Goal: Task Accomplishment & Management: Use online tool/utility

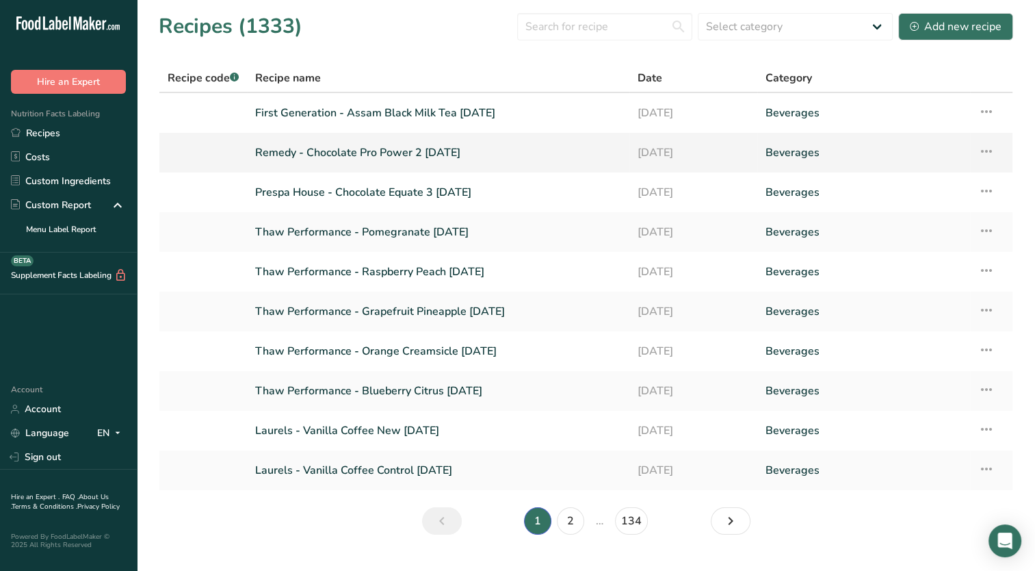
click at [430, 154] on link "Remedy - Chocolate Pro Power 2 [DATE]" at bounding box center [438, 152] width 366 height 29
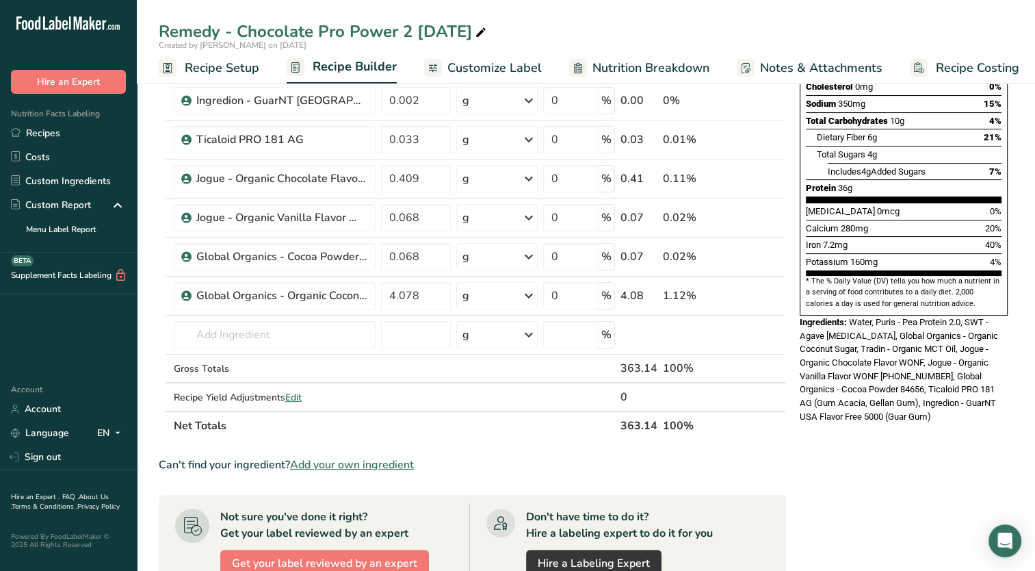
scroll to position [274, 0]
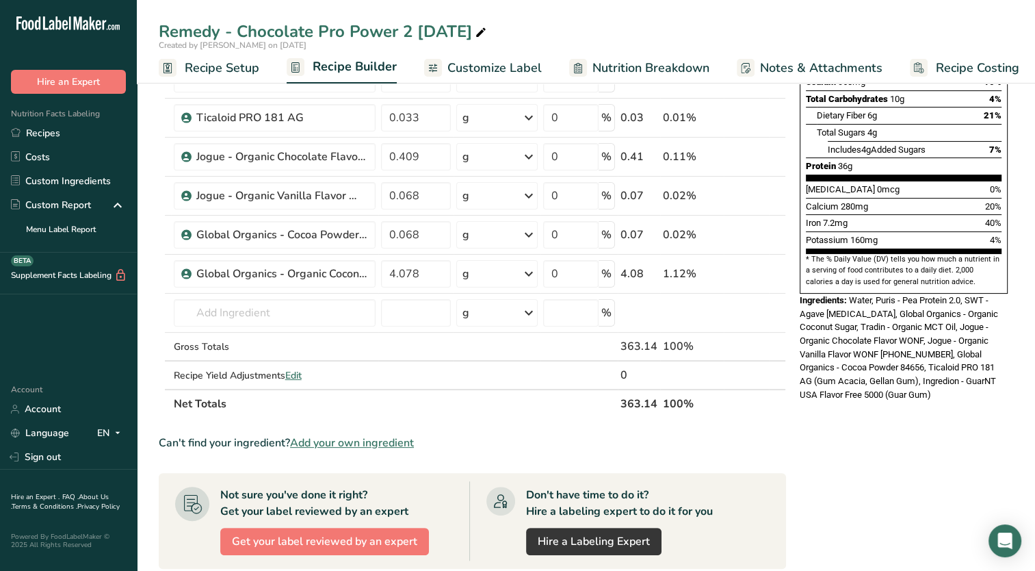
click at [347, 441] on span "Add your own ingredient" at bounding box center [352, 442] width 124 height 16
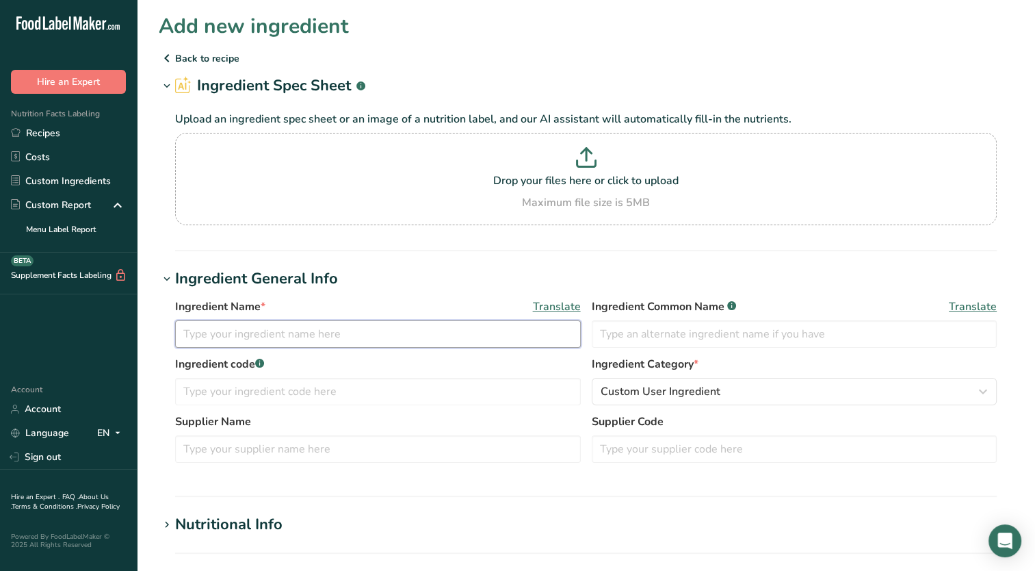
click at [324, 338] on input "text" at bounding box center [378, 333] width 406 height 27
type input "Howtian - Stevia RA-98"
click at [522, 261] on section "Add new ingredient Back to recipe Ingredient Spec Sheet .a-a{fill:#347362;}.b-a…" at bounding box center [586, 508] width 898 height 1016
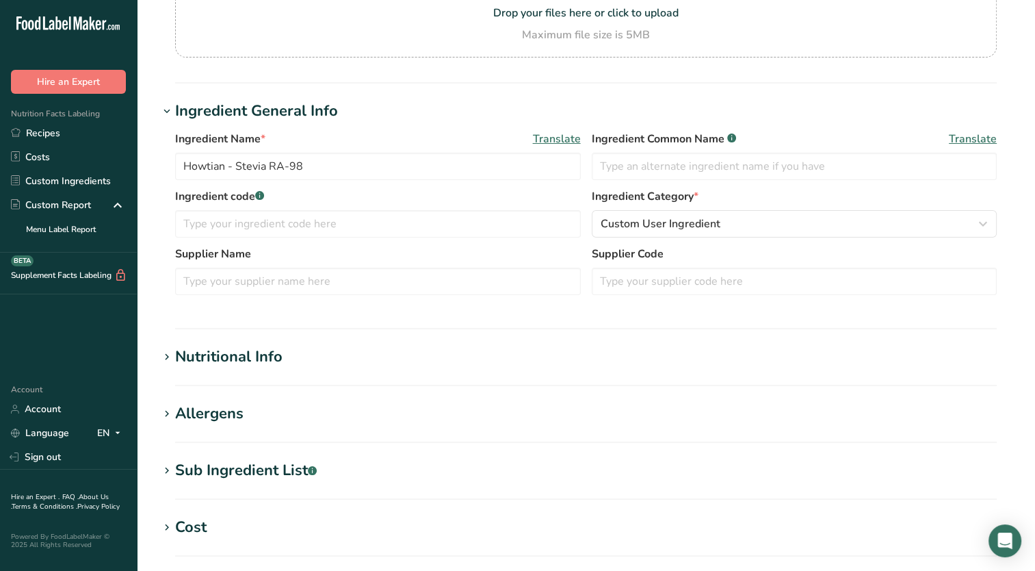
scroll to position [342, 0]
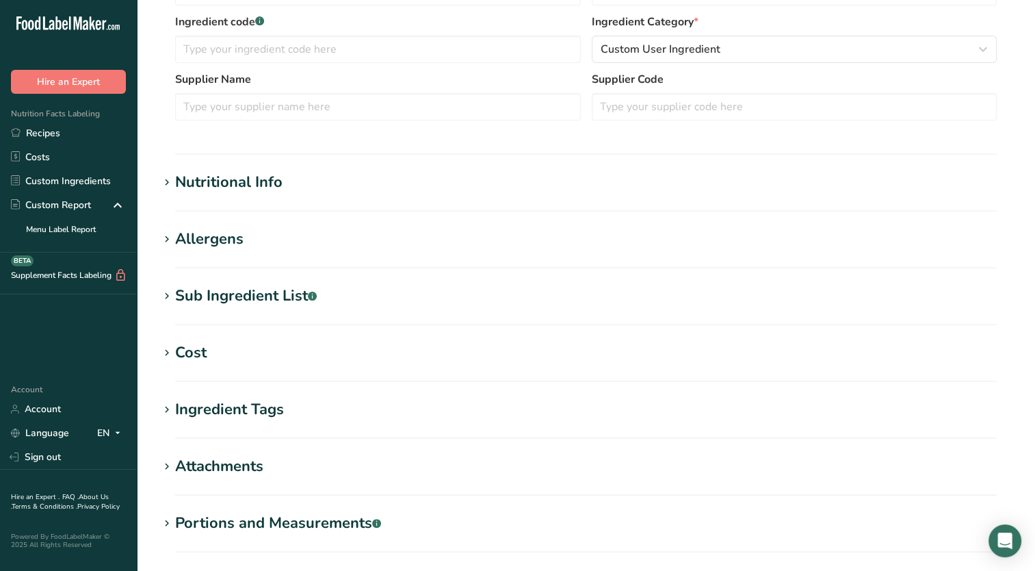
click at [173, 185] on span at bounding box center [167, 182] width 16 height 16
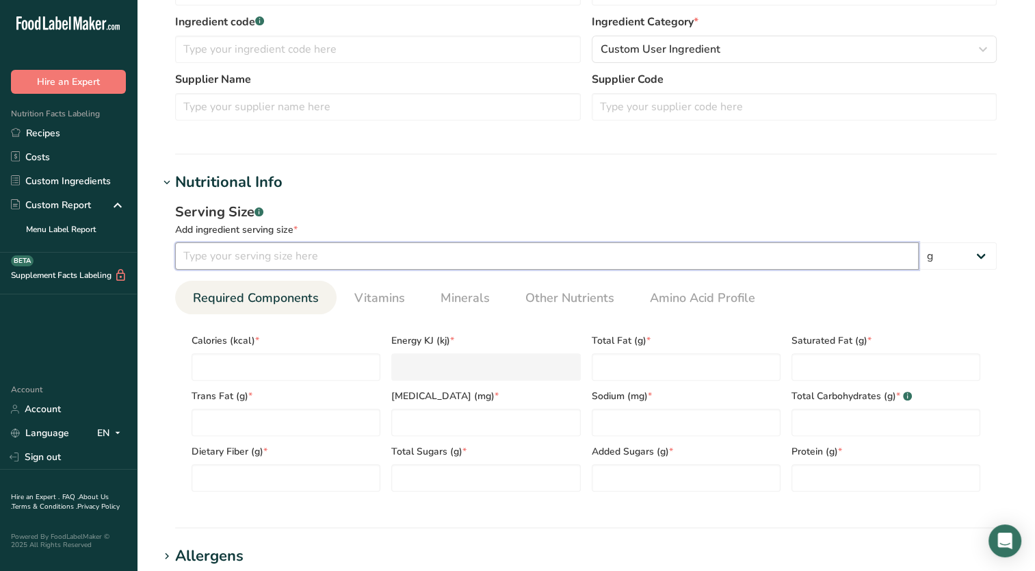
click at [248, 255] on input "number" at bounding box center [547, 255] width 744 height 27
type input "100"
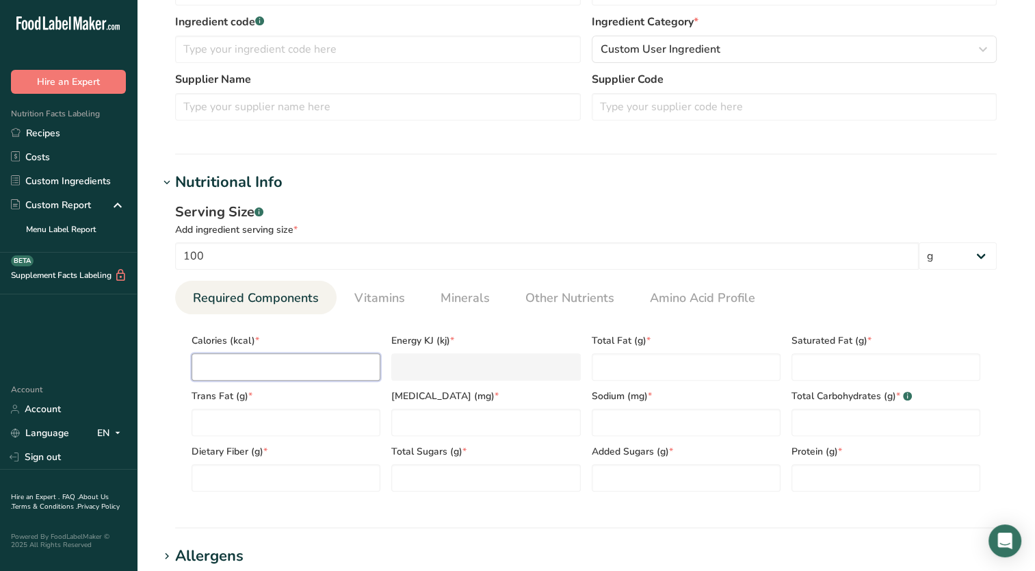
click at [202, 369] on input "number" at bounding box center [286, 366] width 189 height 27
type input "0"
type KJ "0"
type input "0"
type Fat "0"
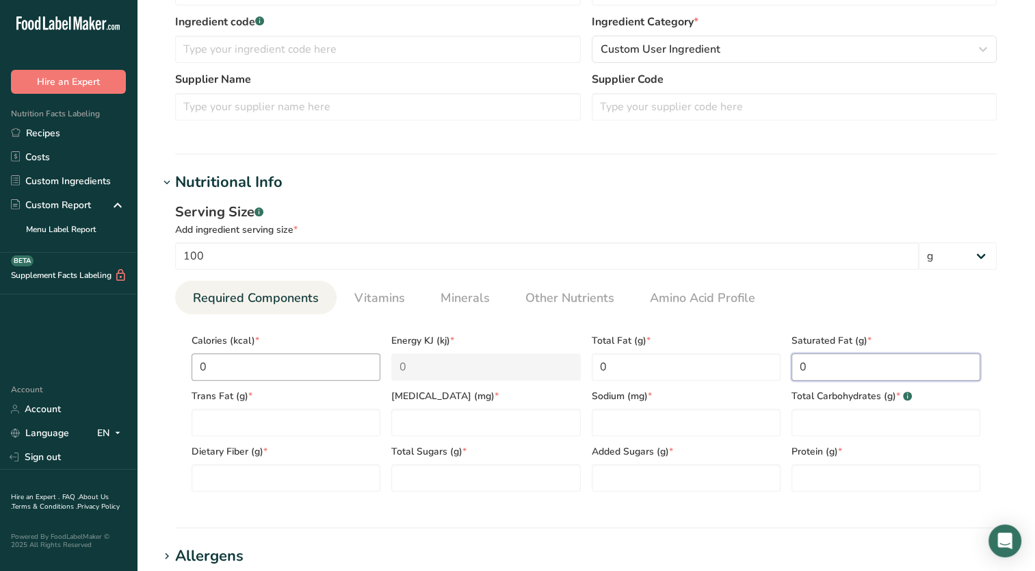
type Fat "0"
type input "0"
click at [550, 302] on span "Other Nutrients" at bounding box center [569, 298] width 89 height 18
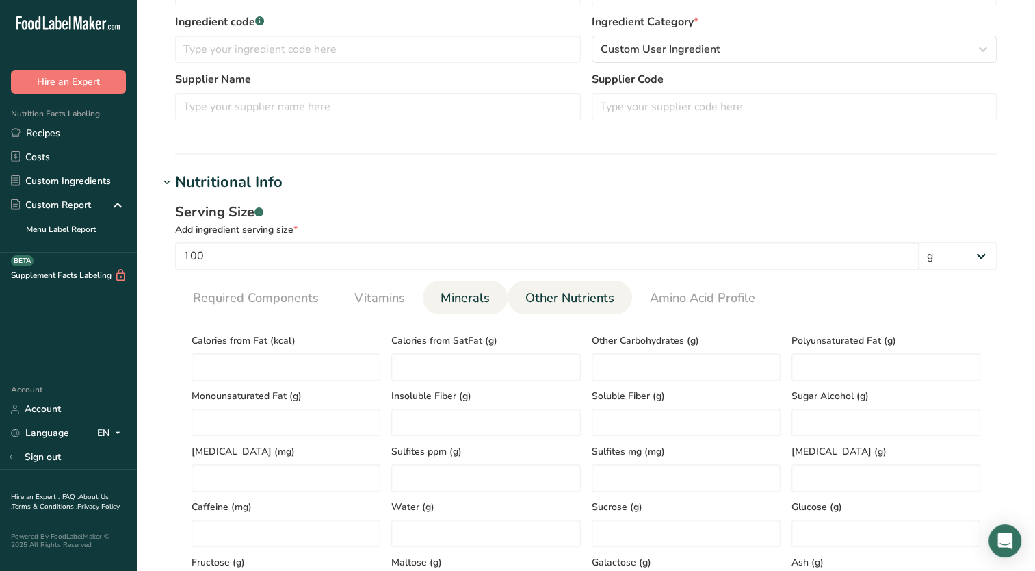
click at [441, 303] on span "Minerals" at bounding box center [465, 298] width 49 height 18
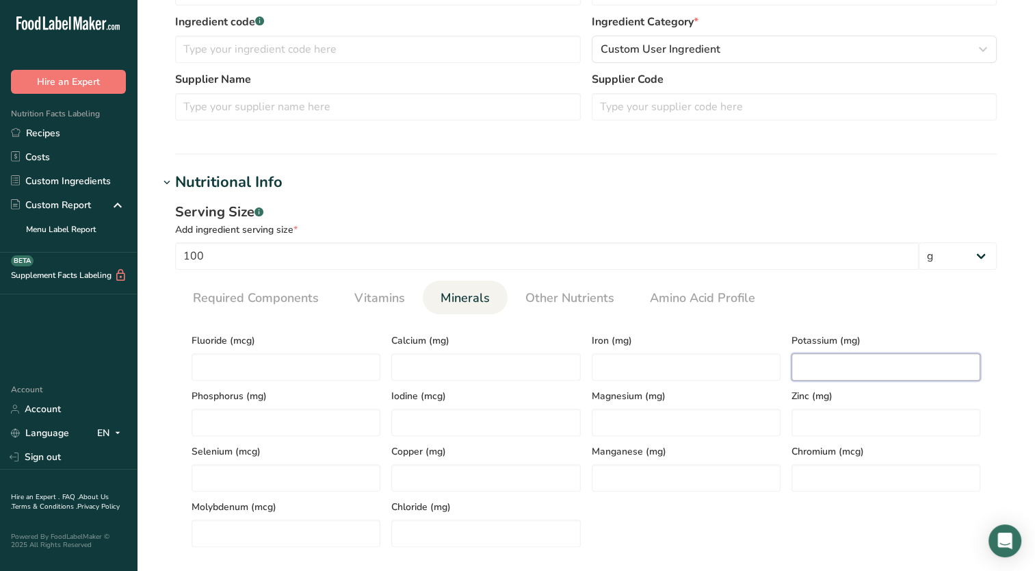
click at [878, 367] on input "number" at bounding box center [886, 366] width 189 height 27
type input "0.1"
drag, startPoint x: 299, startPoint y: 302, endPoint x: 313, endPoint y: 308, distance: 14.7
click at [299, 302] on span "Required Components" at bounding box center [256, 298] width 126 height 18
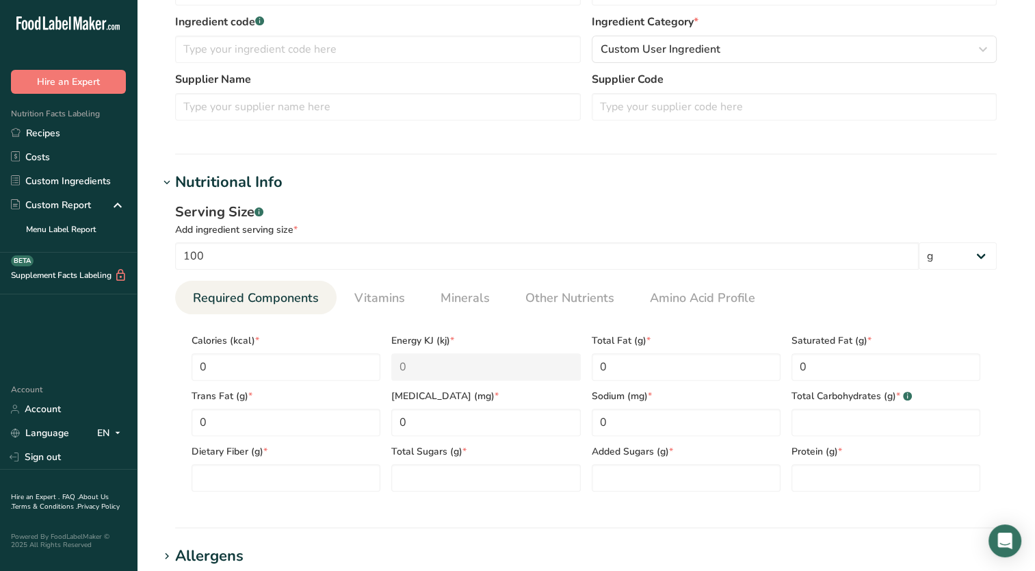
click at [783, 412] on div "Sodium (mg) * 0" at bounding box center [686, 407] width 200 height 55
drag, startPoint x: 811, startPoint y: 424, endPoint x: 804, endPoint y: 408, distance: 17.4
click at [811, 424] on Carbohydrates "number" at bounding box center [886, 421] width 189 height 27
type Carbohydrates "0"
type Fiber "0.2"
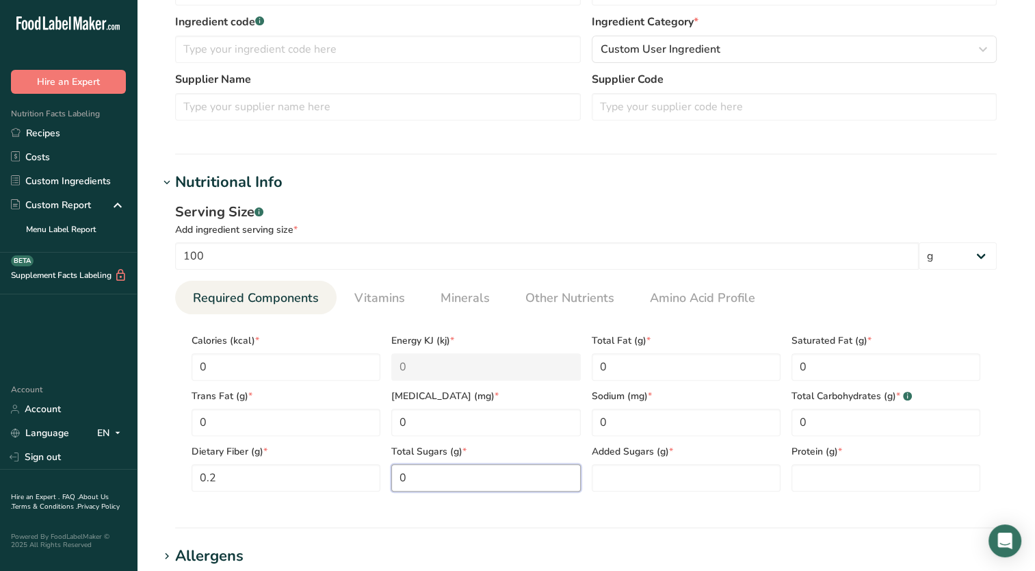
type Sugars "0"
type input "0"
click at [471, 300] on span "Minerals" at bounding box center [465, 298] width 49 height 18
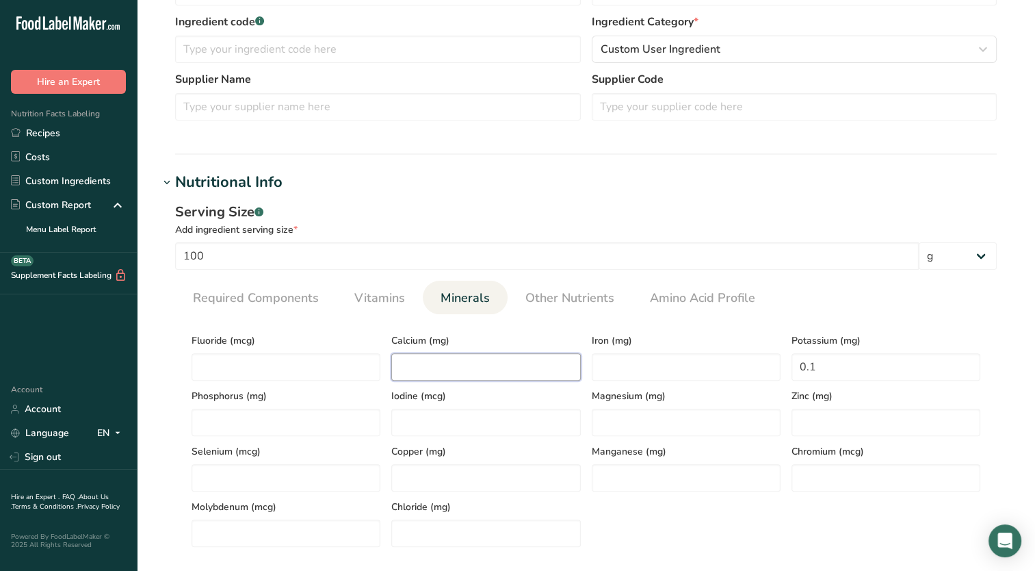
click at [446, 359] on input "number" at bounding box center [485, 366] width 189 height 27
type input "2.6"
type input "0.4"
click at [657, 203] on div "Serving Size .a-a{fill:#347362;}.b-a{fill:#fff;}" at bounding box center [586, 212] width 822 height 21
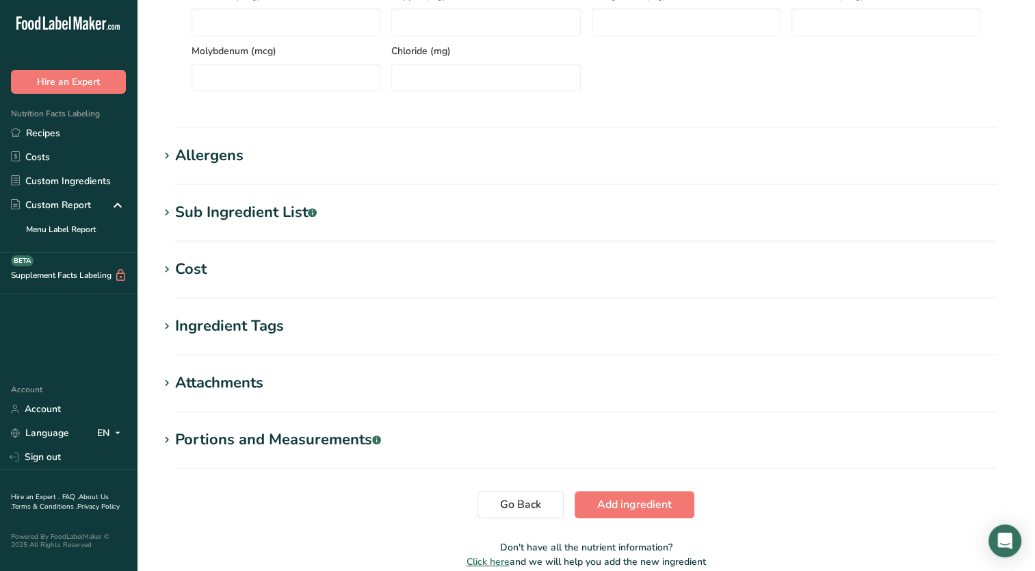
scroll to position [821, 0]
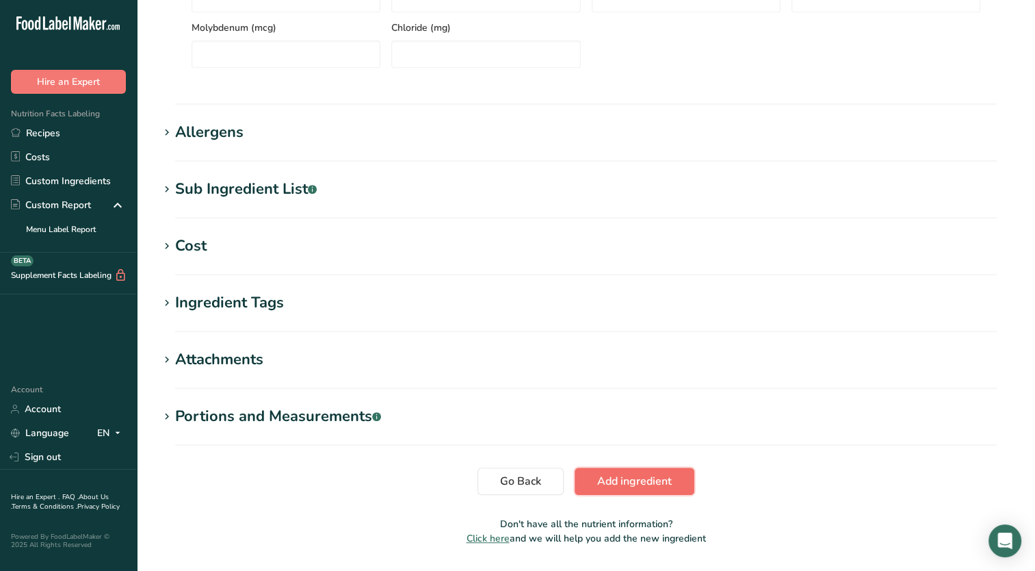
click at [613, 482] on span "Add ingredient" at bounding box center [634, 481] width 75 height 16
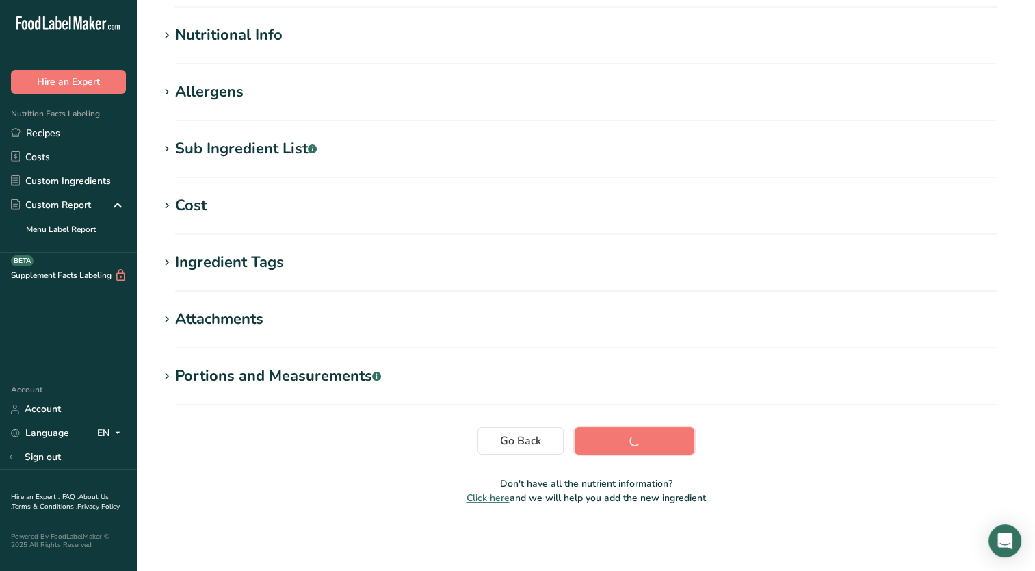
scroll to position [164, 0]
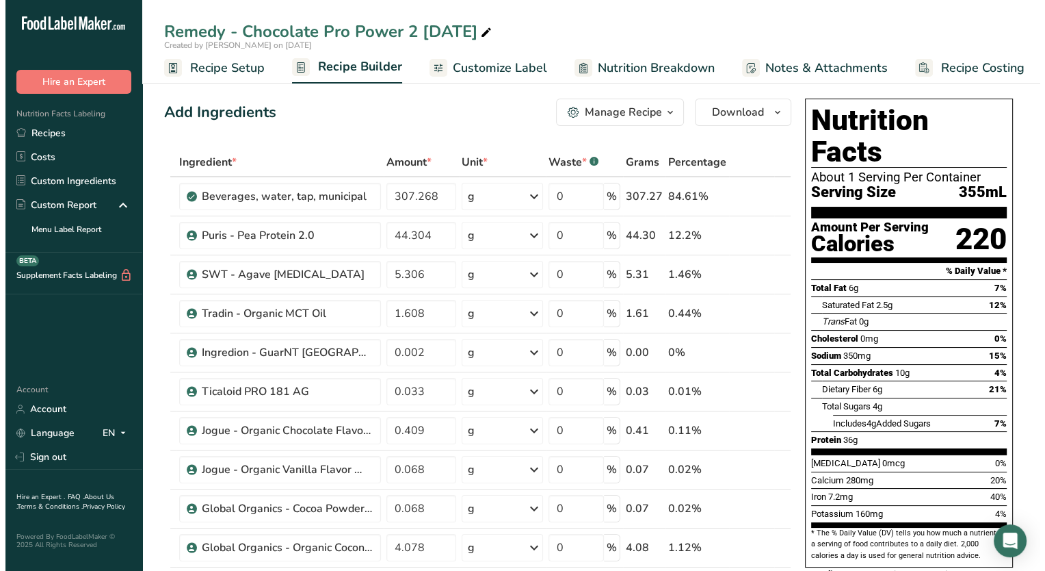
scroll to position [342, 0]
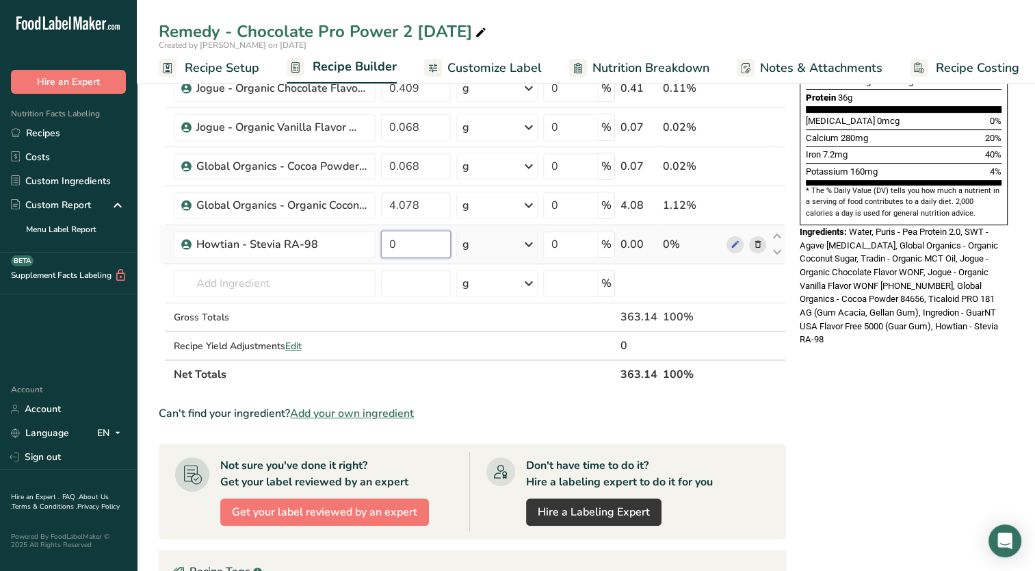
click at [413, 251] on input "0" at bounding box center [416, 244] width 70 height 27
type input "0.400"
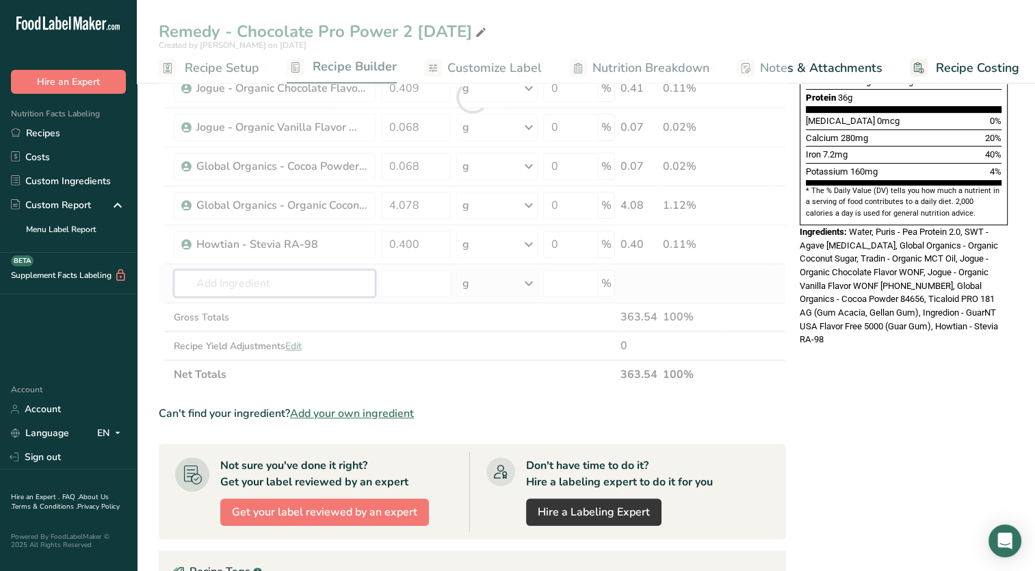
click at [311, 280] on div "Ingredient * Amount * Unit * Waste * .a-a{fill:#347362;}.b-a{fill:#fff;} Grams …" at bounding box center [472, 97] width 627 height 583
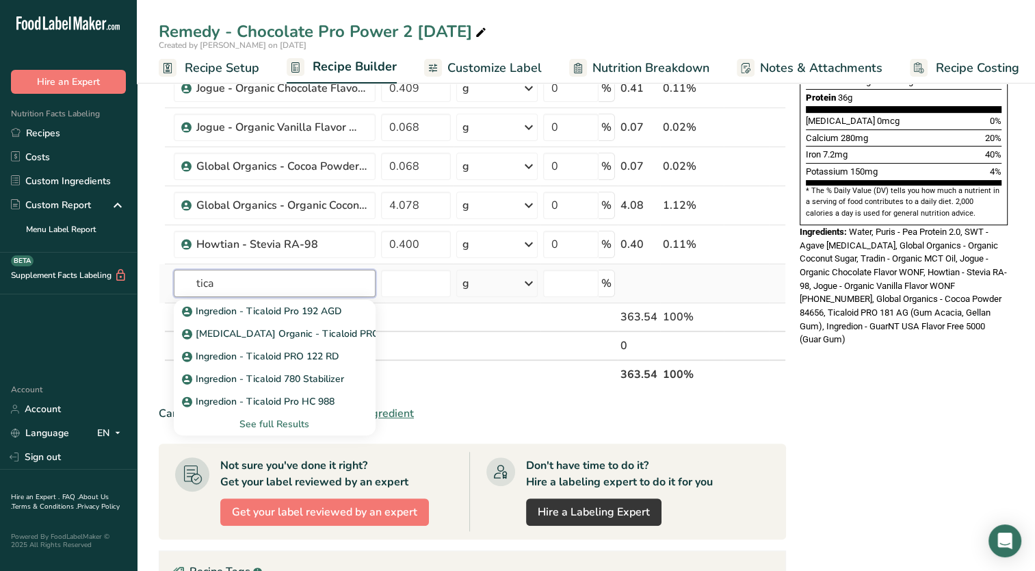
type input "tica"
click at [277, 425] on div "See full Results" at bounding box center [275, 424] width 180 height 14
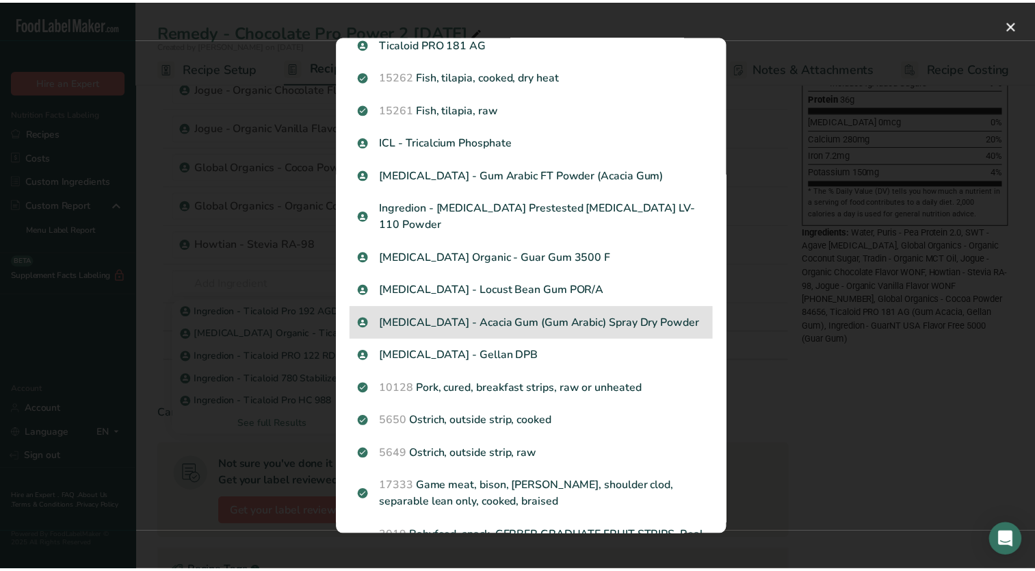
scroll to position [274, 0]
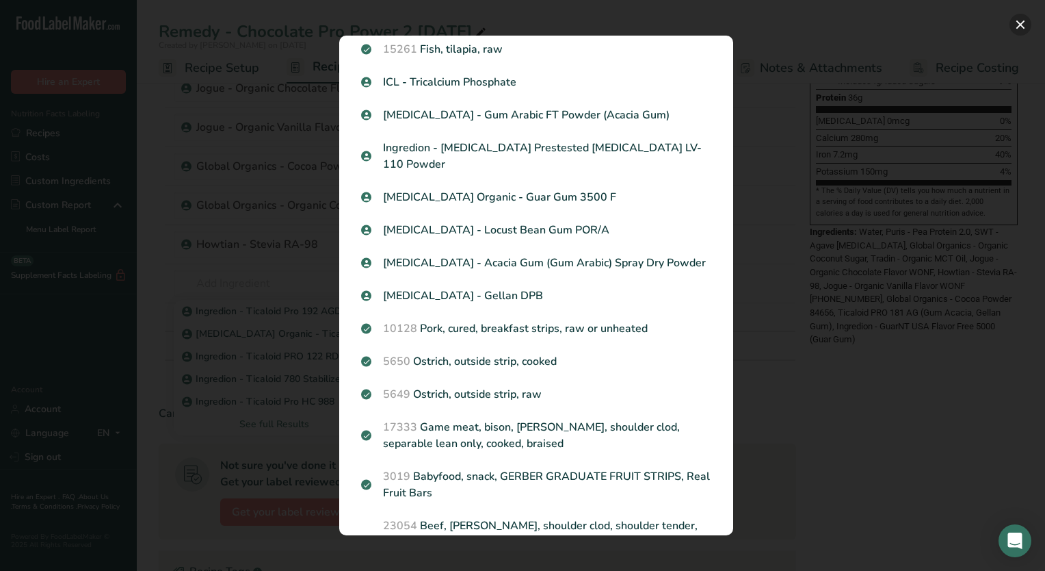
click at [1017, 27] on button "Search results modal" at bounding box center [1021, 25] width 22 height 22
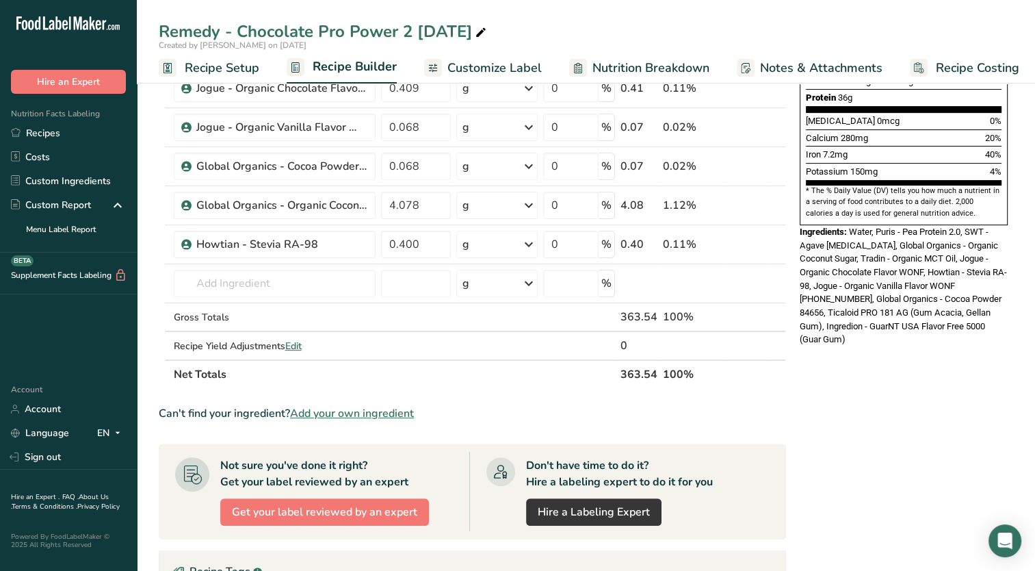
click at [342, 415] on span "Add your own ingredient" at bounding box center [352, 413] width 124 height 16
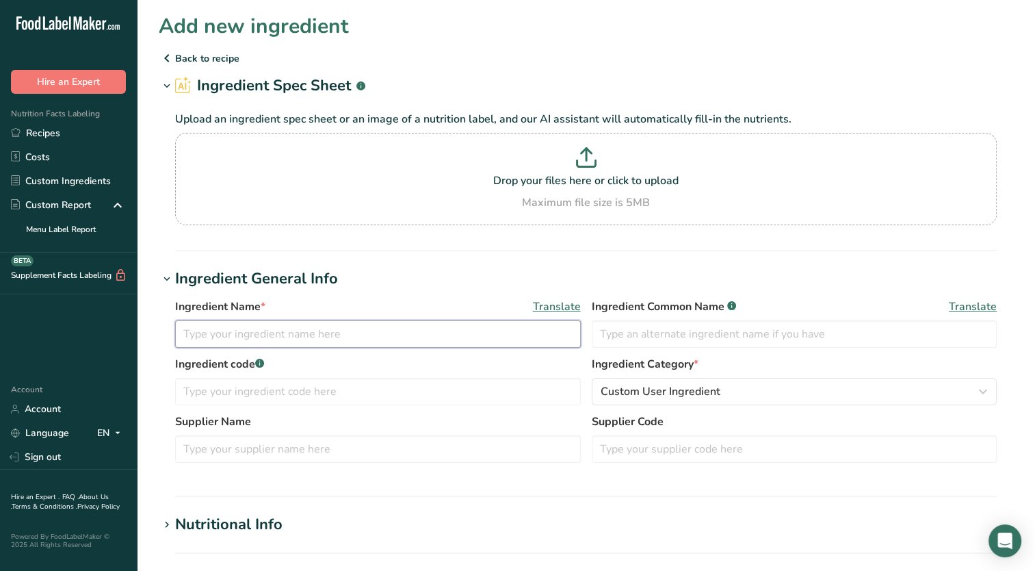
click at [288, 334] on input "text" at bounding box center [378, 333] width 406 height 27
type input "Ingredion - Ticaloid Pro 148 OG"
click at [402, 287] on h1 "Ingredient General Info" at bounding box center [586, 279] width 854 height 23
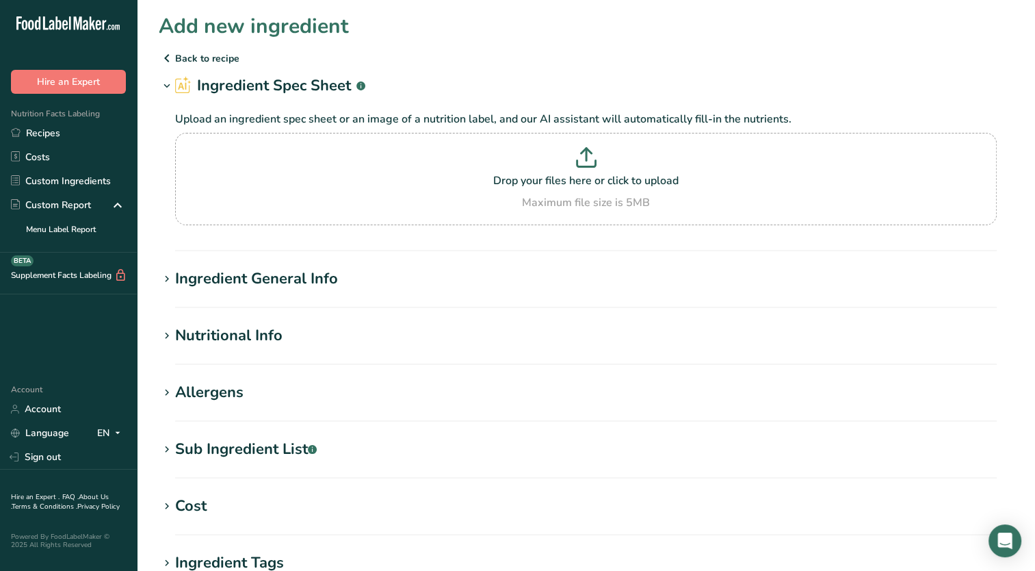
click at [163, 275] on icon at bounding box center [167, 279] width 12 height 19
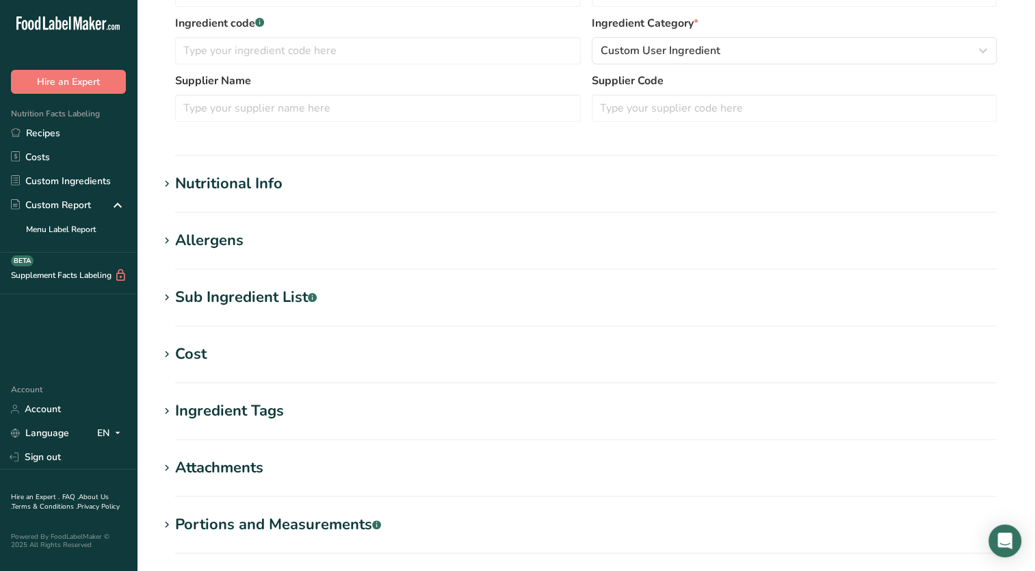
scroll to position [342, 0]
click at [165, 187] on icon at bounding box center [167, 182] width 12 height 19
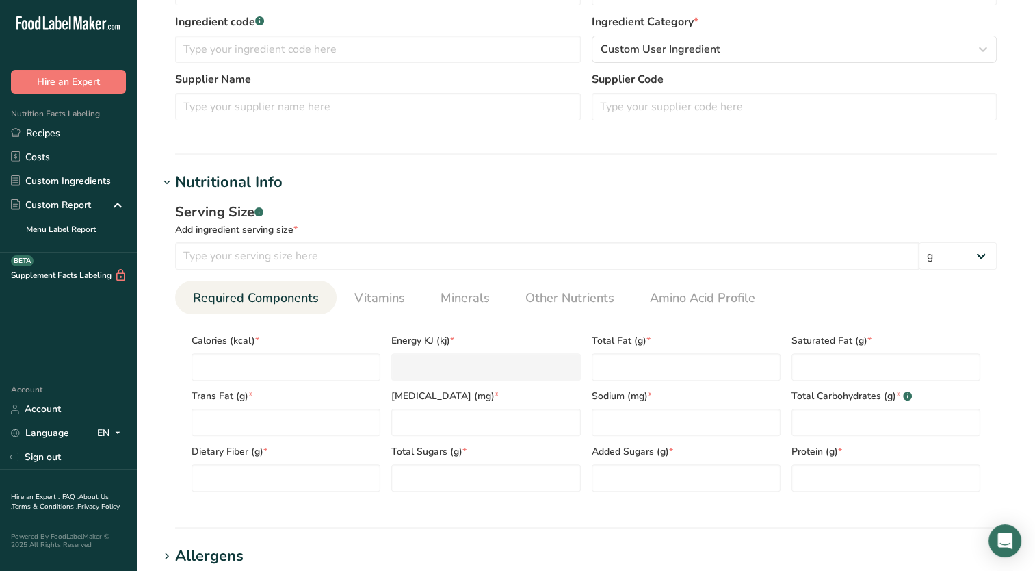
click at [213, 238] on div "Serving Size .a-a{fill:#347362;}.b-a{fill:#fff;} Add ingredient serving size * …" at bounding box center [586, 236] width 822 height 68
click at [213, 248] on input "number" at bounding box center [547, 255] width 744 height 27
type input "100"
click at [248, 372] on input "number" at bounding box center [286, 366] width 189 height 27
type input "1"
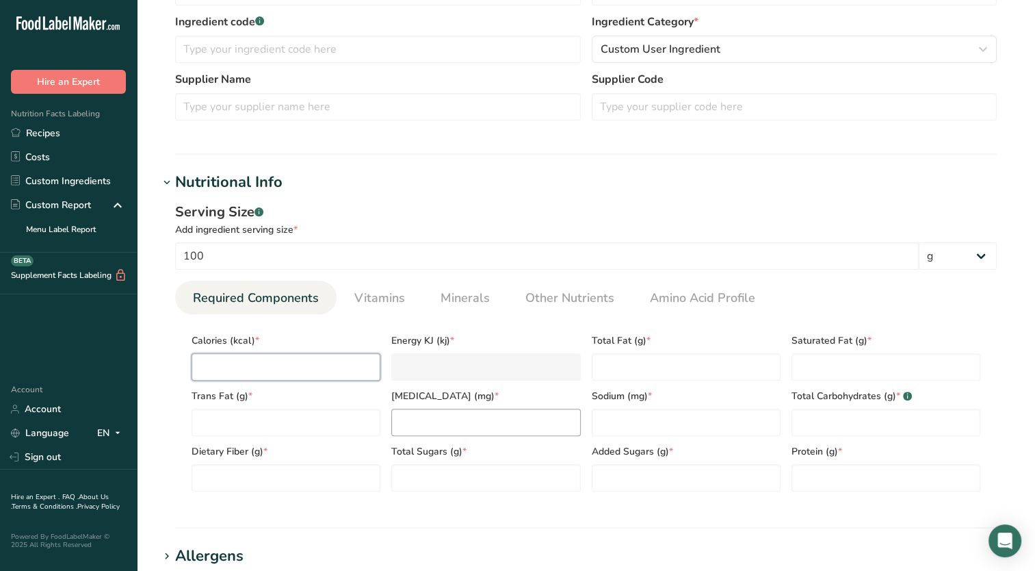
type KJ "4.2"
type input "19"
type KJ "79.5"
type input "196"
type KJ "820.1"
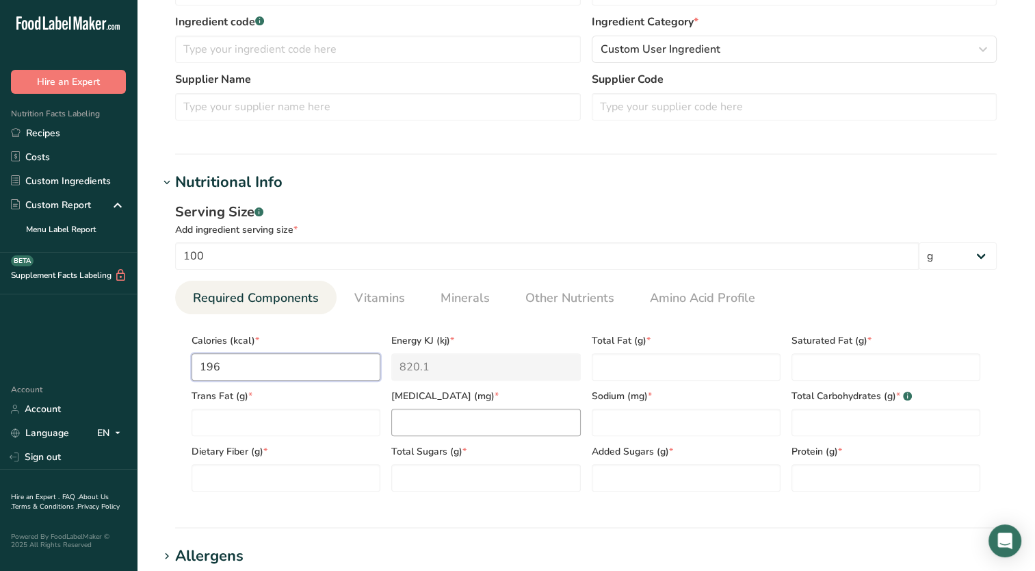
type input "196"
type Fat "0.41"
type Fat "0.07"
type Fat "0"
click at [540, 313] on link "Other Nutrients" at bounding box center [570, 297] width 100 height 35
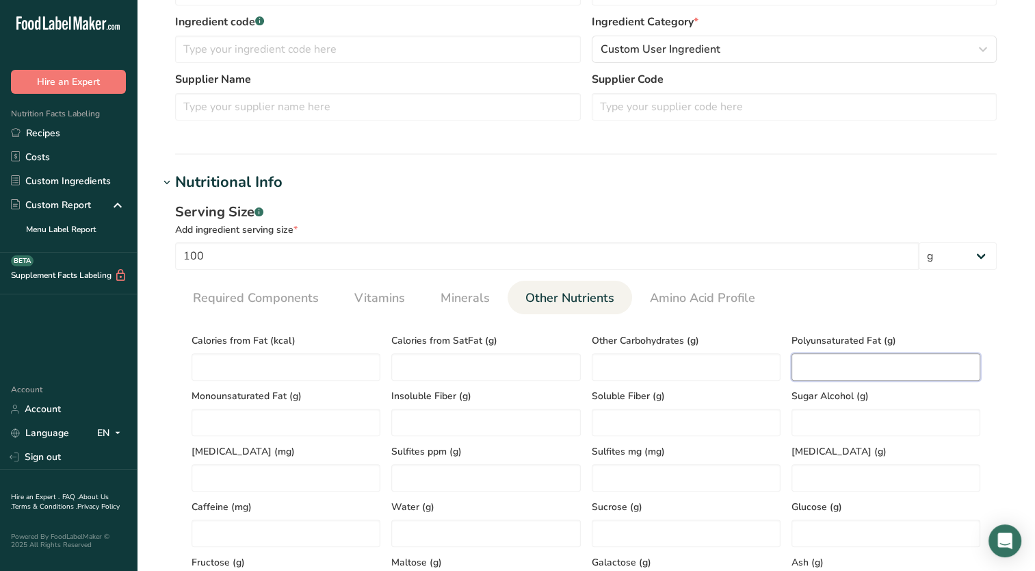
click at [813, 364] on Fat "number" at bounding box center [886, 366] width 189 height 27
type Fat "0.12"
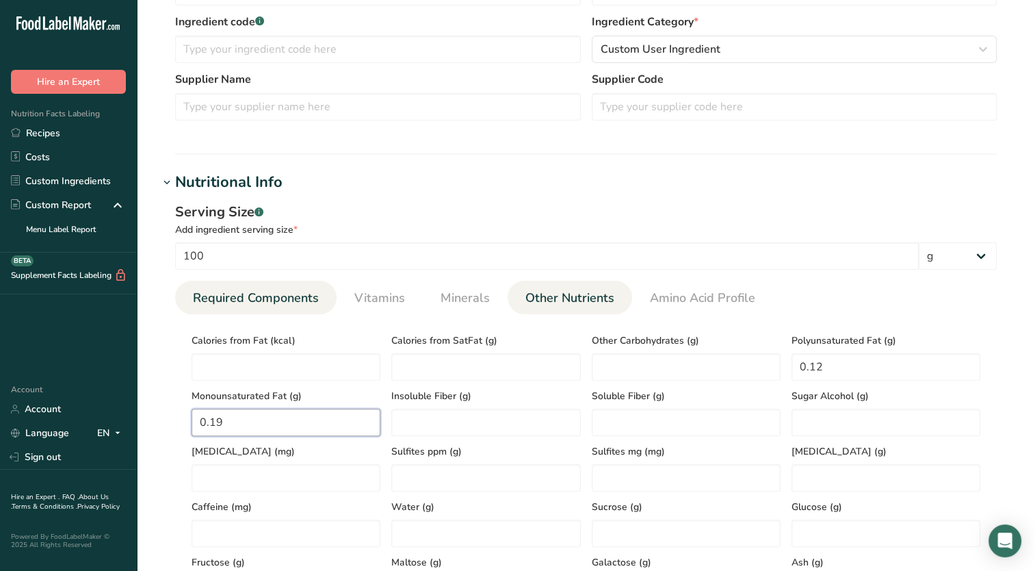
type Fat "0.19"
drag, startPoint x: 244, startPoint y: 298, endPoint x: 396, endPoint y: 371, distance: 168.6
click at [244, 299] on span "Required Components" at bounding box center [256, 298] width 126 height 18
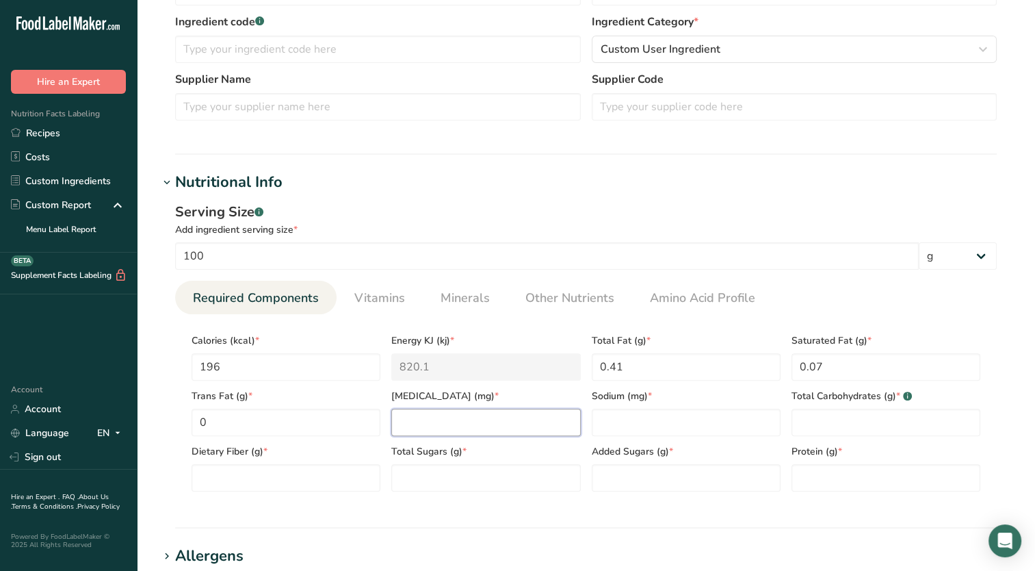
click at [471, 430] on input "number" at bounding box center [485, 421] width 189 height 27
type input "0"
click at [248, 496] on section "Calories (kcal) * 196 Energy KJ (kj) * 820.1 Total Fat (g) * 0.41 Saturated Fat…" at bounding box center [586, 408] width 822 height 188
click at [246, 482] on Fiber "number" at bounding box center [286, 477] width 189 height 27
type Fiber "31.74"
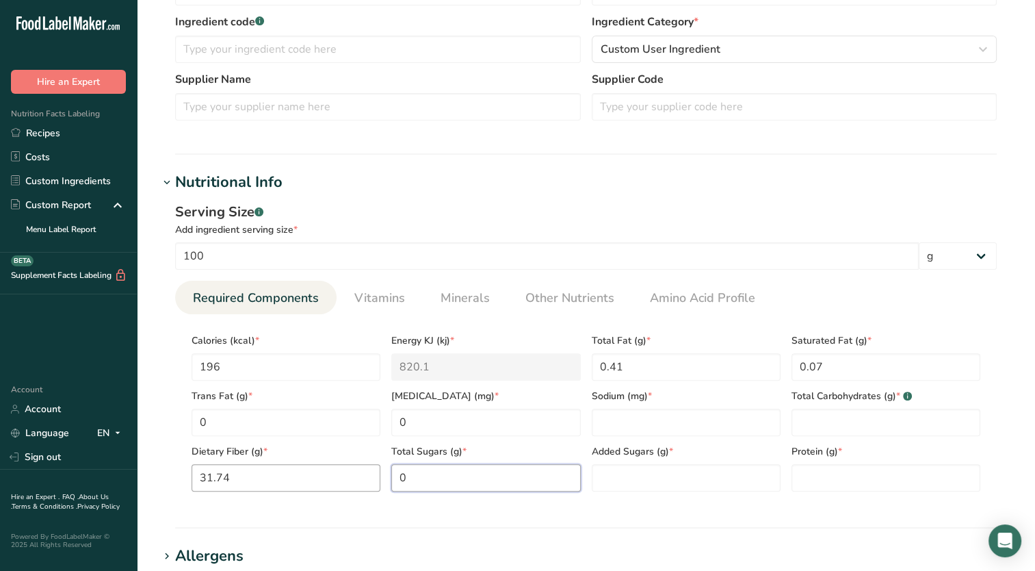
type Sugars "0"
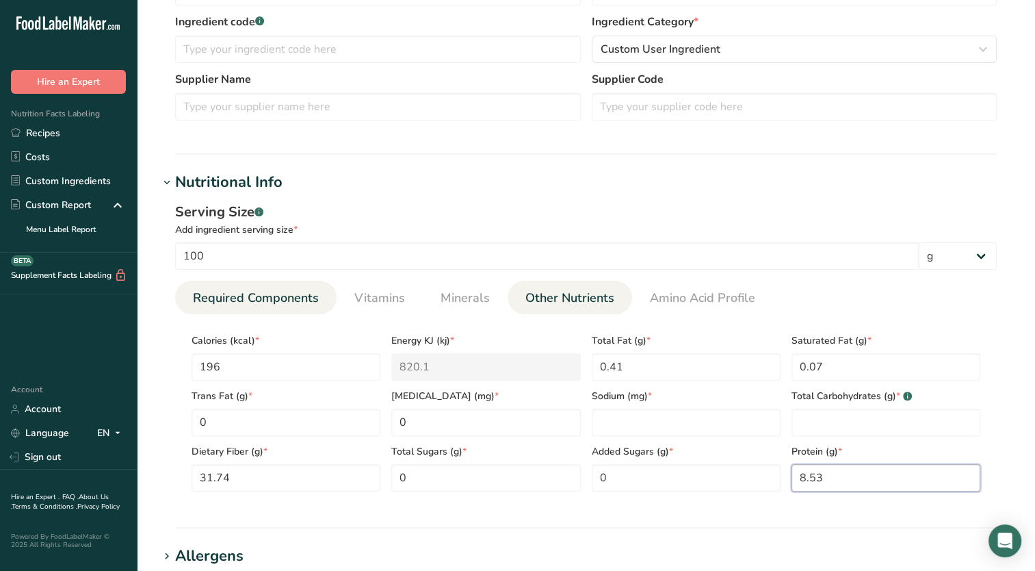
type input "8.53"
click at [554, 306] on span "Other Nutrients" at bounding box center [569, 298] width 89 height 18
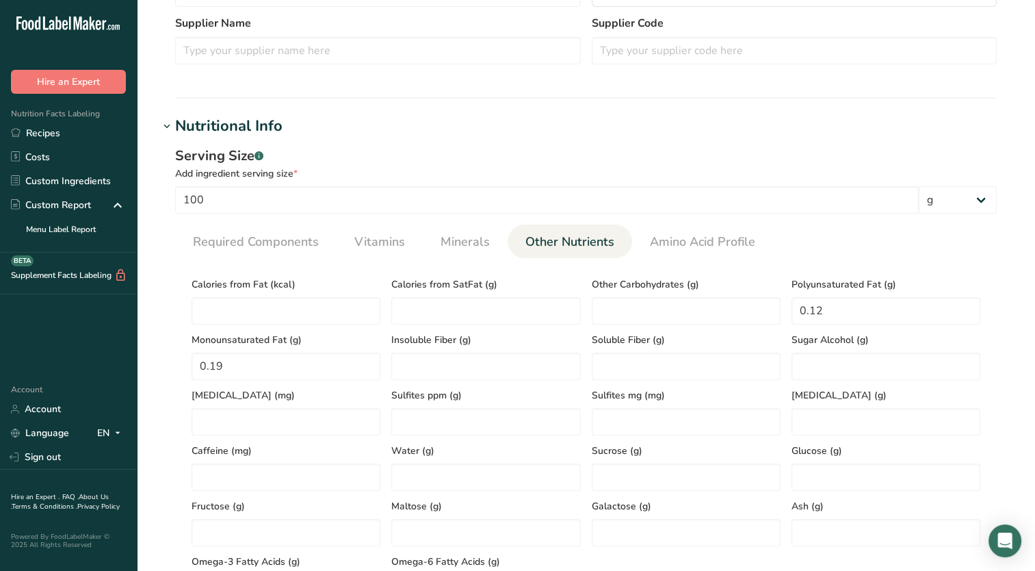
scroll to position [547, 0]
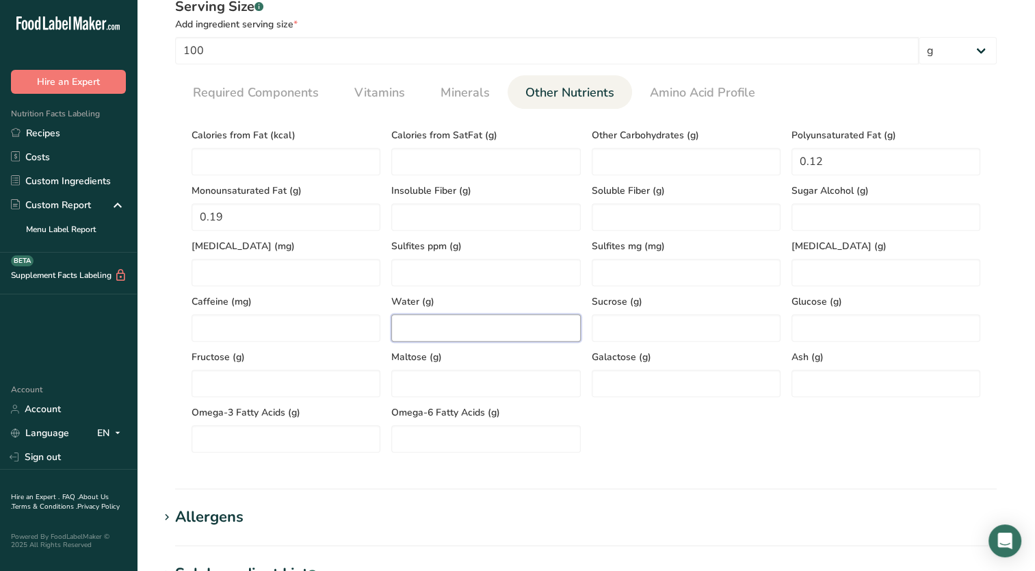
click at [438, 323] on input "number" at bounding box center [485, 327] width 189 height 27
type input "7.23"
click at [887, 376] on input "number" at bounding box center [886, 382] width 189 height 27
type input "4.64"
click at [367, 101] on span "Vitamins" at bounding box center [379, 92] width 51 height 18
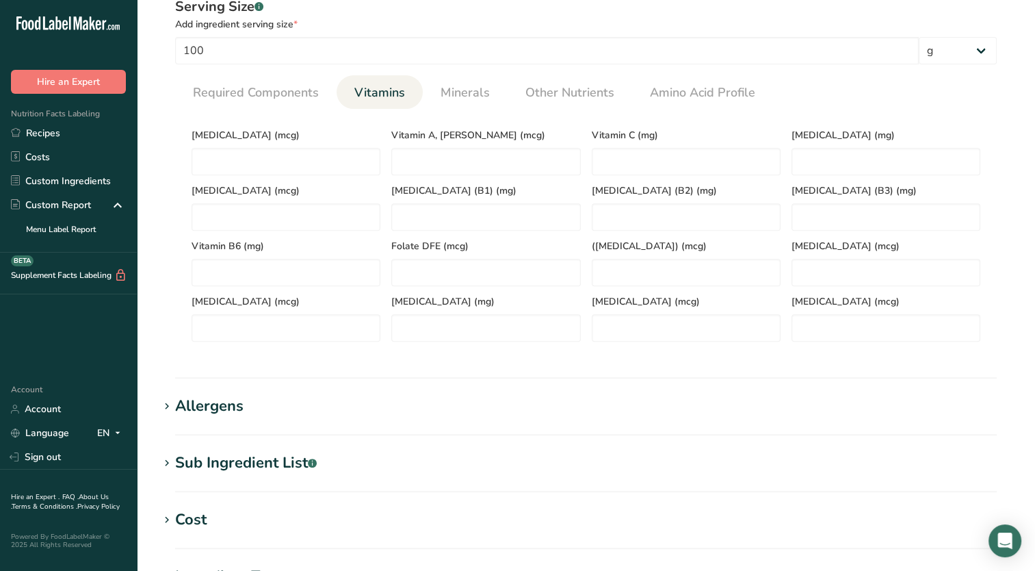
drag, startPoint x: 287, startPoint y: 100, endPoint x: 313, endPoint y: 125, distance: 35.3
click at [287, 99] on span "Required Components" at bounding box center [256, 92] width 126 height 18
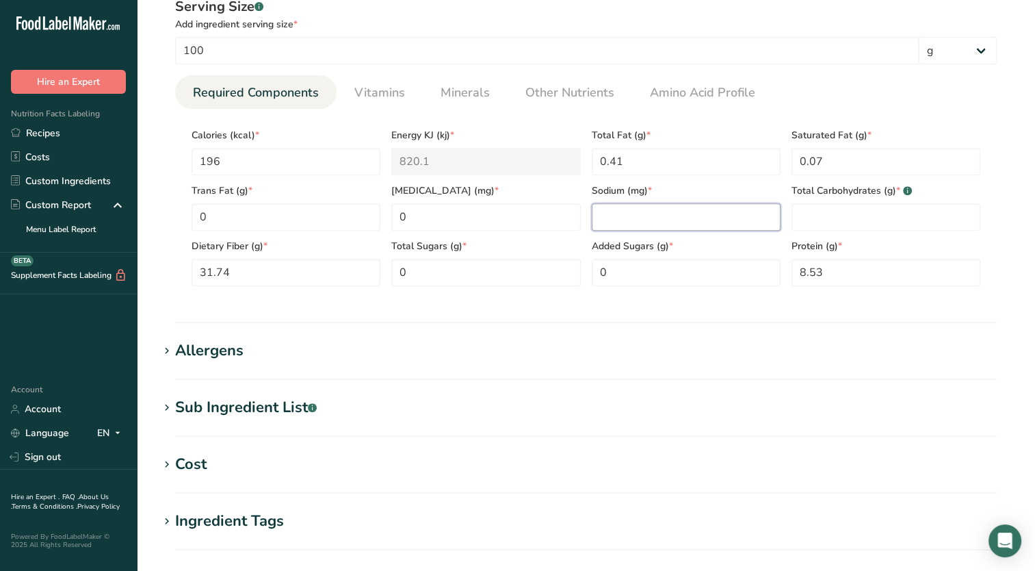
click at [676, 206] on input "number" at bounding box center [686, 216] width 189 height 27
type input "602.92"
click at [476, 100] on span "Minerals" at bounding box center [465, 92] width 49 height 18
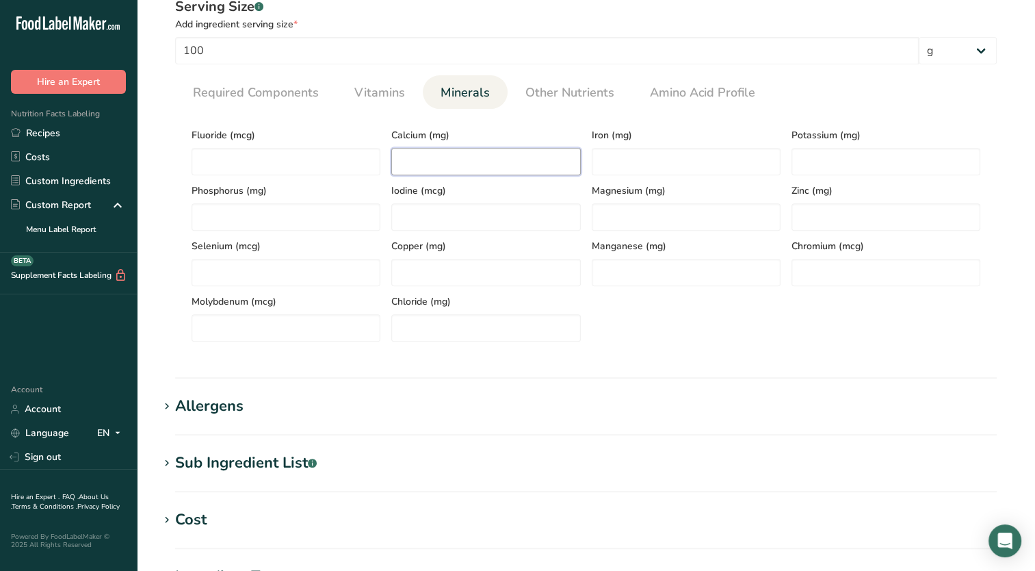
click at [449, 168] on input "number" at bounding box center [485, 161] width 189 height 27
type input "28.0"
type input "0.48"
type input "1340.80"
click at [433, 408] on h1 "Allergens" at bounding box center [586, 406] width 854 height 23
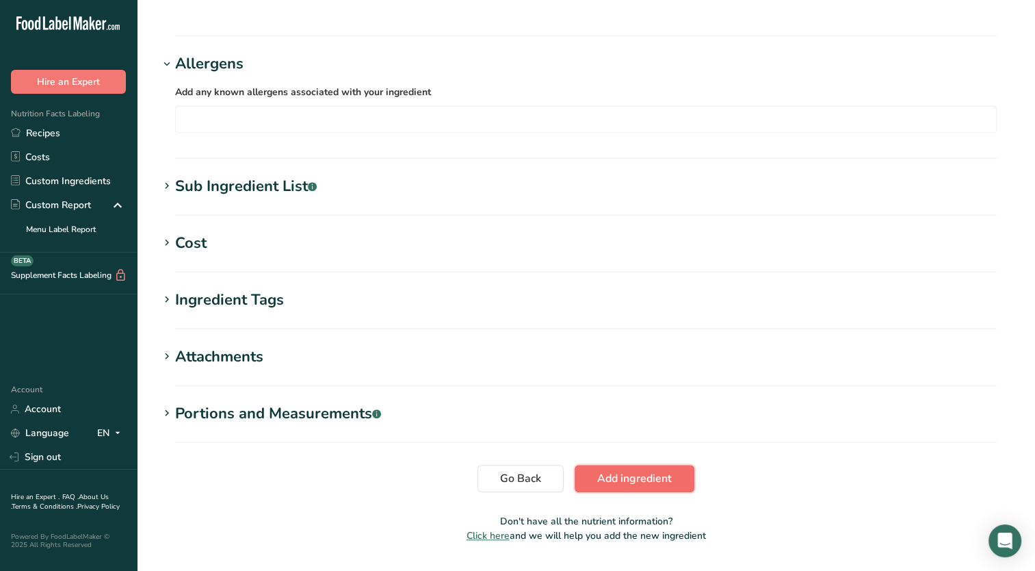
click at [608, 488] on button "Add ingredient" at bounding box center [635, 478] width 120 height 27
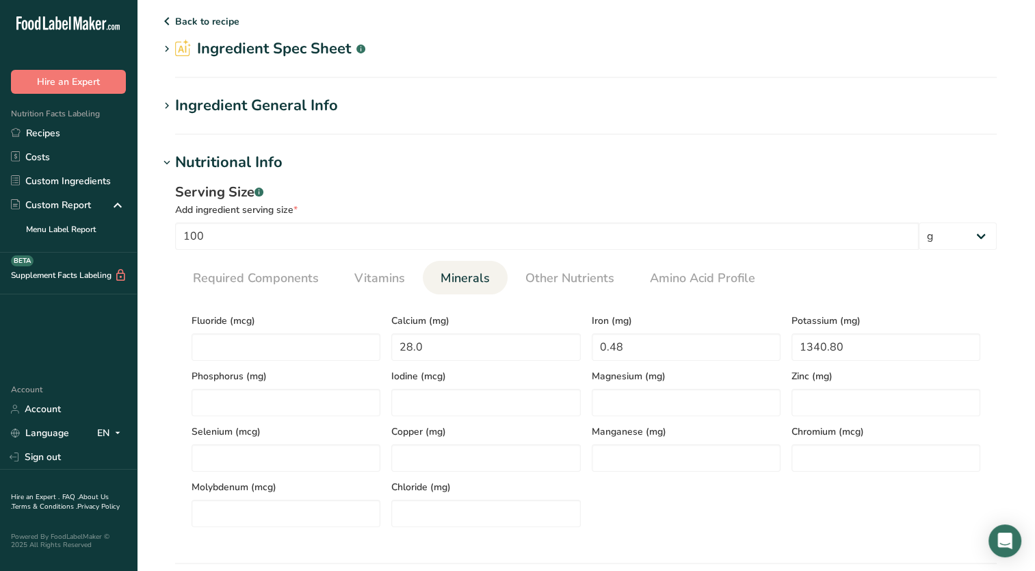
scroll to position [34, 0]
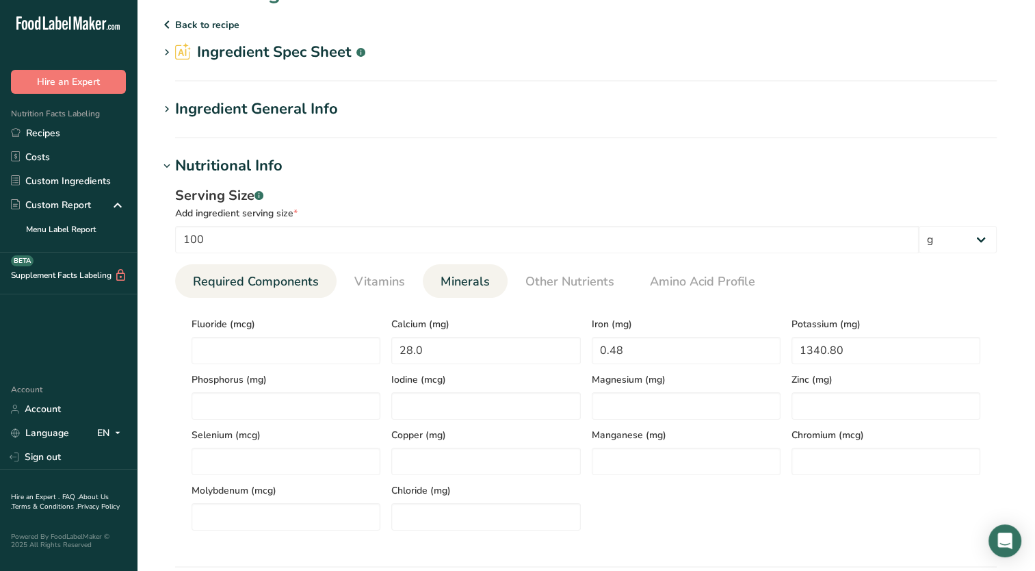
click at [257, 275] on span "Required Components" at bounding box center [256, 281] width 126 height 18
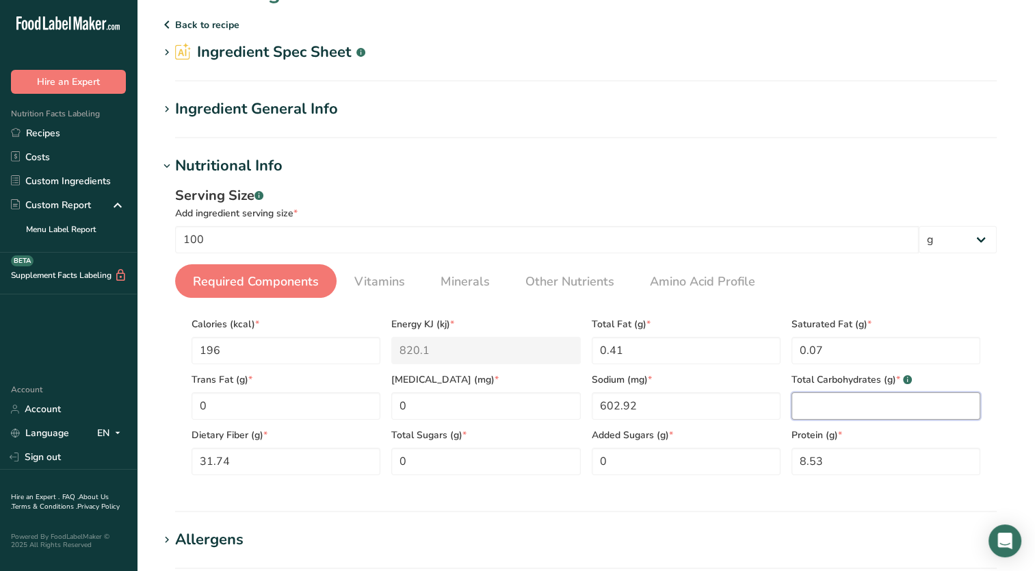
click at [815, 409] on Carbohydrates "number" at bounding box center [886, 405] width 189 height 27
click at [837, 404] on Carbohydrates "number" at bounding box center [886, 405] width 189 height 27
type Carbohydrates "79.20"
click at [749, 195] on div "Serving Size .a-a{fill:#347362;}.b-a{fill:#fff;}" at bounding box center [586, 195] width 822 height 21
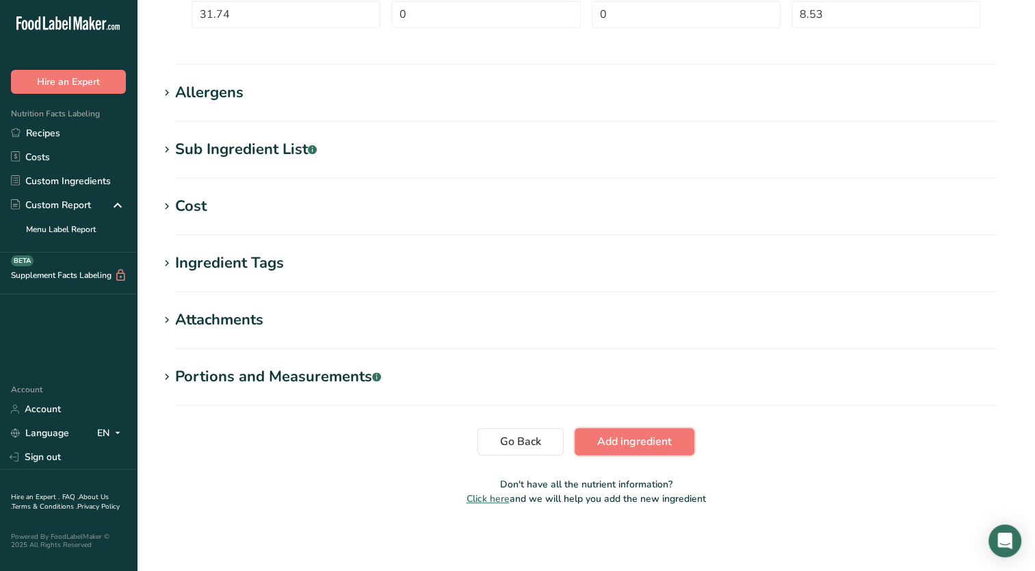
click at [619, 445] on span "Add ingredient" at bounding box center [634, 441] width 75 height 16
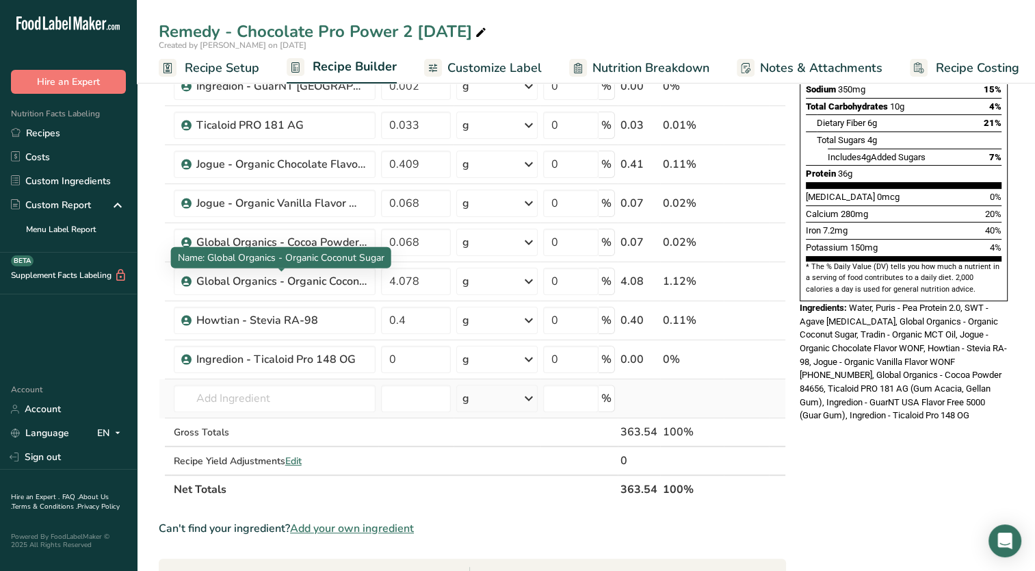
scroll to position [274, 0]
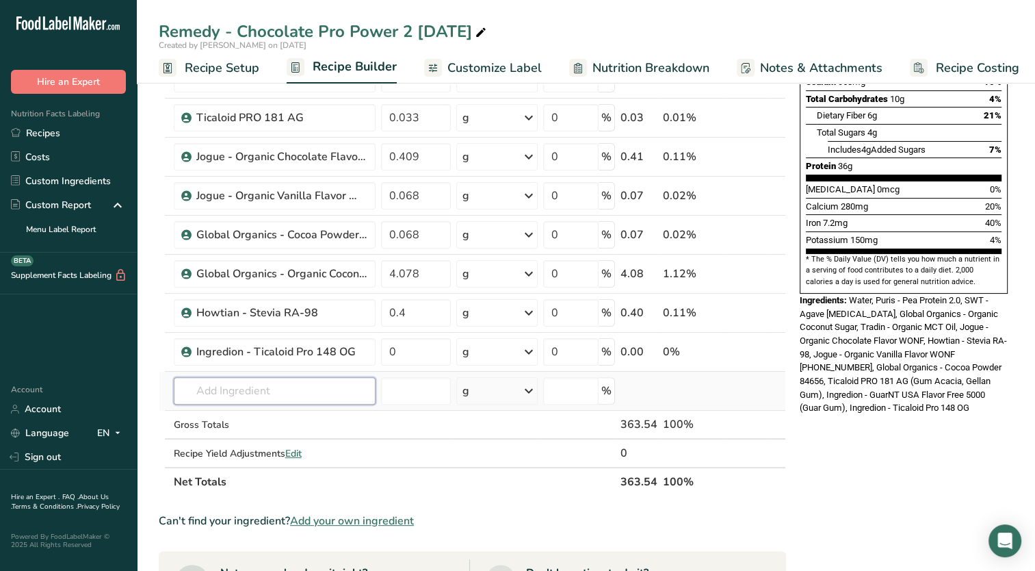
click at [283, 389] on input "text" at bounding box center [275, 390] width 202 height 27
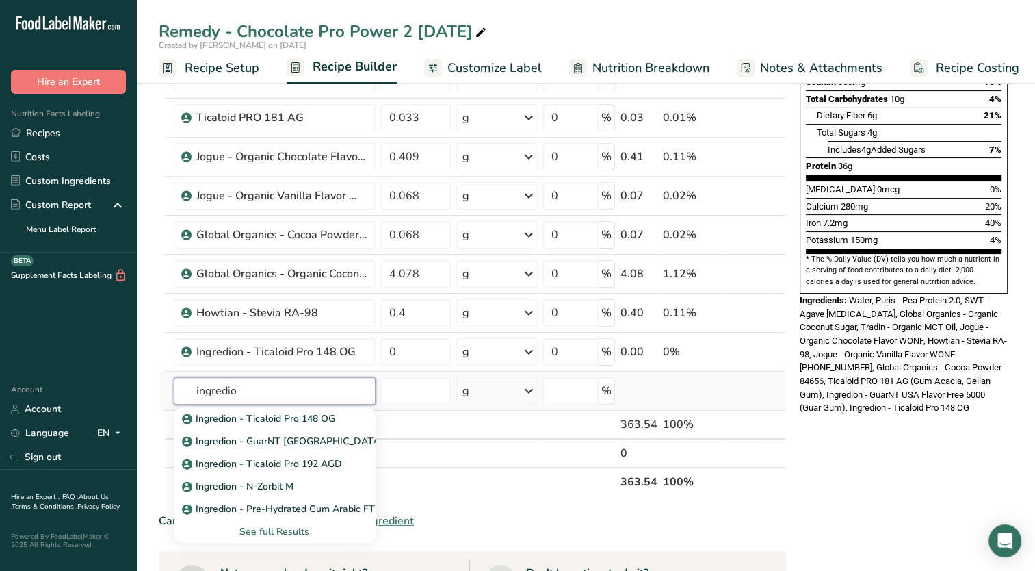
type input "ingredion"
drag, startPoint x: 257, startPoint y: 389, endPoint x: 134, endPoint y: 382, distance: 123.4
click at [134, 382] on div ".a-20{fill:#fff;} Hire an Expert Nutrition Facts Labeling Recipes Costs Custom …" at bounding box center [517, 372] width 1035 height 1292
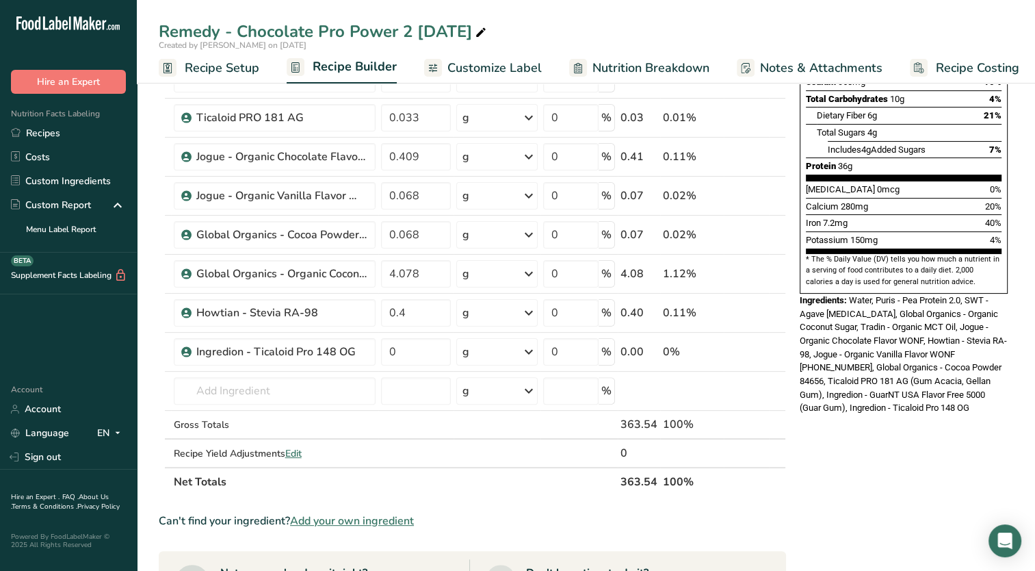
click at [551, 486] on th "Net Totals" at bounding box center [394, 481] width 447 height 29
click at [68, 184] on link "Custom Ingredients" at bounding box center [68, 181] width 137 height 24
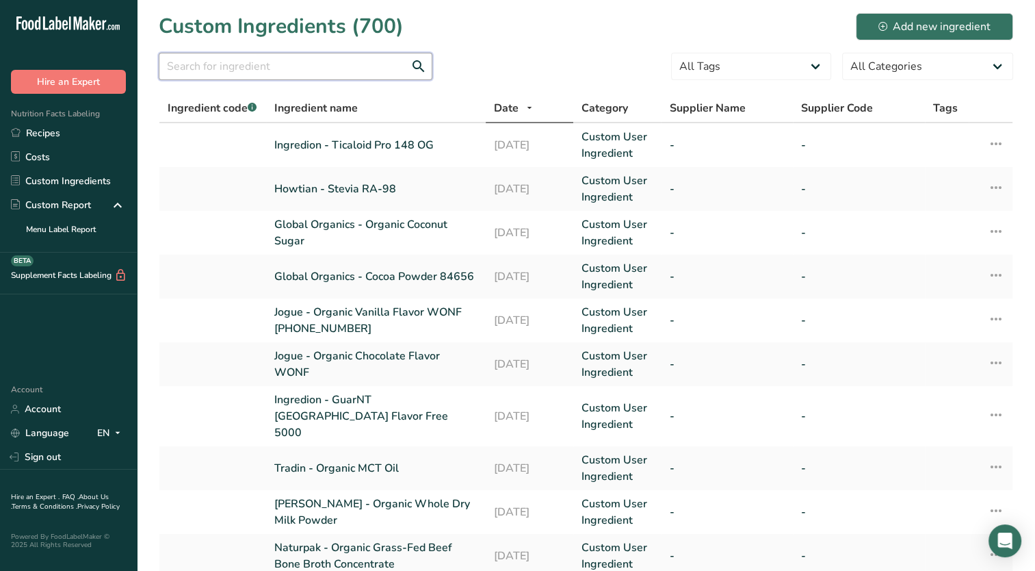
click at [304, 62] on input "text" at bounding box center [296, 66] width 274 height 27
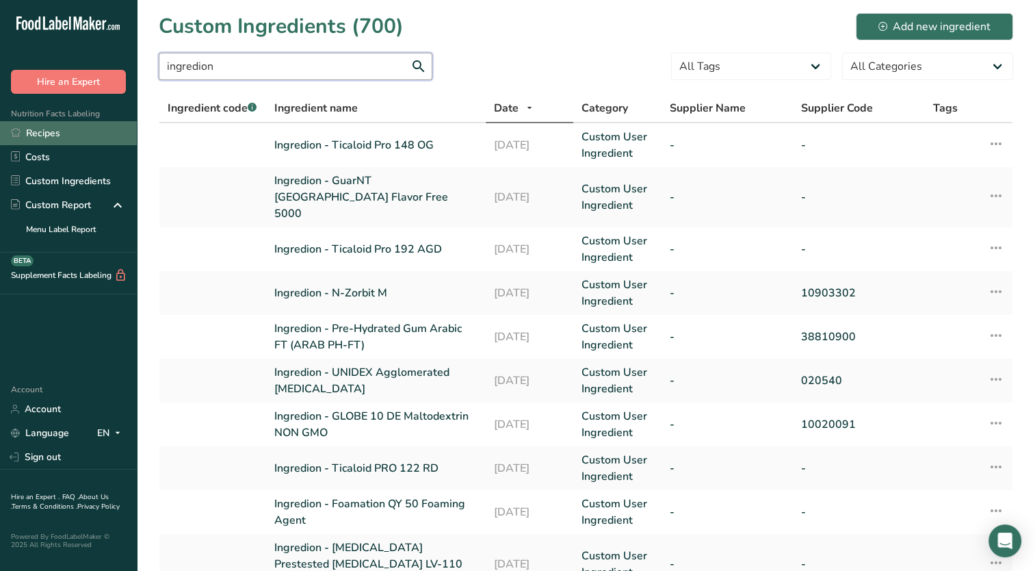
type input "ingredion"
click at [75, 130] on link "Recipes" at bounding box center [68, 133] width 137 height 24
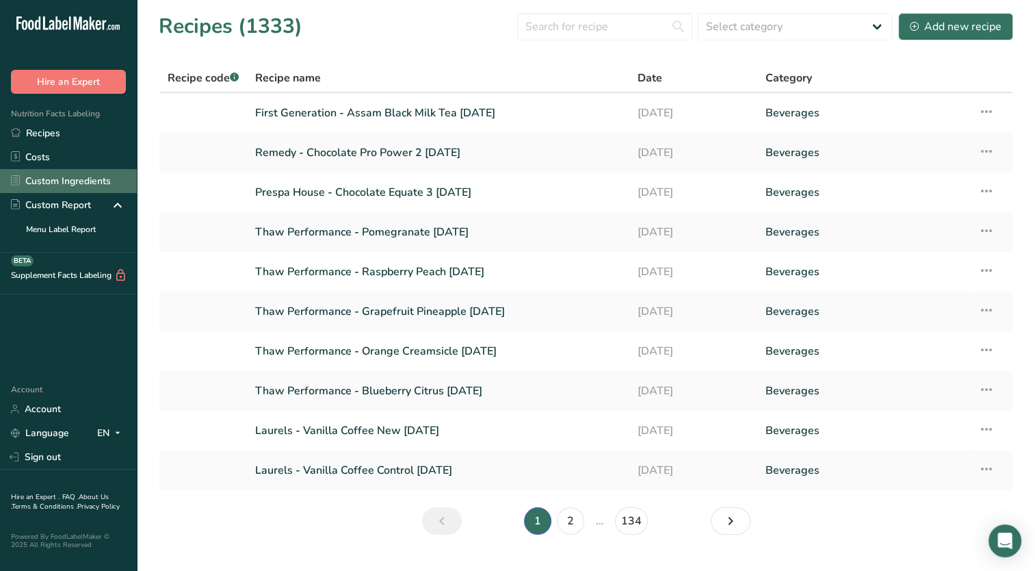
click at [55, 180] on link "Custom Ingredients" at bounding box center [68, 181] width 137 height 24
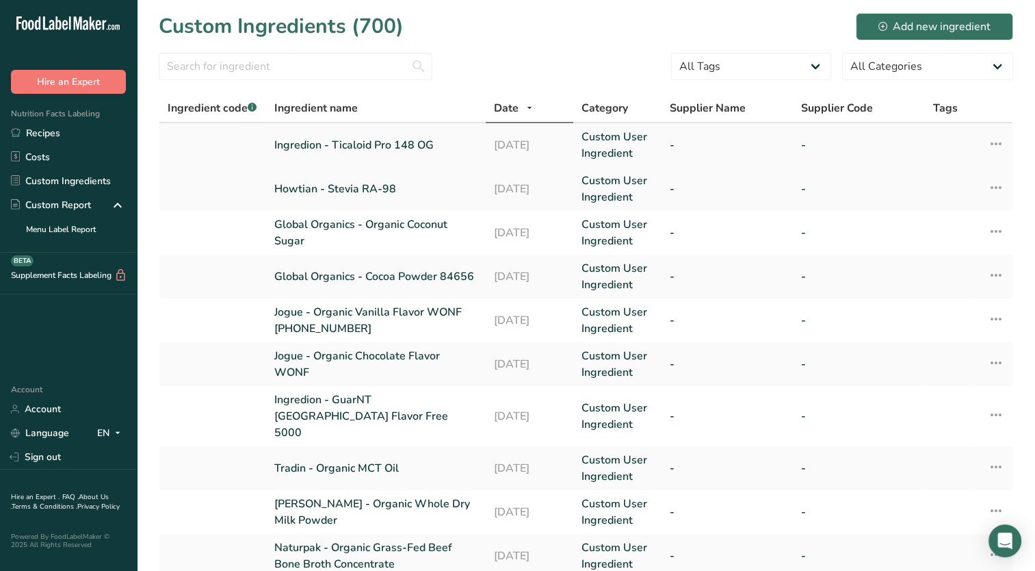
click at [423, 155] on td "Ingredion - Ticaloid Pro 148 OG" at bounding box center [376, 145] width 220 height 44
click at [418, 141] on link "Ingredion - Ticaloid Pro 148 OG" at bounding box center [375, 145] width 203 height 16
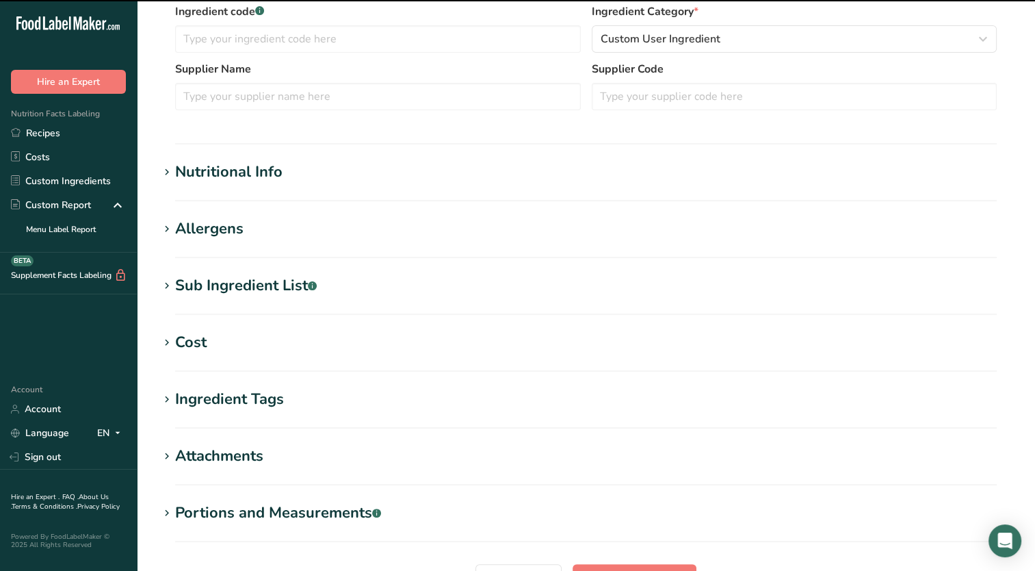
scroll to position [342, 0]
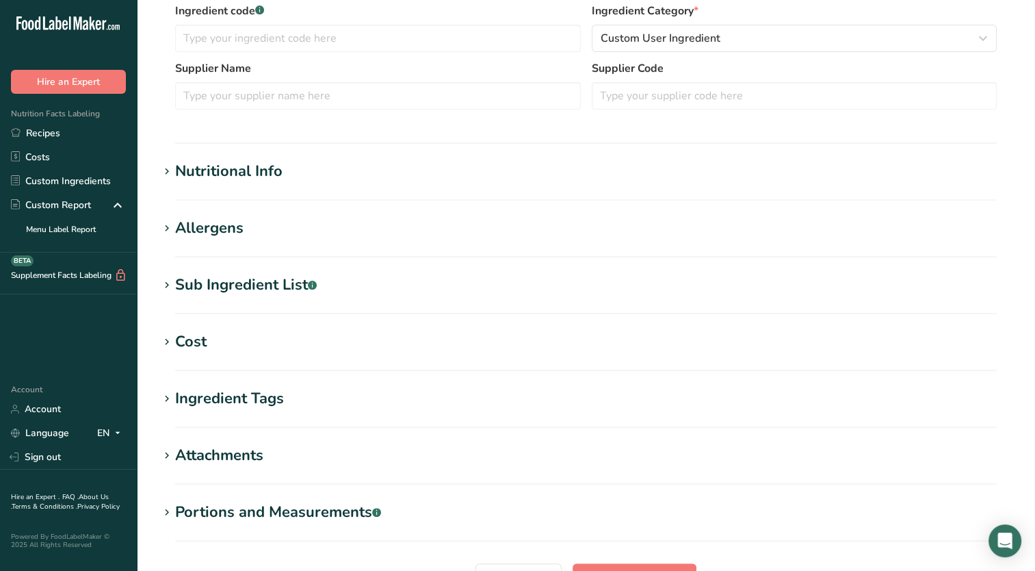
click at [168, 279] on icon at bounding box center [167, 285] width 12 height 19
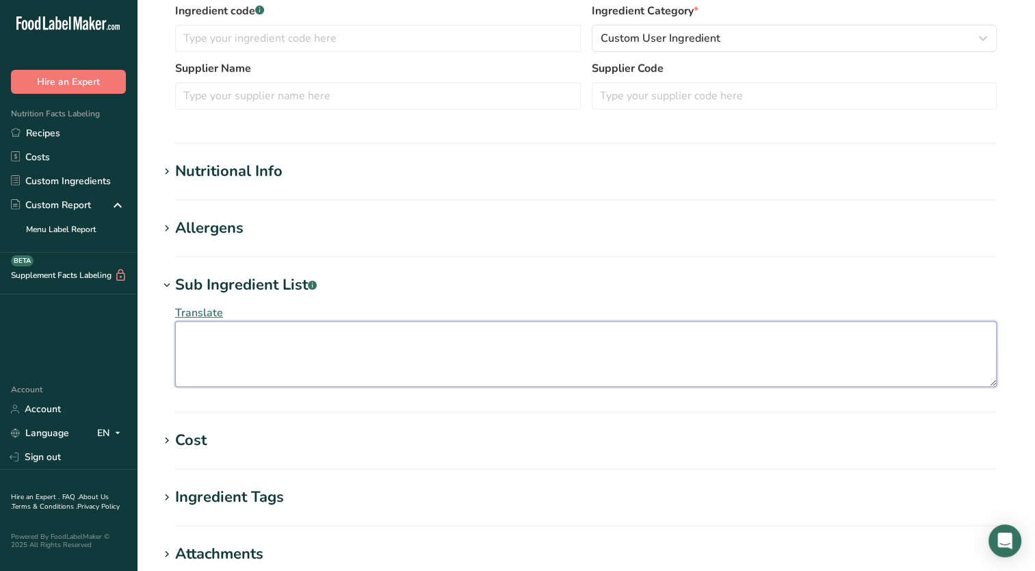
click at [275, 358] on textarea at bounding box center [586, 354] width 822 height 66
type textarea "Gellan Gum, Organic Locust Bean Gum"
click at [392, 271] on section "Edit Ingredion - Ticaloid Pro 148 OG Ingredient Spec Sheet .a-a{fill:#347362;}.…" at bounding box center [586, 210] width 898 height 1104
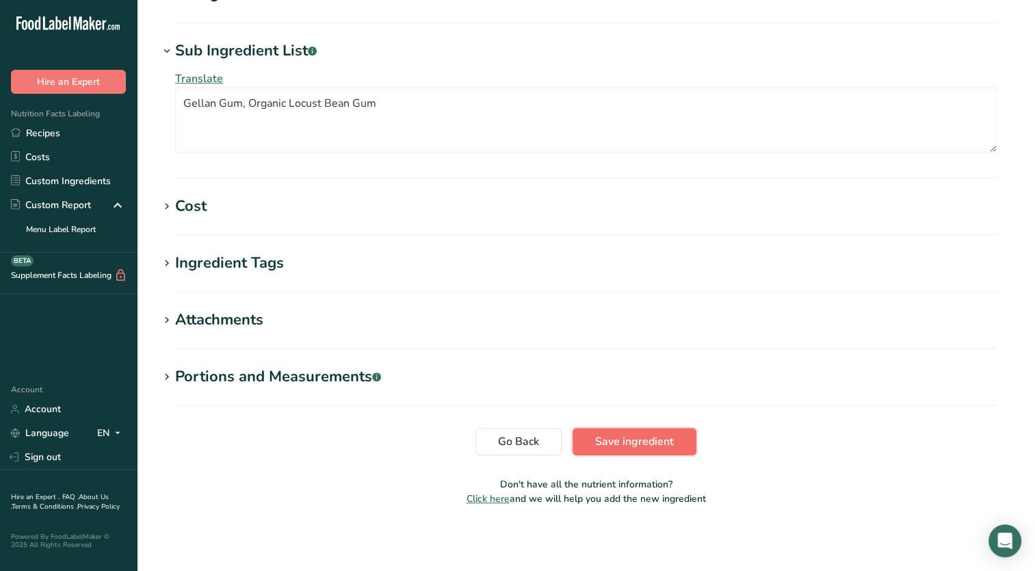
click at [681, 439] on button "Save ingredient" at bounding box center [635, 441] width 124 height 27
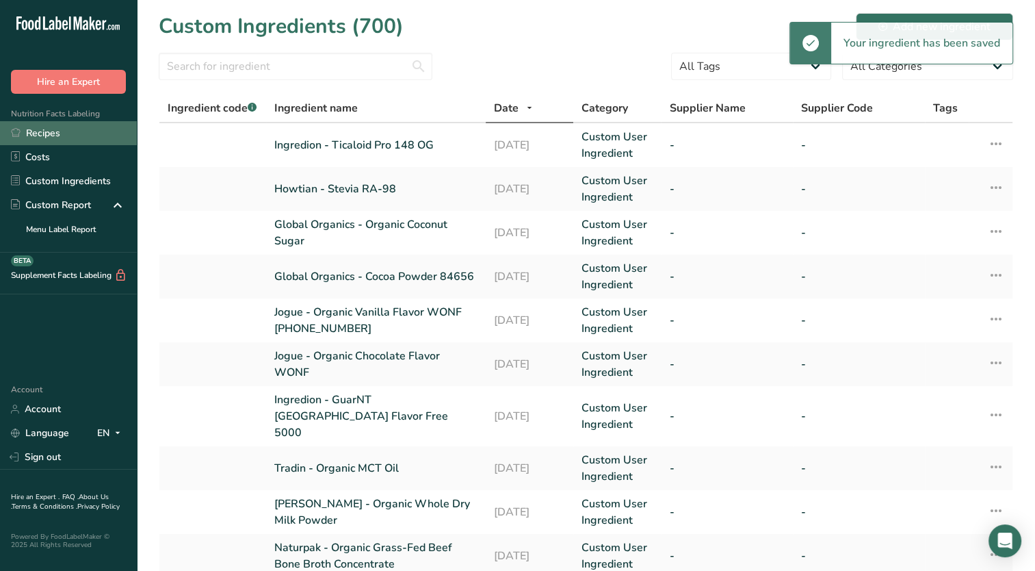
click at [64, 138] on link "Recipes" at bounding box center [68, 133] width 137 height 24
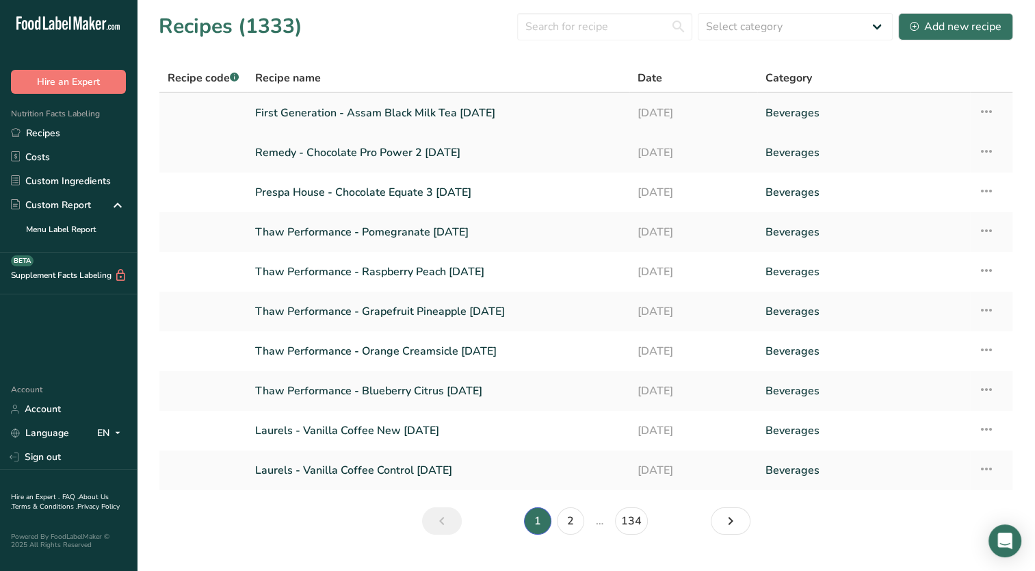
click at [304, 118] on link "First Generation - Assam Black Milk Tea [DATE]" at bounding box center [438, 113] width 366 height 29
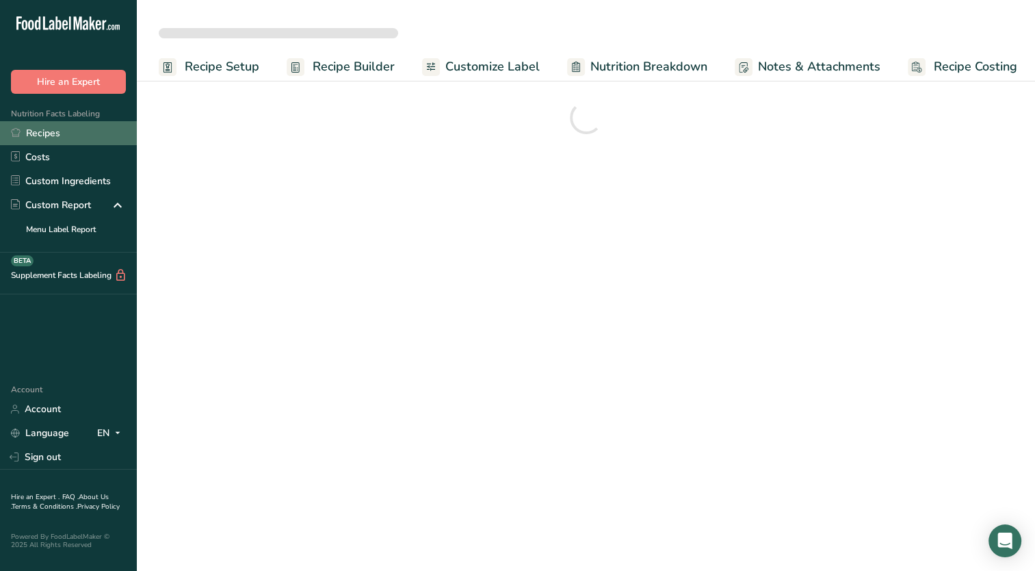
click at [85, 133] on link "Recipes" at bounding box center [68, 133] width 137 height 24
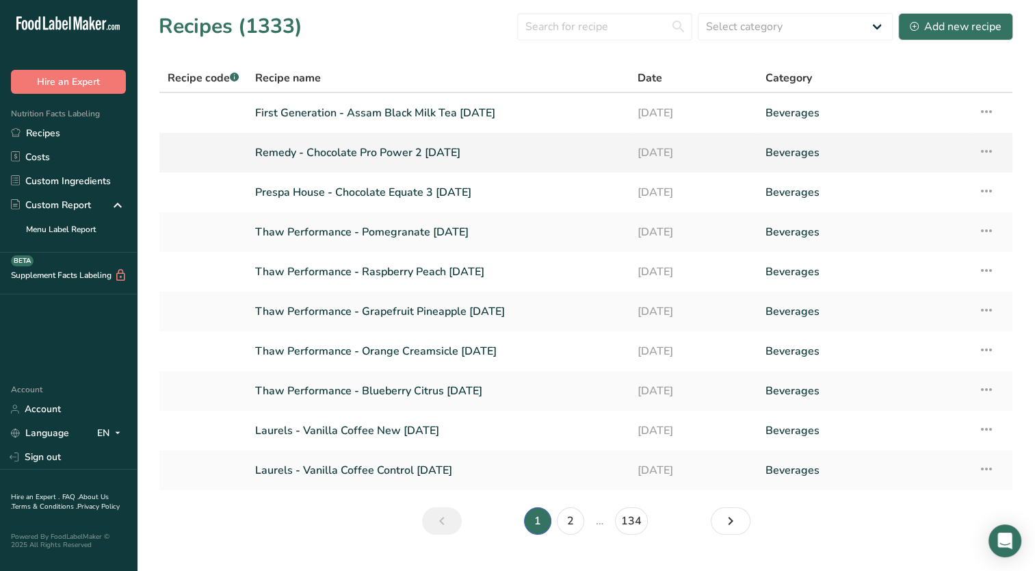
click at [322, 162] on link "Remedy - Chocolate Pro Power 2 [DATE]" at bounding box center [438, 152] width 366 height 29
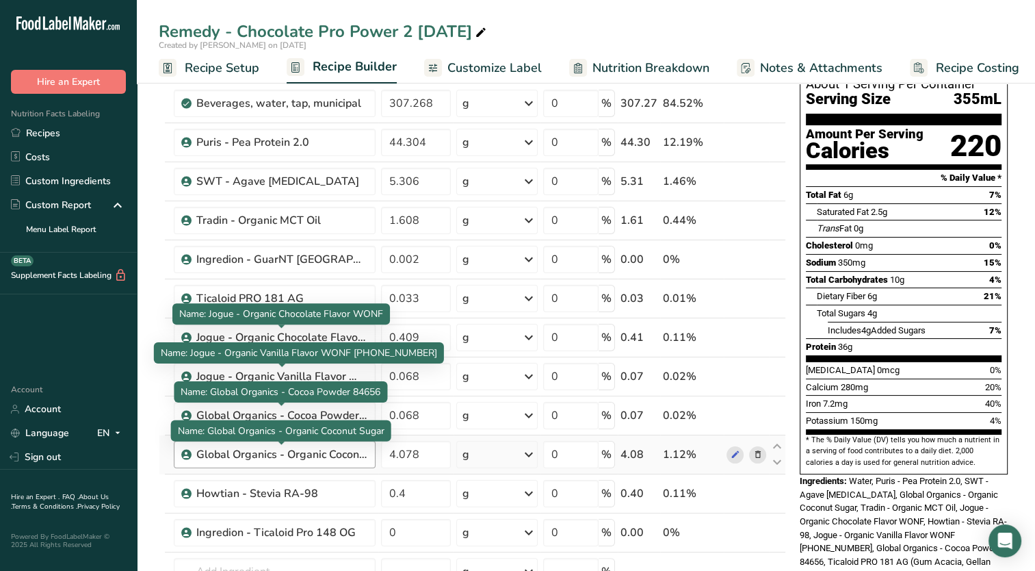
scroll to position [205, 0]
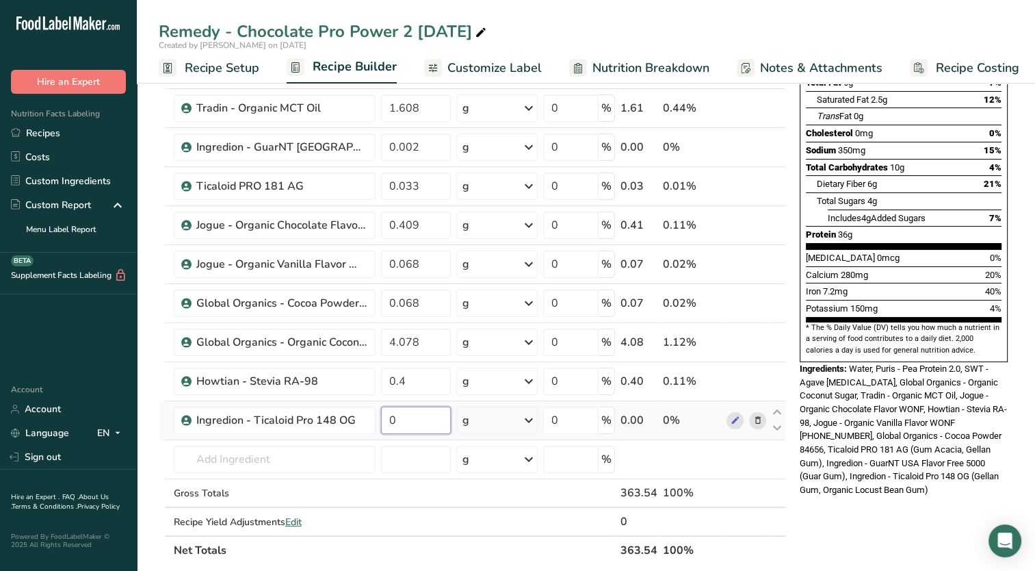
click at [414, 420] on input "0" at bounding box center [416, 419] width 70 height 27
type input "0.185"
click at [368, 453] on div "Ingredient * Amount * Unit * Waste * .a-a{fill:#347362;}.b-a{fill:#fff;} Grams …" at bounding box center [472, 254] width 627 height 622
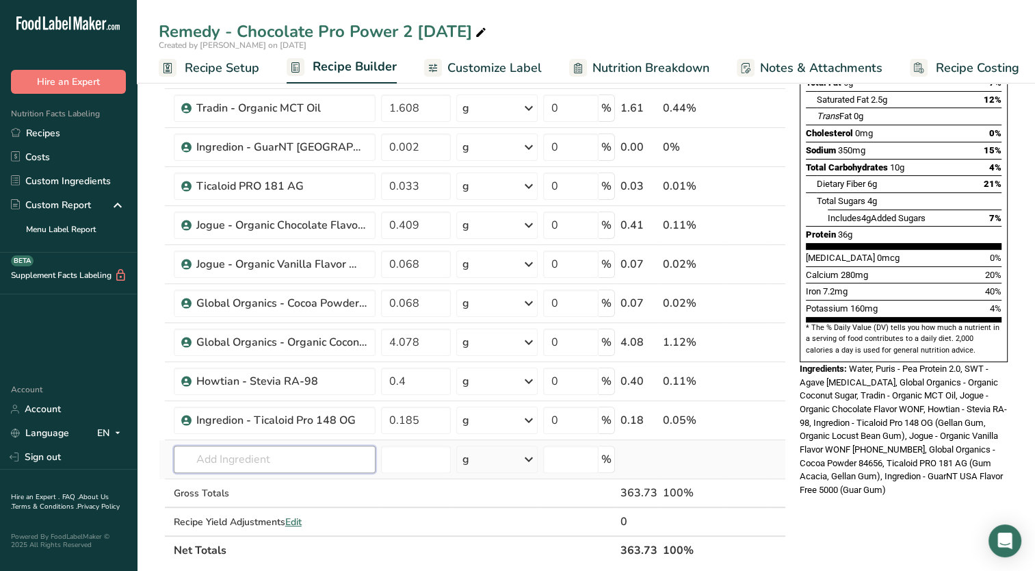
click at [304, 467] on input "text" at bounding box center [275, 458] width 202 height 27
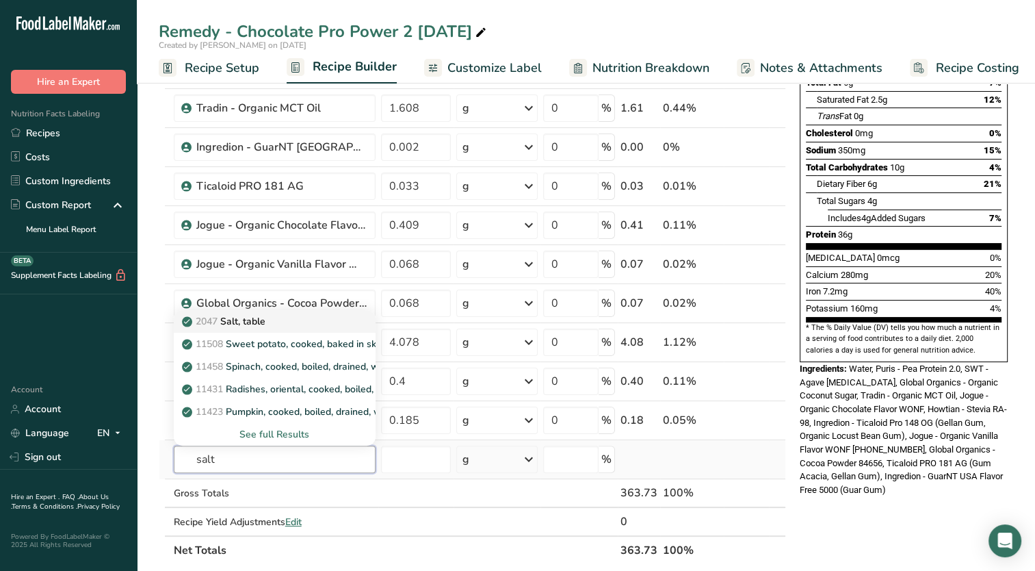
type input "salt"
click at [218, 315] on span "2047" at bounding box center [207, 321] width 22 height 13
type input "Salt, table"
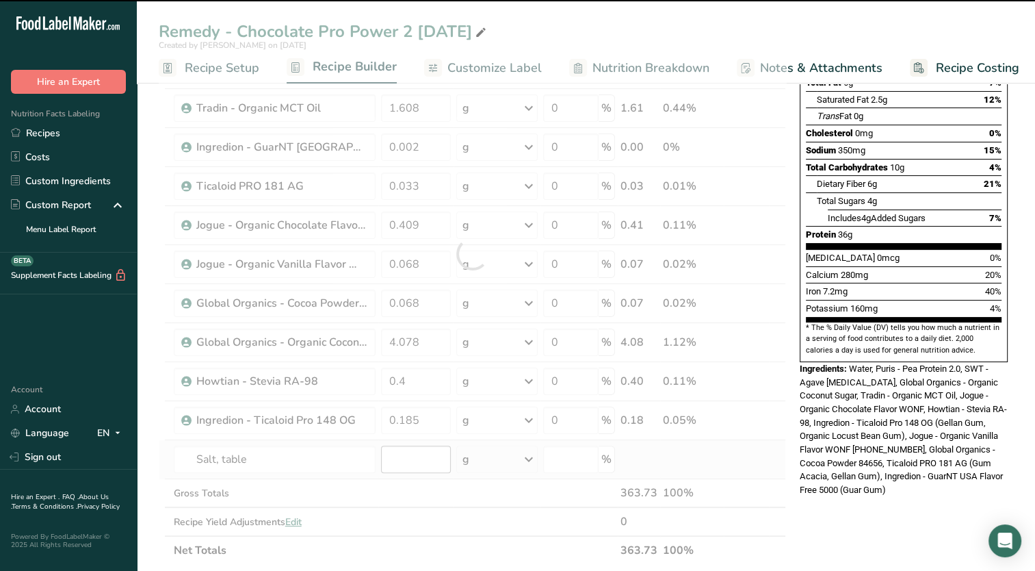
type input "0"
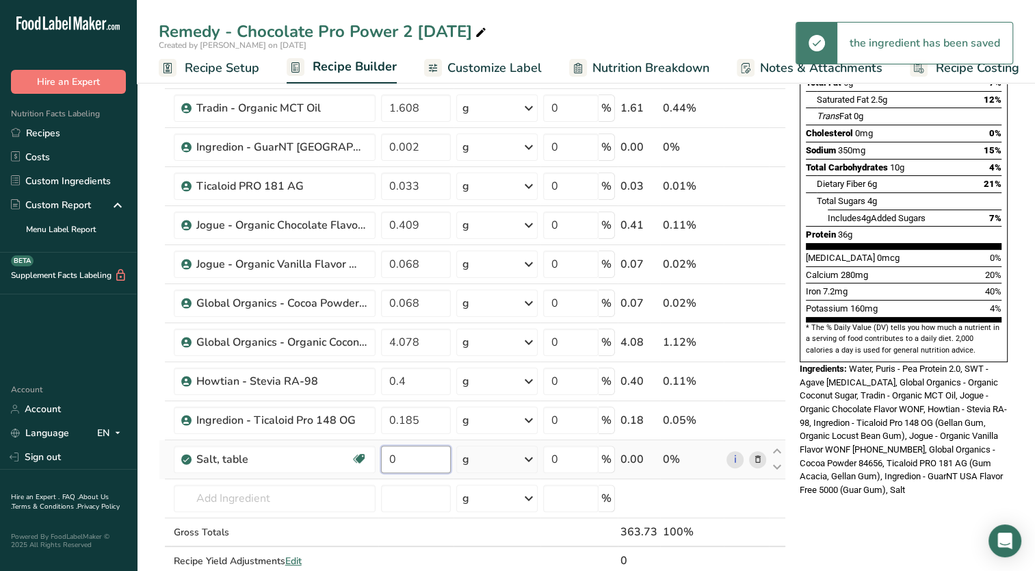
click at [401, 461] on input "0" at bounding box center [416, 458] width 70 height 27
type input "0.037"
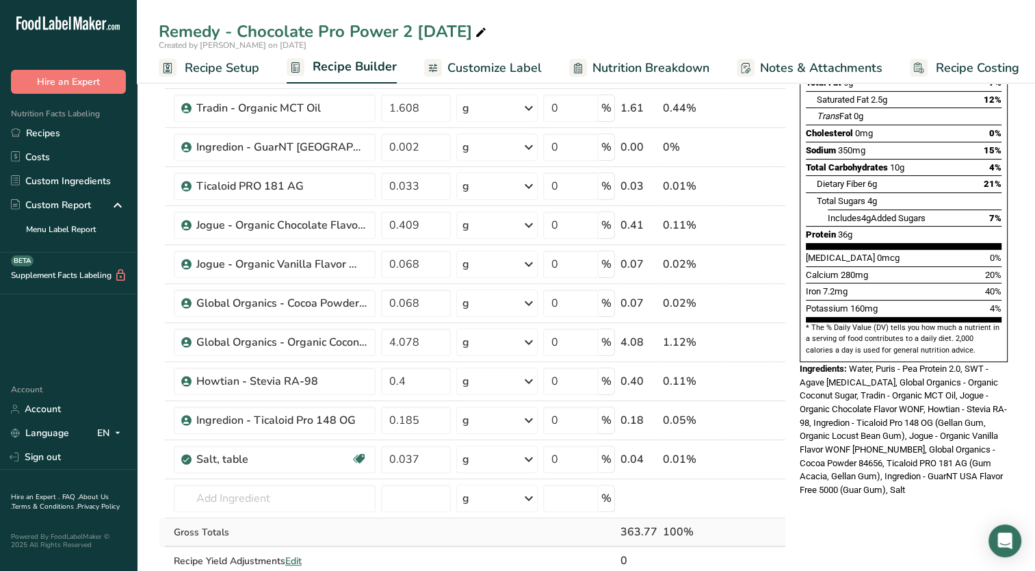
click at [334, 517] on div "Ingredient * Amount * Unit * Waste * .a-a{fill:#347362;}.b-a{fill:#fff;} Grams …" at bounding box center [472, 273] width 627 height 661
click at [241, 494] on input "text" at bounding box center [275, 497] width 202 height 27
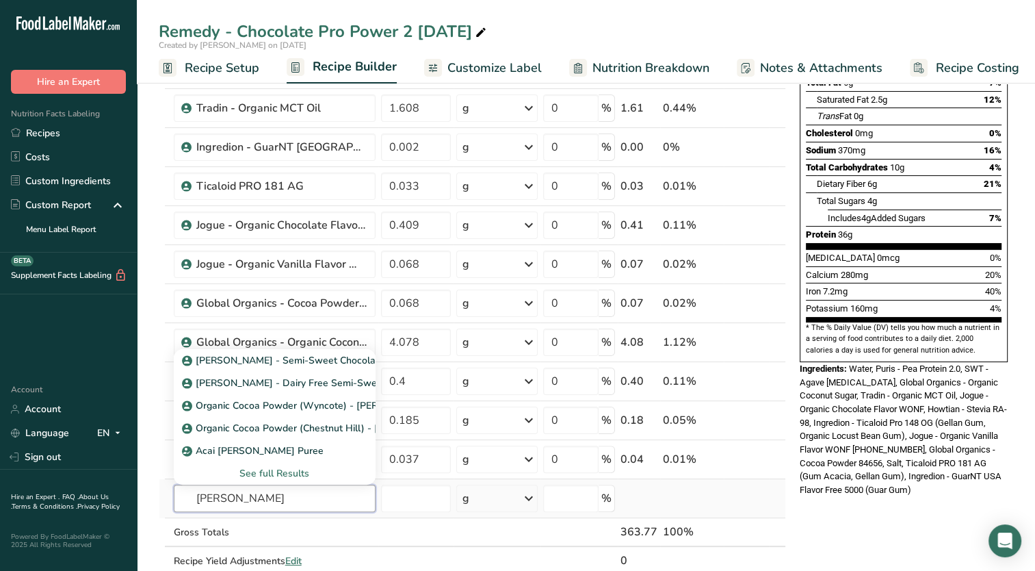
type input "[PERSON_NAME]"
click at [268, 471] on div "See full Results" at bounding box center [275, 473] width 180 height 14
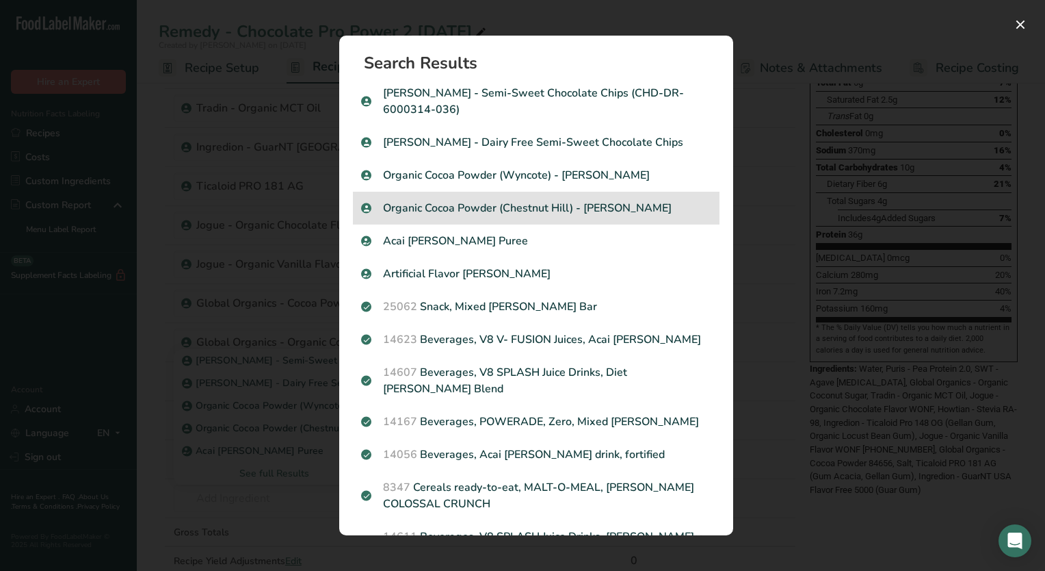
click at [536, 211] on p "Organic Cocoa Powder (Chestnut Hill) - [PERSON_NAME]" at bounding box center [536, 208] width 350 height 16
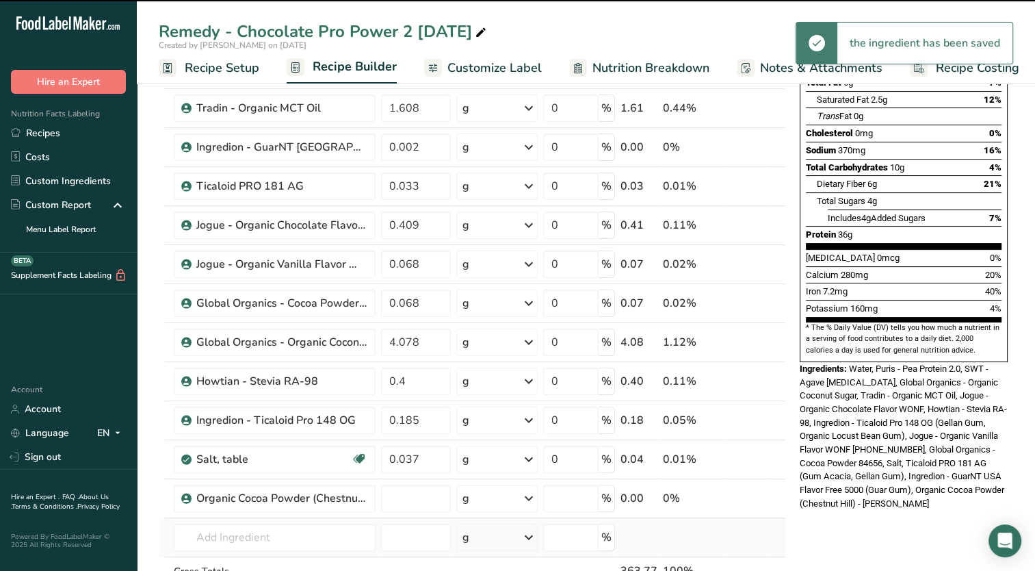
type input "0"
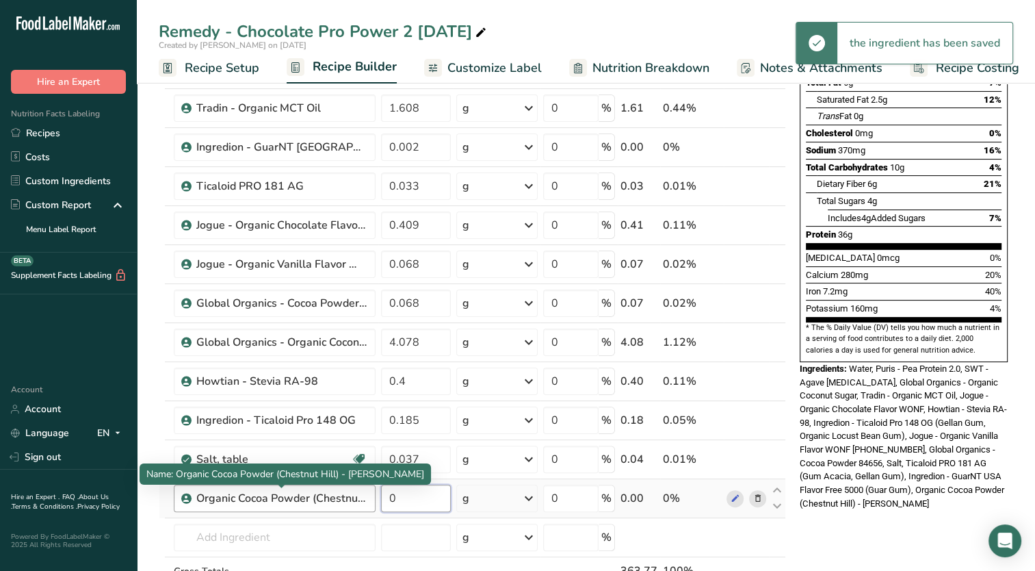
drag, startPoint x: 417, startPoint y: 486, endPoint x: 361, endPoint y: 488, distance: 56.1
click at [358, 494] on tr "Organic Cocoa Powder (Chestnut Hill) - [PERSON_NAME] 0 g Weight Units g kg mg S…" at bounding box center [472, 498] width 626 height 39
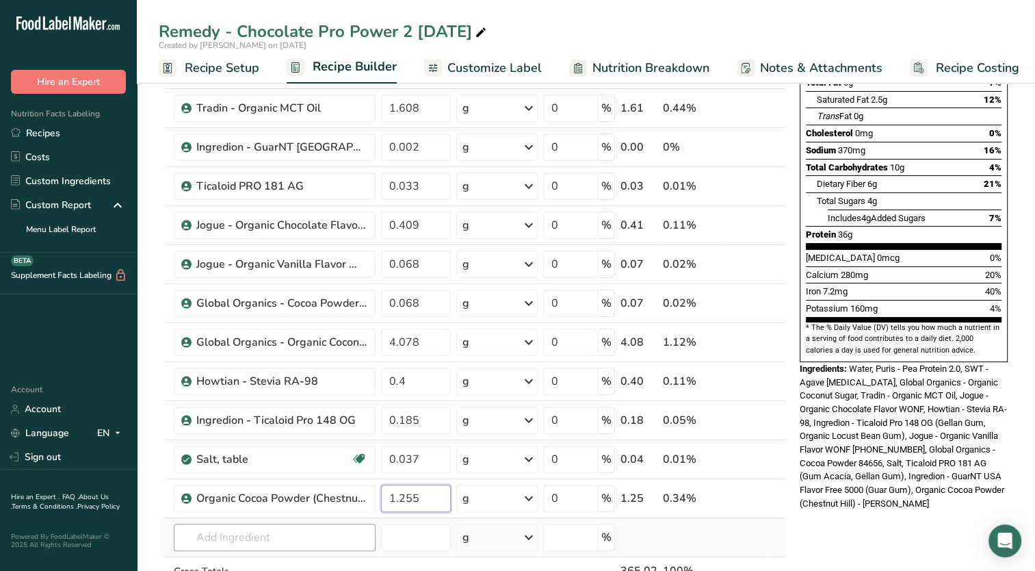
type input "1.255"
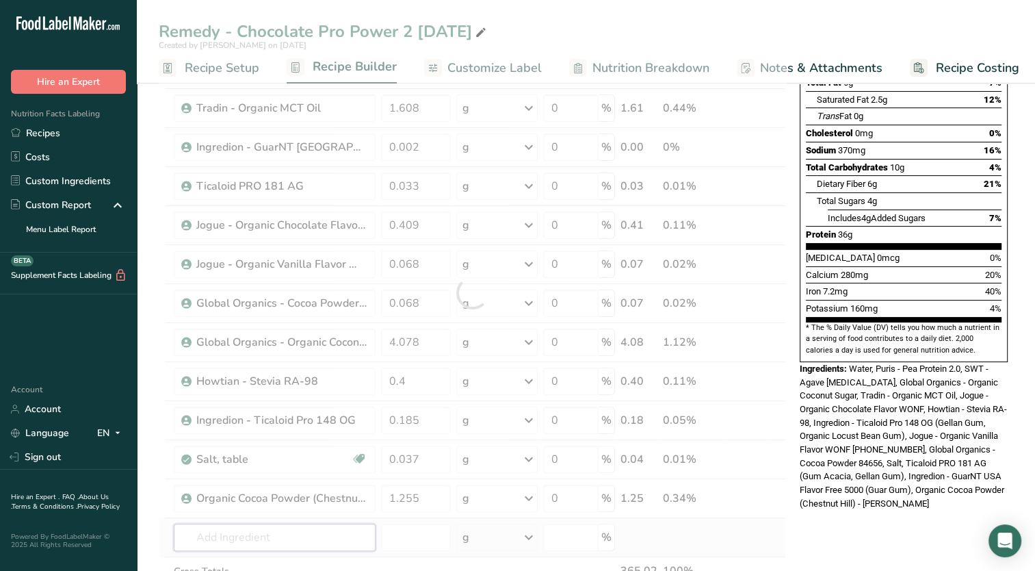
click at [280, 536] on div "Ingredient * Amount * Unit * Waste * .a-a{fill:#347362;}.b-a{fill:#fff;} Grams …" at bounding box center [472, 293] width 627 height 700
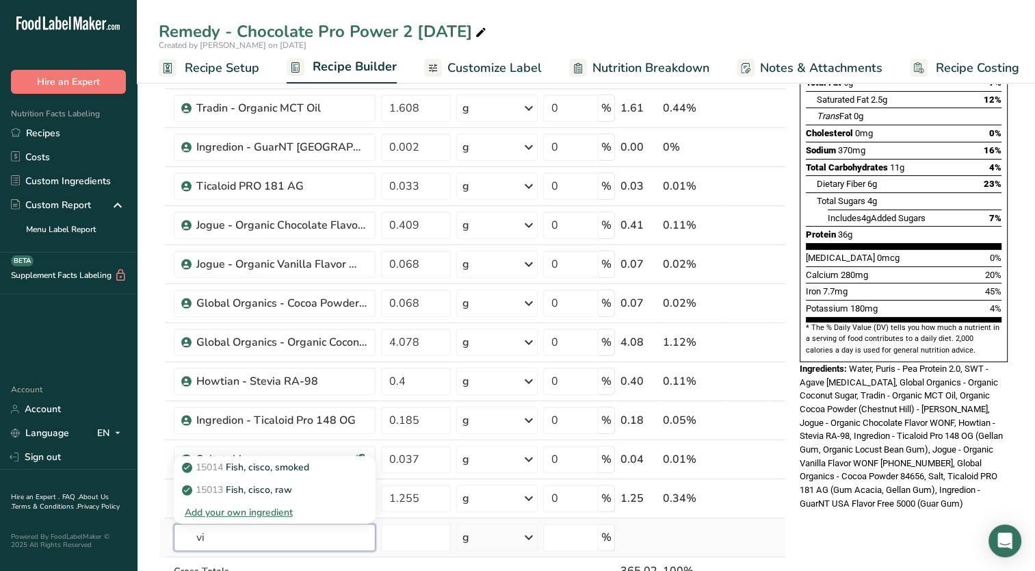
type input "v"
click at [297, 540] on input "text" at bounding box center [275, 536] width 202 height 27
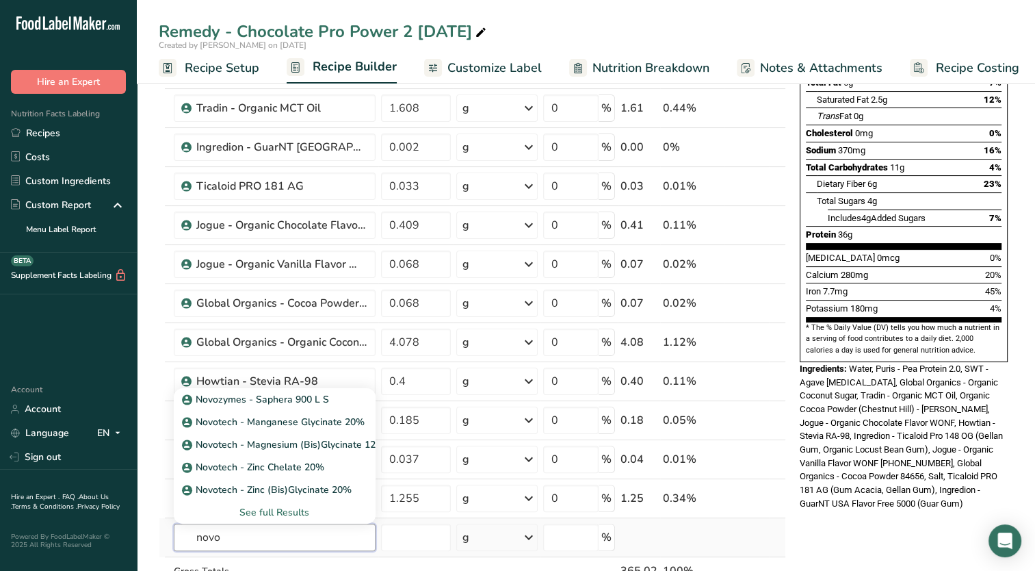
type input "novo"
click at [298, 508] on div "See full Results" at bounding box center [275, 512] width 180 height 14
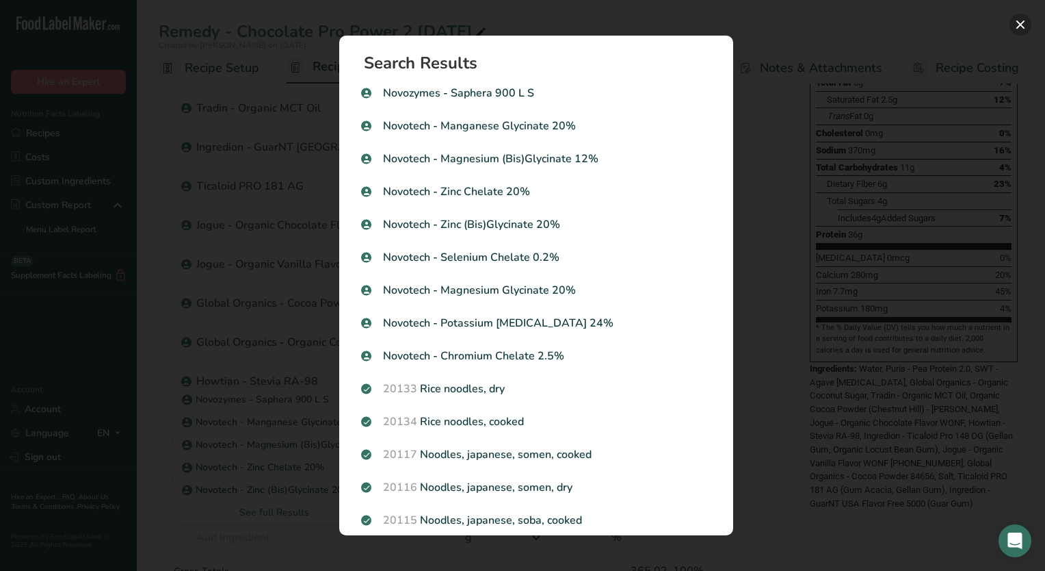
click at [1023, 21] on button "Search results modal" at bounding box center [1021, 25] width 22 height 22
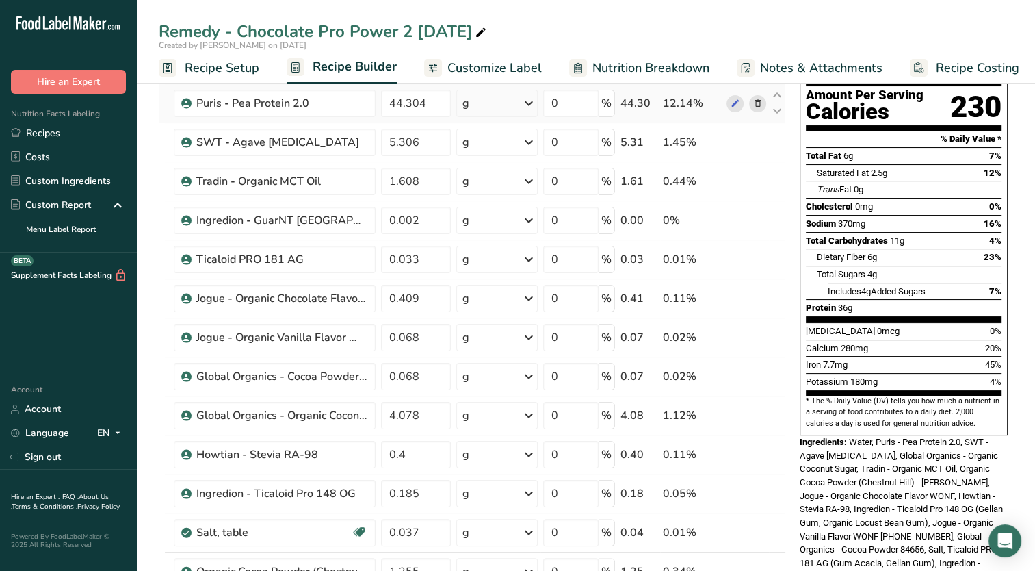
scroll to position [0, 0]
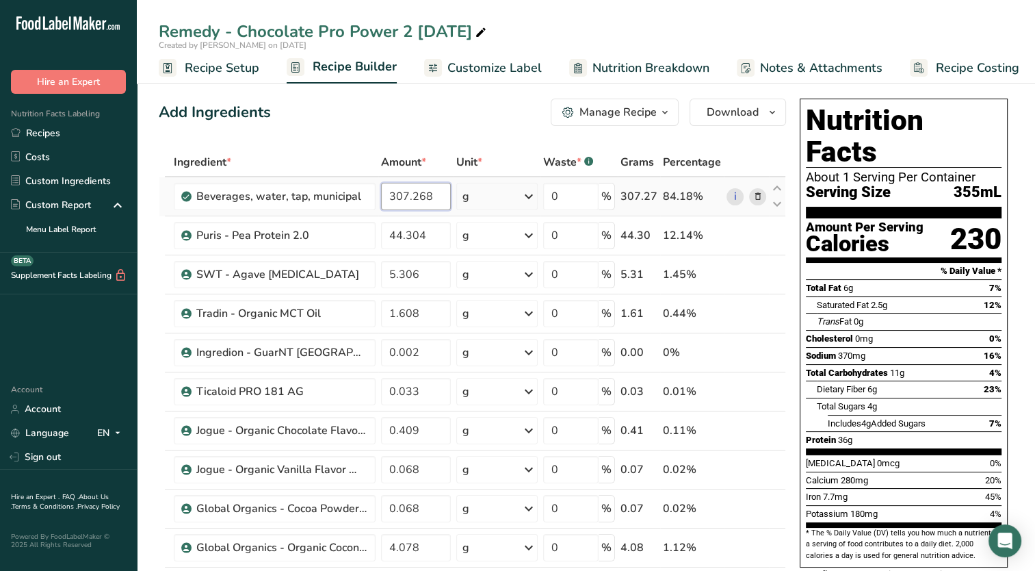
drag, startPoint x: 410, startPoint y: 201, endPoint x: 435, endPoint y: 194, distance: 26.2
click at [435, 194] on input "307.268" at bounding box center [416, 196] width 70 height 27
type input "307.363"
click at [471, 108] on div "Add Ingredients Manage Recipe Delete Recipe Duplicate Recipe Scale Recipe Save …" at bounding box center [472, 112] width 627 height 27
click at [657, 112] on span "button" at bounding box center [665, 112] width 16 height 16
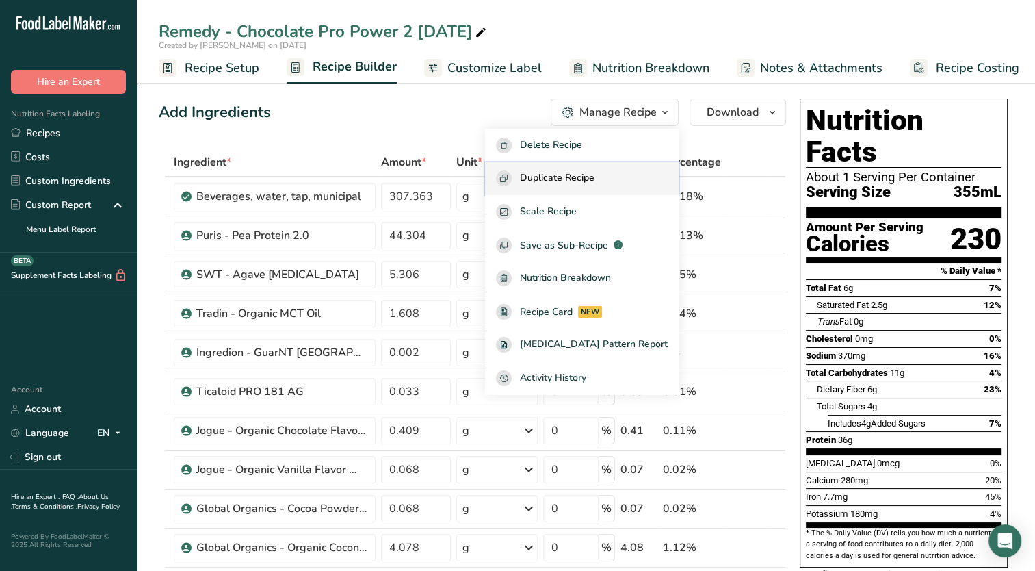
click at [595, 183] on span "Duplicate Recipe" at bounding box center [557, 178] width 75 height 16
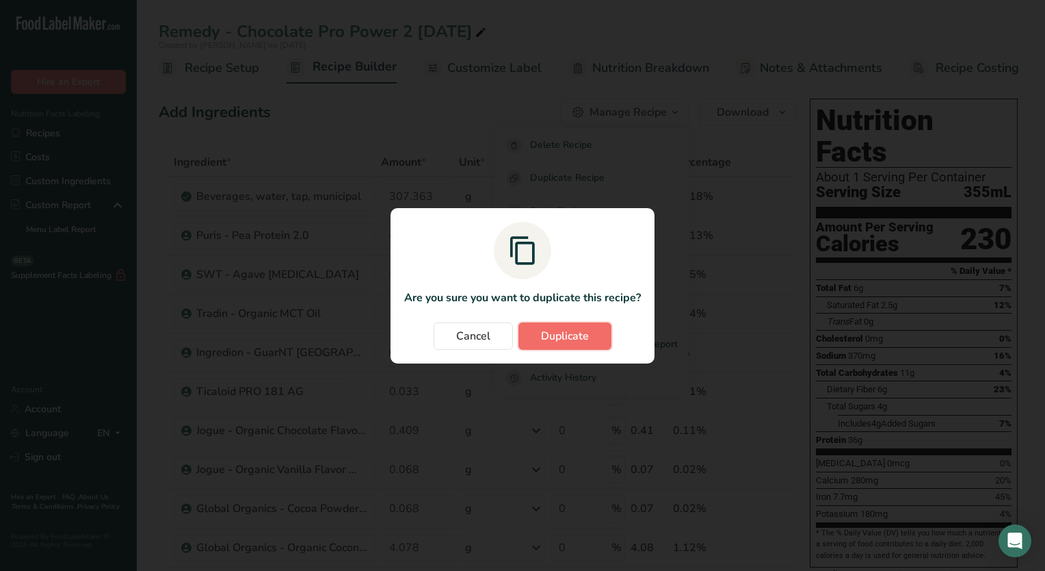
click at [580, 337] on span "Duplicate" at bounding box center [565, 336] width 48 height 16
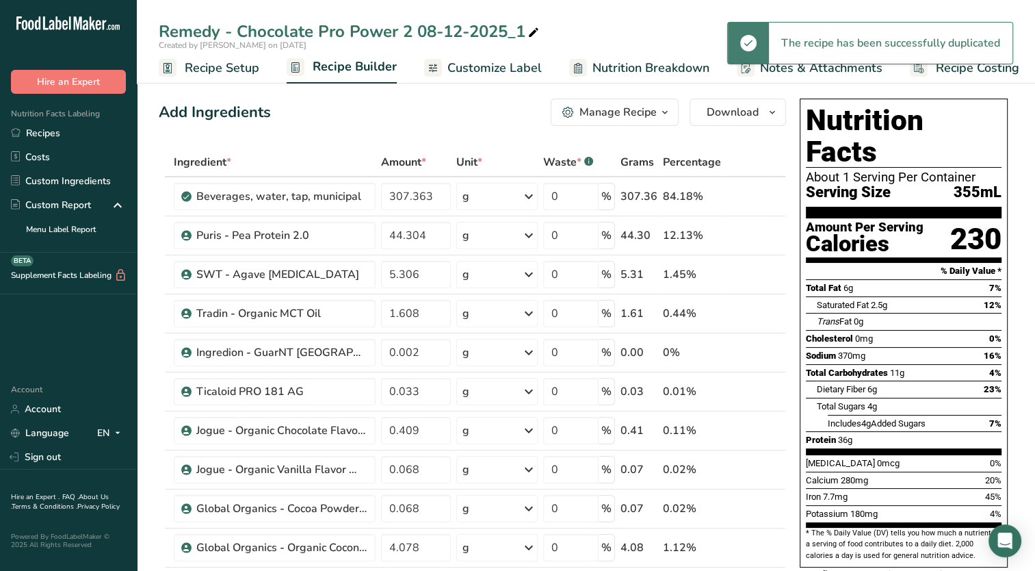
click at [534, 36] on icon at bounding box center [533, 32] width 12 height 19
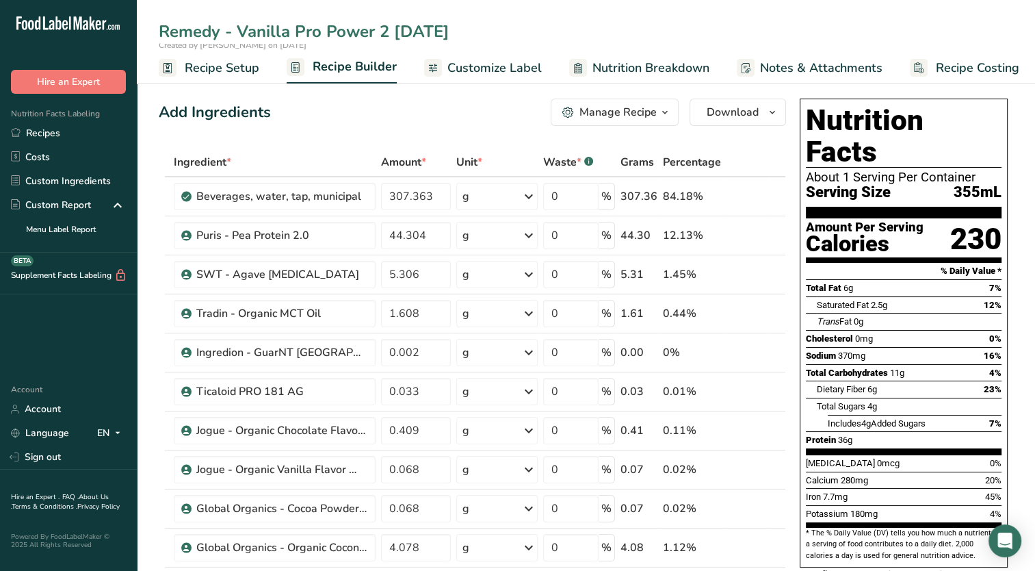
type input "Remedy - Vanilla Pro Power 2 [DATE]"
click at [410, 103] on div "Add Ingredients Manage Recipe Delete Recipe Duplicate Recipe Scale Recipe Save …" at bounding box center [472, 112] width 627 height 27
click at [227, 67] on span "Recipe Setup" at bounding box center [222, 68] width 75 height 18
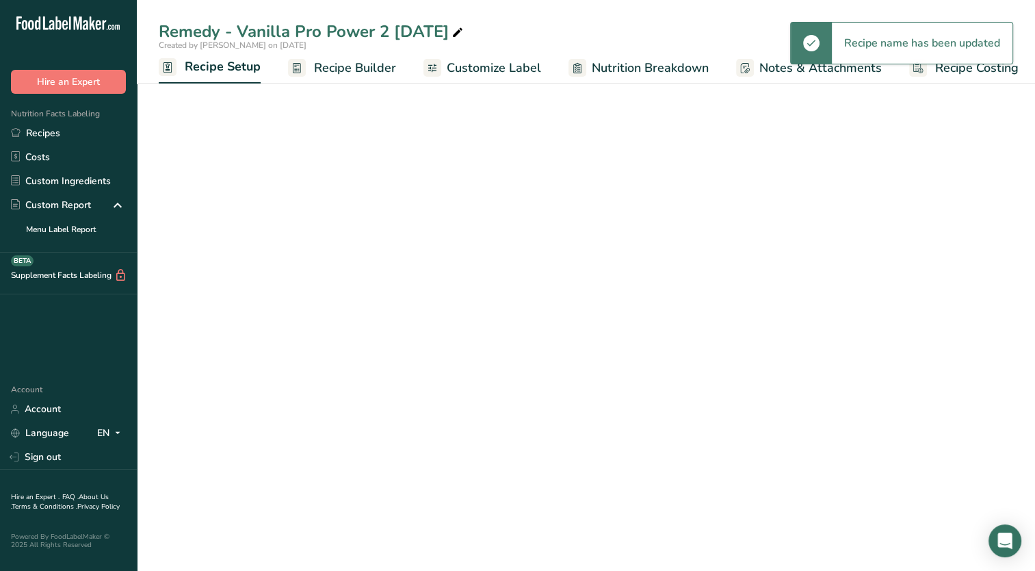
scroll to position [0, 5]
select select "22"
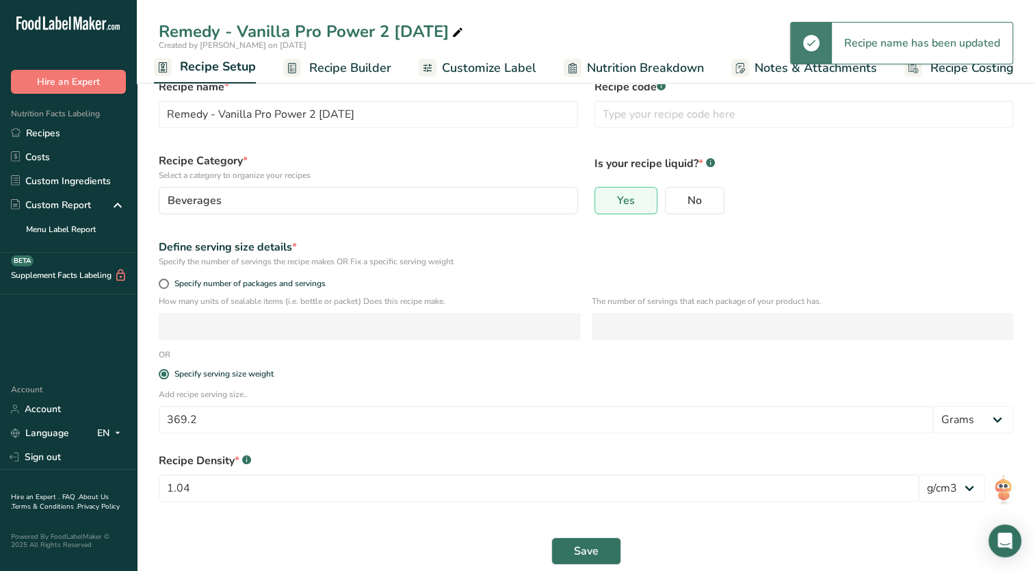
scroll to position [44, 0]
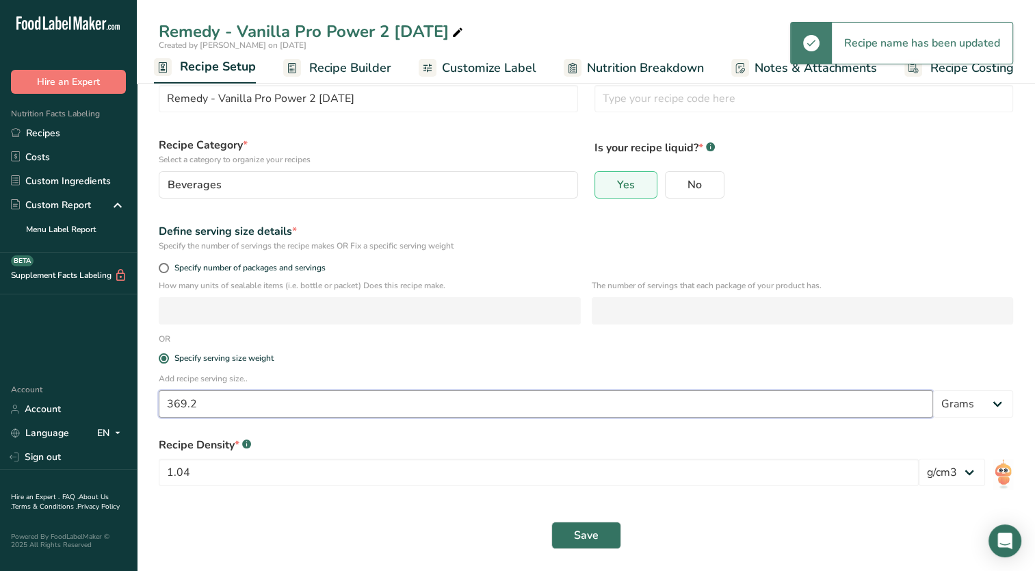
drag, startPoint x: 198, startPoint y: 399, endPoint x: 149, endPoint y: 410, distance: 49.9
click at [149, 410] on section "Recipe name * Remedy - Vanilla Pro Power 2 [DATE] Recipe code .a-a{fill:#347362…" at bounding box center [586, 298] width 898 height 543
type input "362.1"
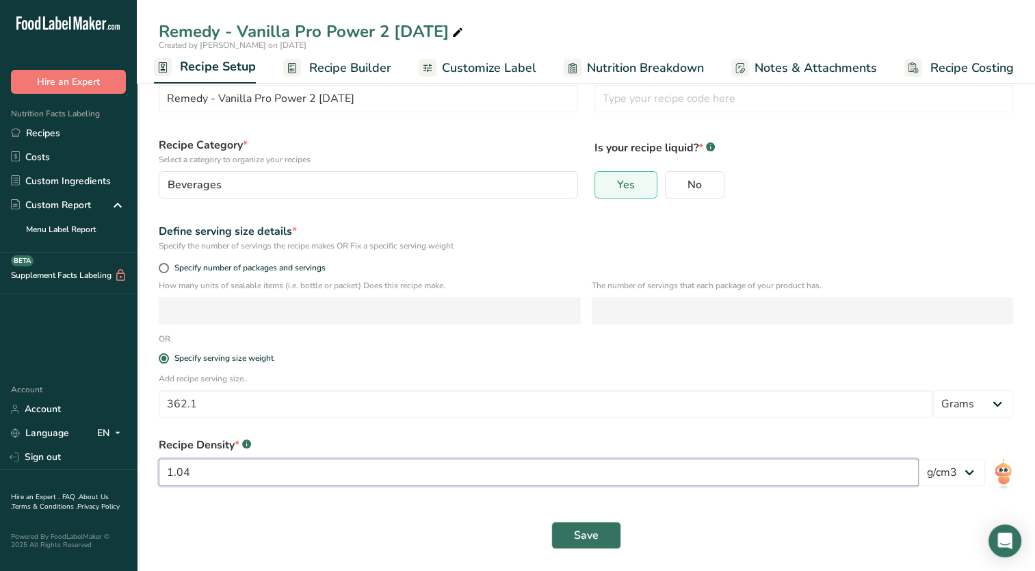
drag, startPoint x: 183, startPoint y: 475, endPoint x: 198, endPoint y: 474, distance: 15.1
click at [197, 473] on input "1.04" at bounding box center [539, 471] width 760 height 27
type input "1.02"
drag, startPoint x: 270, startPoint y: 527, endPoint x: 380, endPoint y: 527, distance: 110.1
click at [270, 527] on div "Save" at bounding box center [586, 534] width 854 height 27
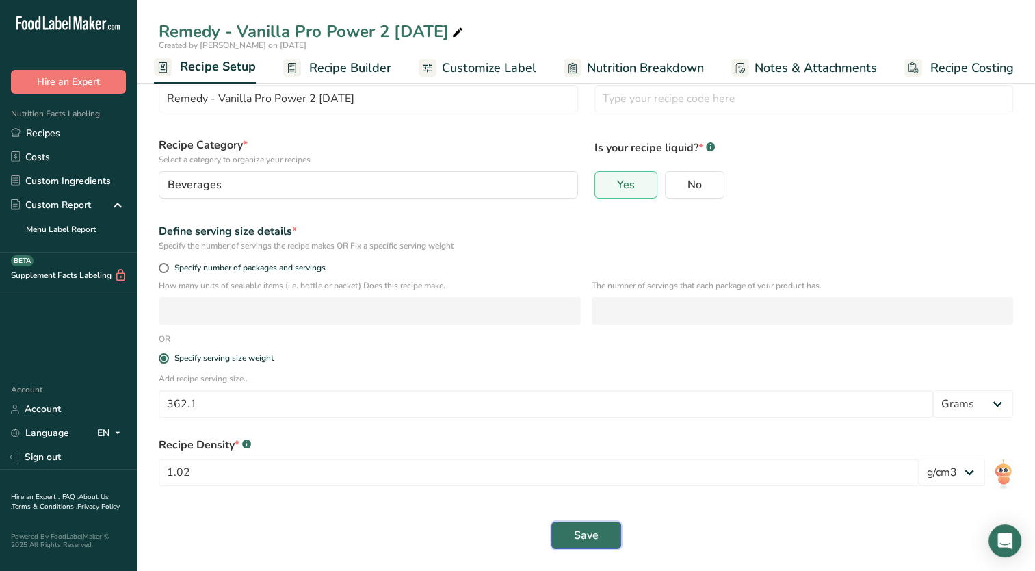
click at [597, 532] on span "Save" at bounding box center [586, 535] width 25 height 16
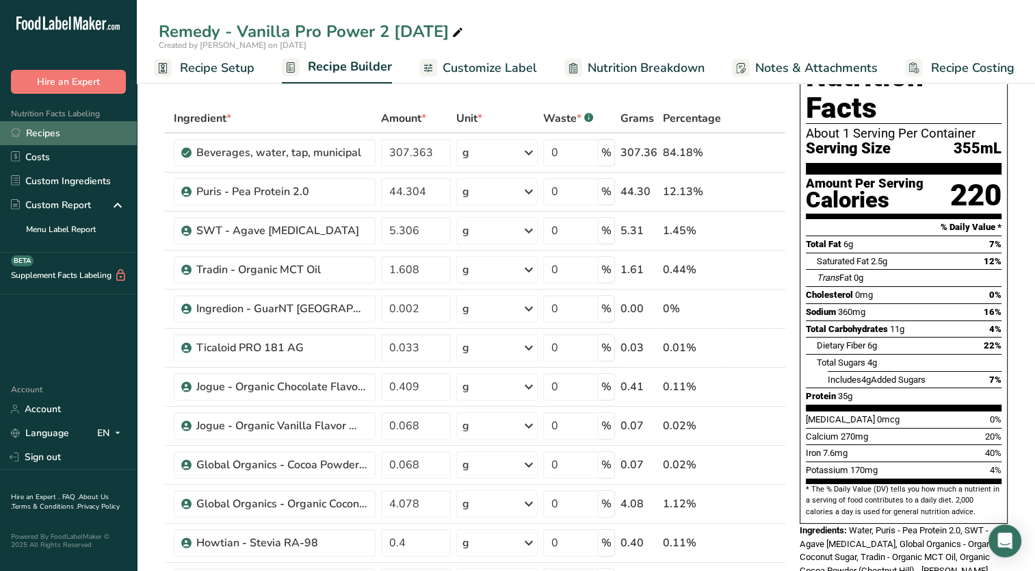
drag, startPoint x: 49, startPoint y: 140, endPoint x: 55, endPoint y: 135, distance: 7.3
click at [49, 140] on link "Recipes" at bounding box center [68, 133] width 137 height 24
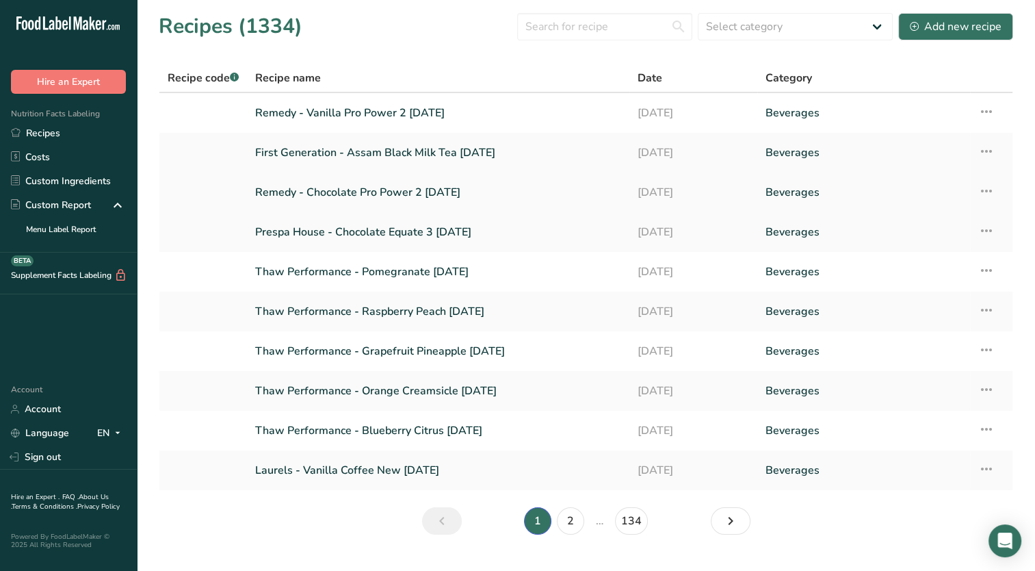
click at [337, 191] on link "Remedy - Chocolate Pro Power 2 [DATE]" at bounding box center [438, 192] width 366 height 29
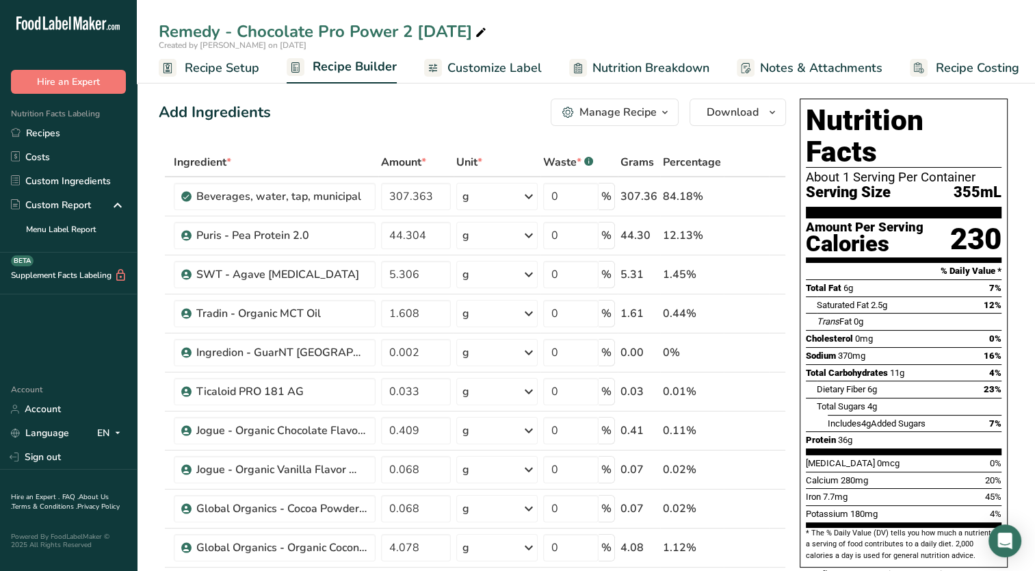
click at [220, 70] on span "Recipe Setup" at bounding box center [222, 68] width 75 height 18
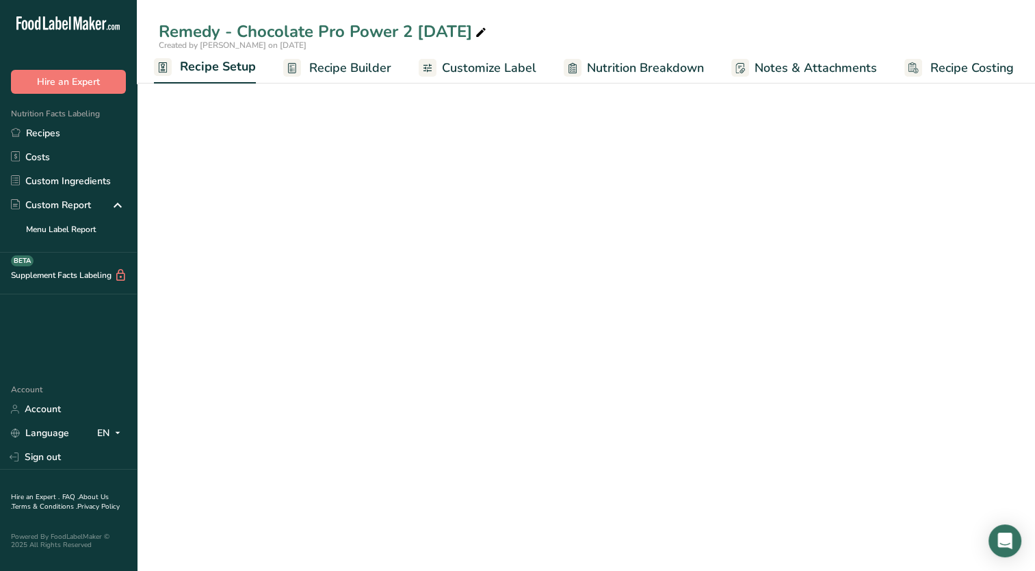
select select "22"
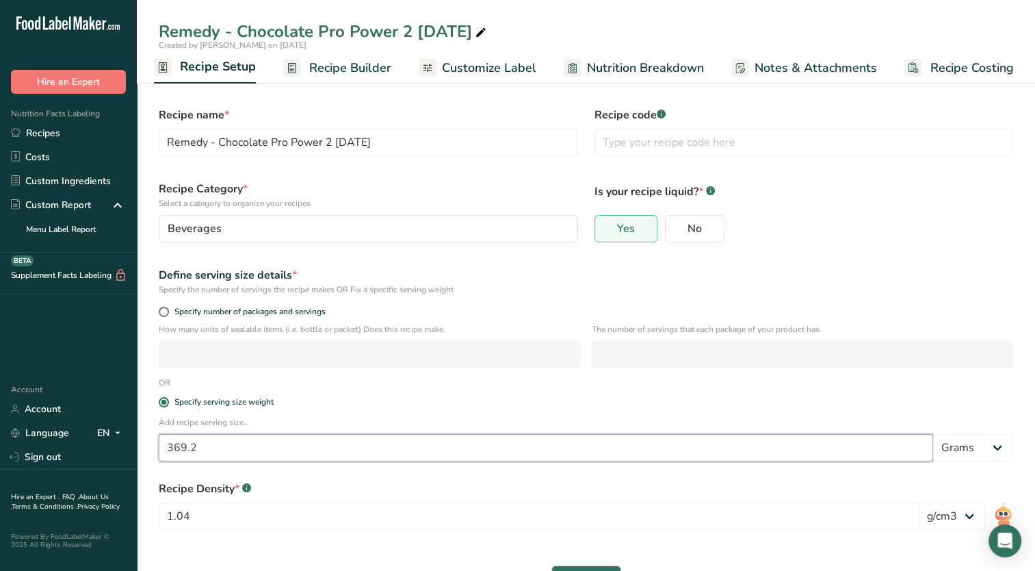
drag, startPoint x: 220, startPoint y: 456, endPoint x: 167, endPoint y: 451, distance: 53.0
click at [161, 454] on input "369.2" at bounding box center [546, 447] width 774 height 27
type input "362.1"
drag, startPoint x: 192, startPoint y: 512, endPoint x: 181, endPoint y: 523, distance: 15.5
click at [181, 523] on input "1.04" at bounding box center [539, 515] width 760 height 27
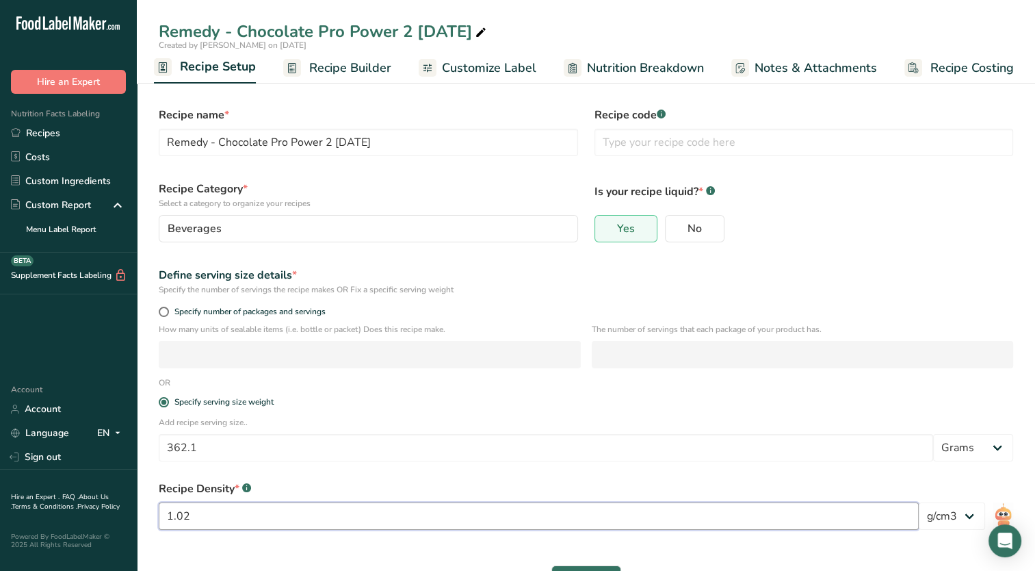
type input "1.02"
click at [334, 553] on form "Recipe name * Remedy - Chocolate Pro Power 2 [DATE] Recipe code .a-a{fill:#3473…" at bounding box center [586, 350] width 871 height 502
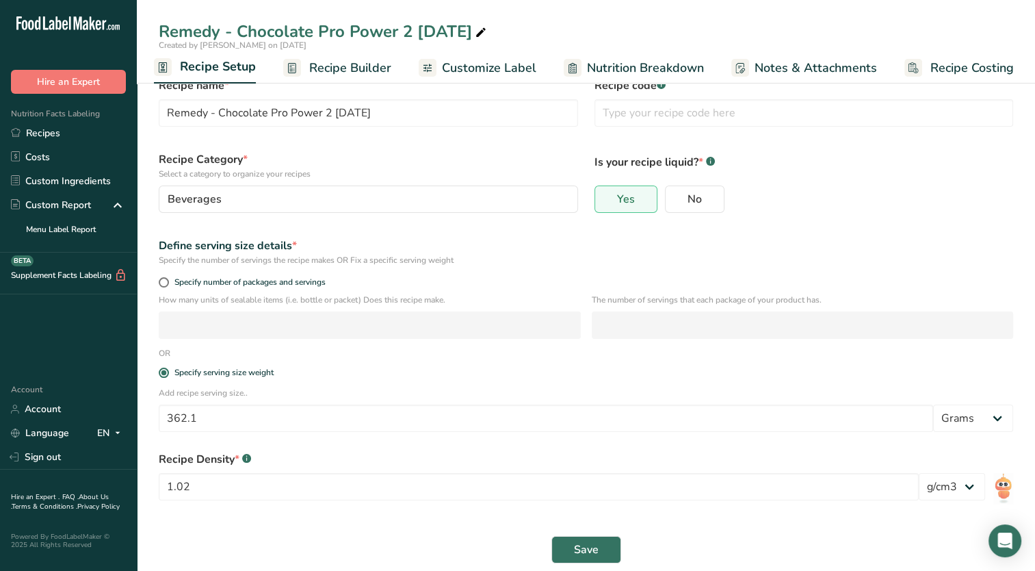
scroll to position [44, 0]
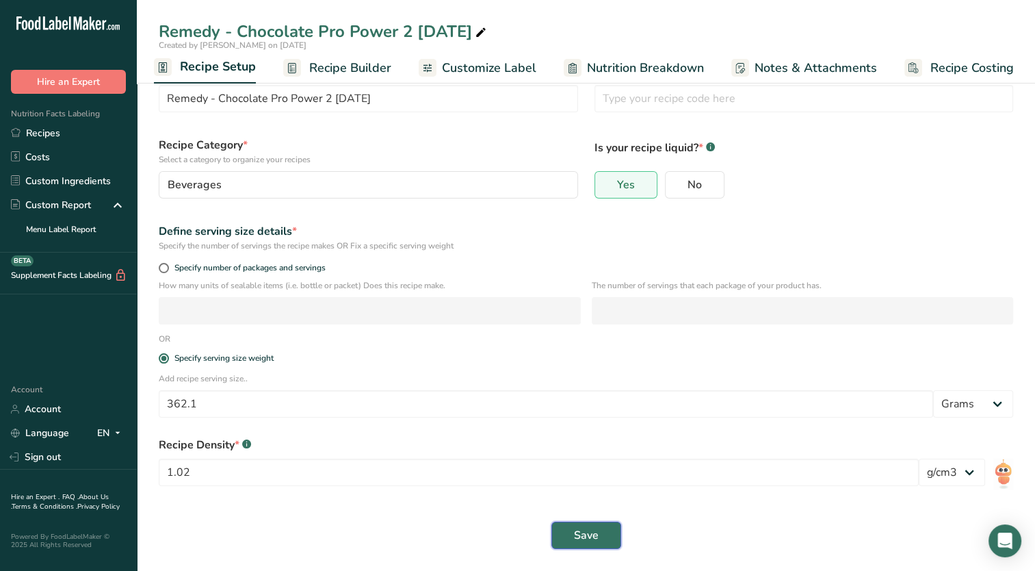
click at [566, 524] on button "Save" at bounding box center [586, 534] width 70 height 27
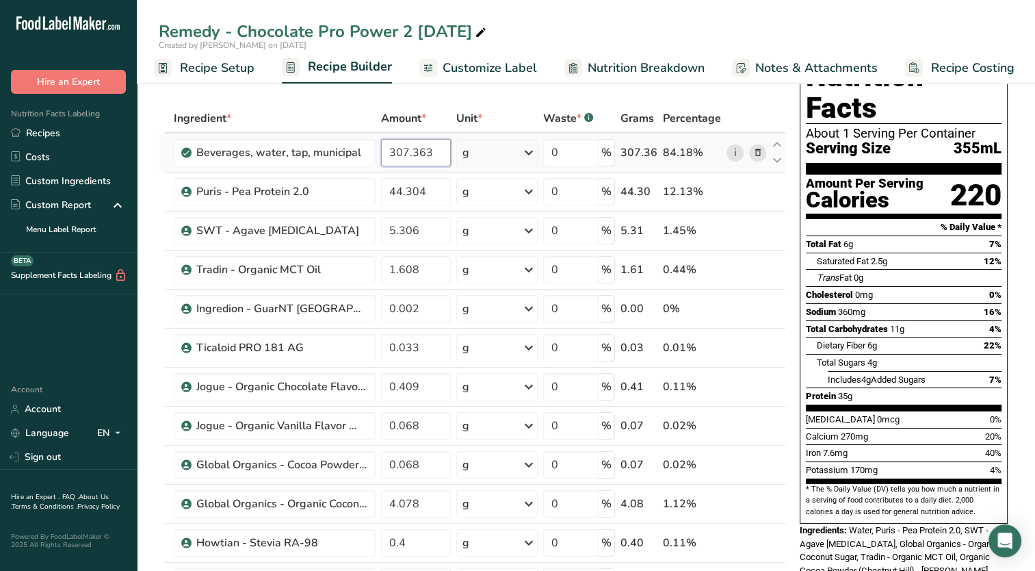
drag, startPoint x: 400, startPoint y: 150, endPoint x: 495, endPoint y: 156, distance: 96.0
click at [495, 156] on tr "Beverages, water, tap, municipal 307.363 g Portions 1 fl oz 1 bottle 8 fl oz 1 …" at bounding box center [472, 152] width 626 height 39
type input "301.452"
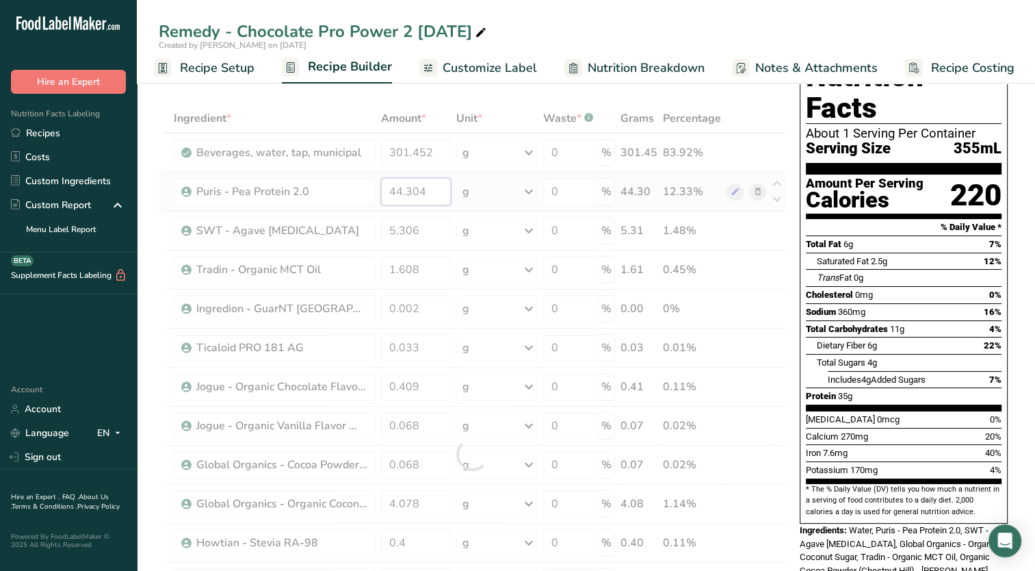
click at [412, 190] on div "Ingredient * Amount * Unit * Waste * .a-a{fill:#347362;}.b-a{fill:#fff;} Grams …" at bounding box center [472, 454] width 627 height 700
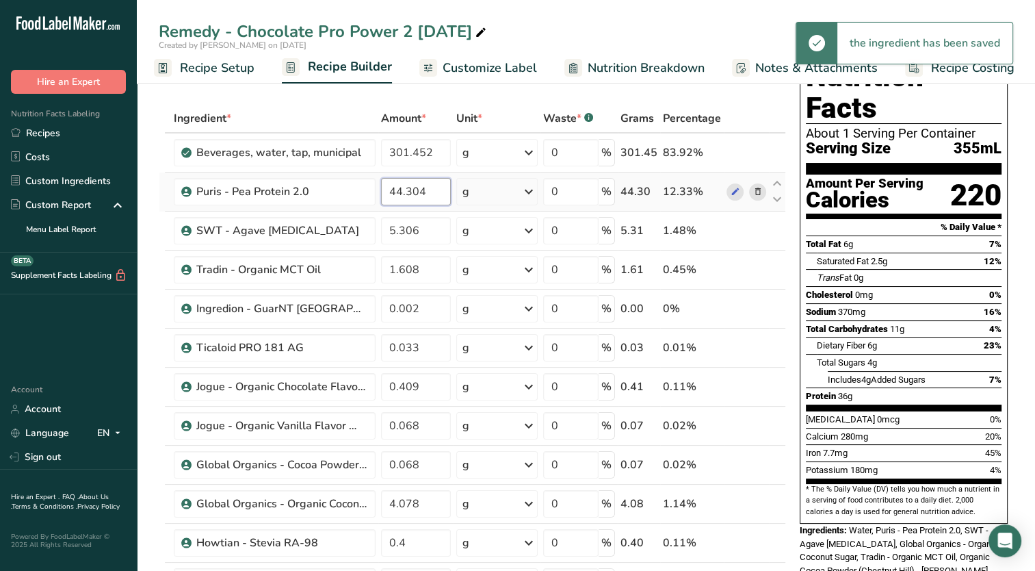
drag, startPoint x: 396, startPoint y: 191, endPoint x: 460, endPoint y: 187, distance: 63.7
click at [460, 187] on tr "Puris - Pea Protein 2.0 44.304 g Weight Units g kg mg See more Volume Units l m…" at bounding box center [472, 191] width 626 height 39
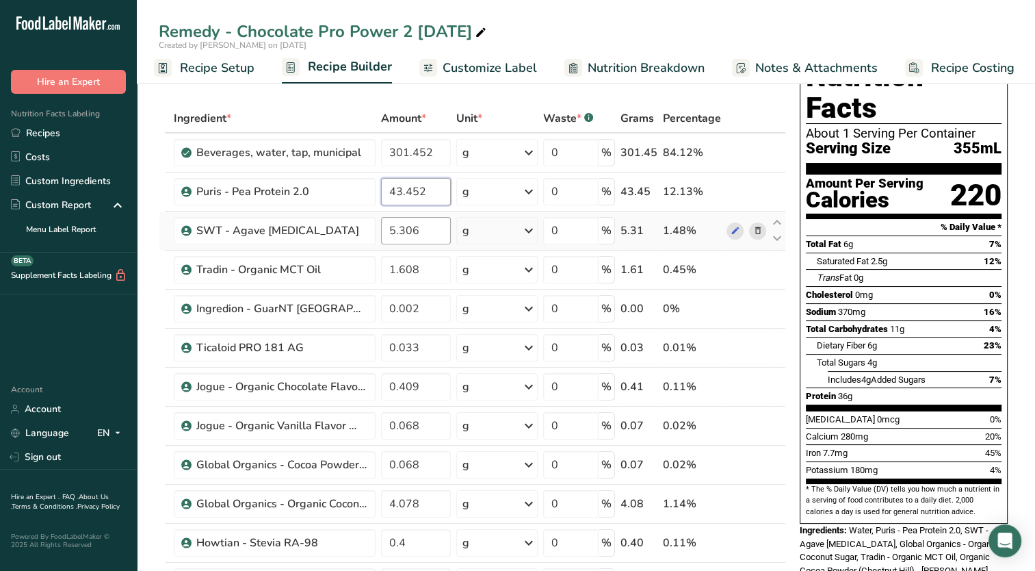
type input "43.452"
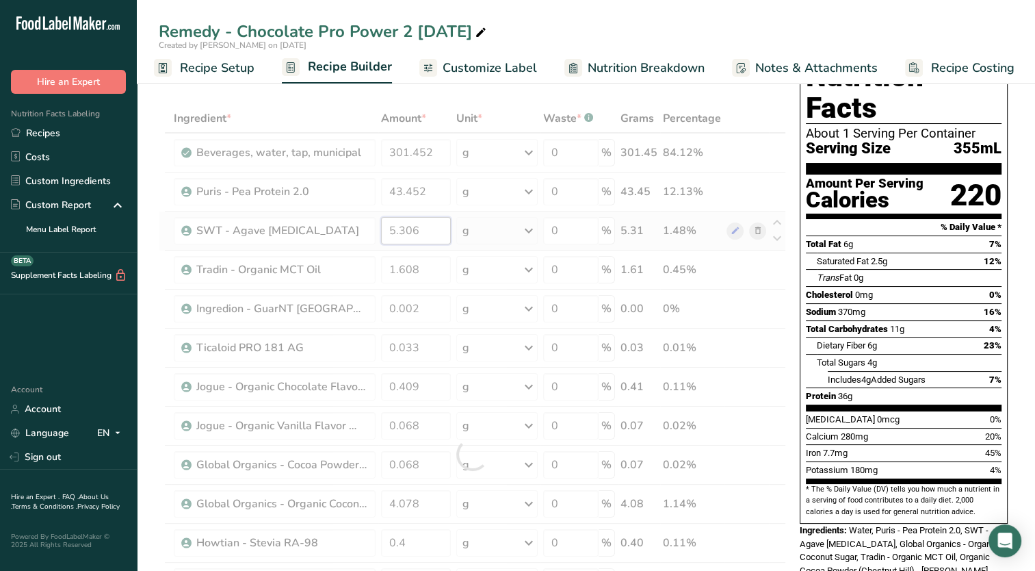
click at [428, 228] on div "Ingredient * Amount * Unit * Waste * .a-a{fill:#347362;}.b-a{fill:#fff;} Grams …" at bounding box center [472, 454] width 627 height 700
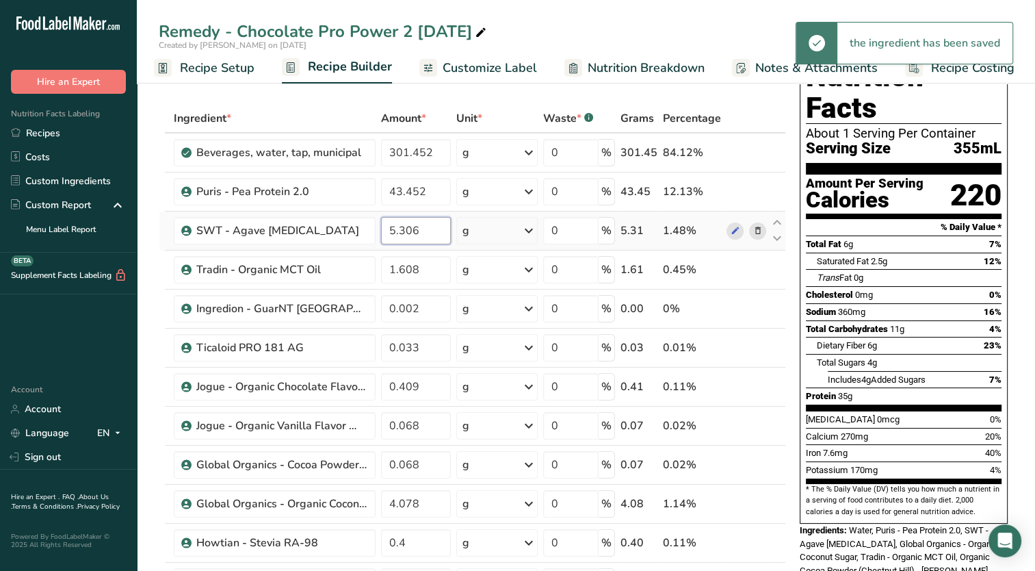
drag, startPoint x: 399, startPoint y: 231, endPoint x: 433, endPoint y: 228, distance: 34.4
click at [433, 228] on input "5.306" at bounding box center [416, 230] width 70 height 27
type input "5.204"
click at [436, 274] on div "Ingredient * Amount * Unit * Waste * .a-a{fill:#347362;}.b-a{fill:#fff;} Grams …" at bounding box center [472, 454] width 627 height 700
drag, startPoint x: 400, startPoint y: 265, endPoint x: 484, endPoint y: 274, distance: 85.4
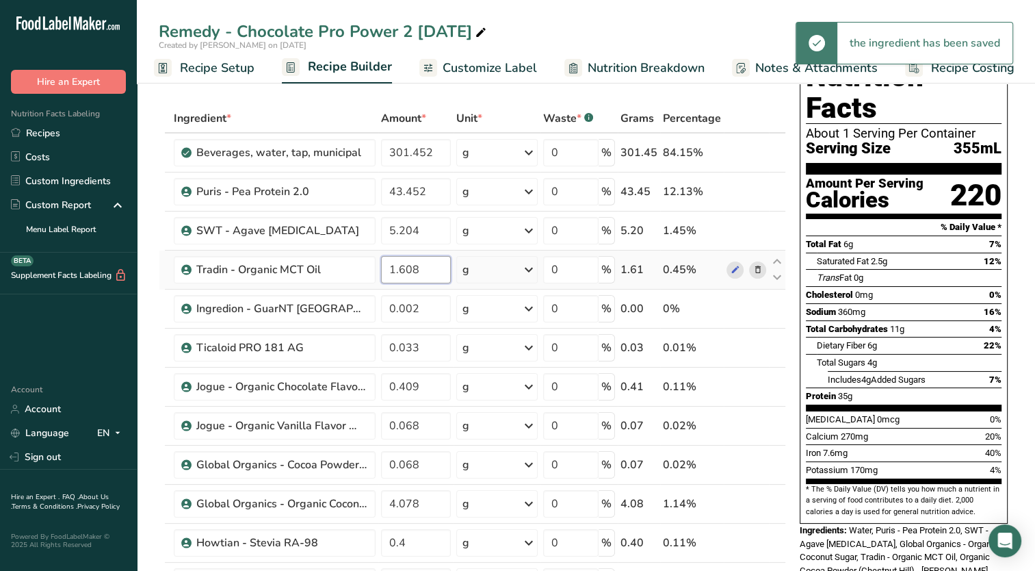
click at [484, 274] on tr "Tradin - Organic MCT Oil 1.608 g Weight Units g kg mg See more Volume Units l m…" at bounding box center [472, 269] width 626 height 39
type input "1.577"
click at [449, 300] on div "Ingredient * Amount * Unit * Waste * .a-a{fill:#347362;}.b-a{fill:#fff;} Grams …" at bounding box center [472, 454] width 627 height 700
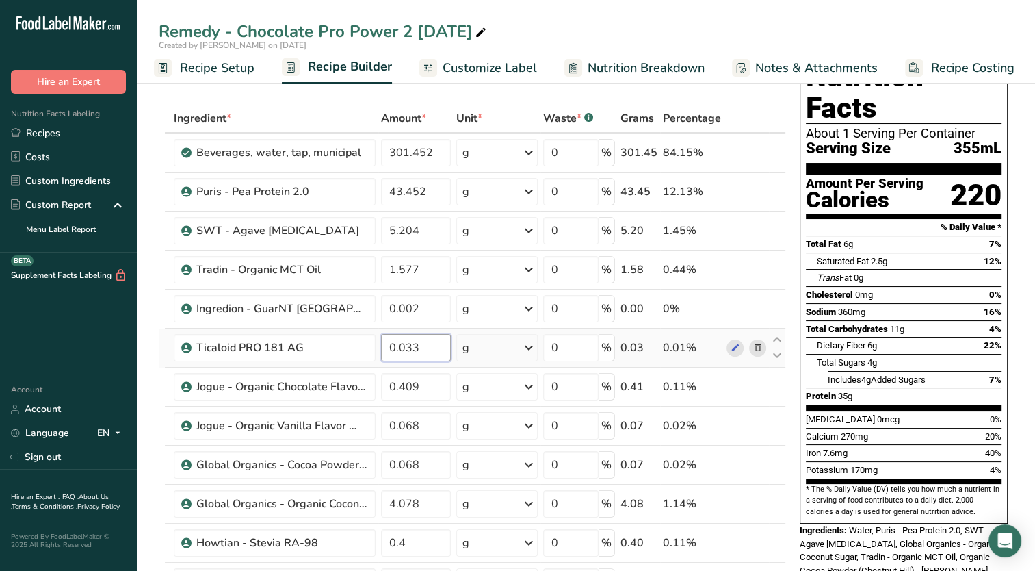
click at [433, 343] on div "Ingredient * Amount * Unit * Waste * .a-a{fill:#347362;}.b-a{fill:#fff;} Grams …" at bounding box center [472, 454] width 627 height 700
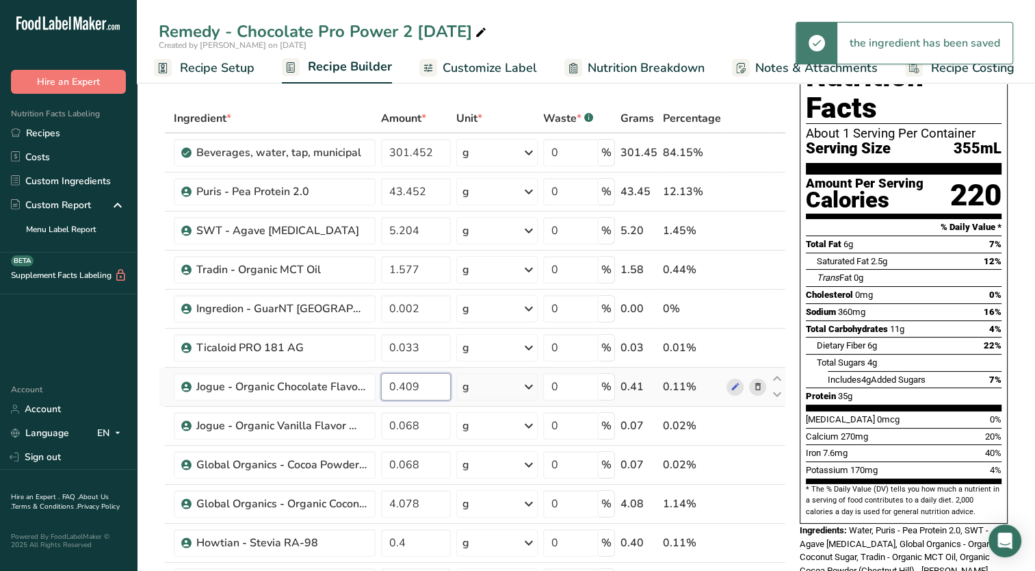
click at [426, 386] on div "Ingredient * Amount * Unit * Waste * .a-a{fill:#347362;}.b-a{fill:#fff;} Grams …" at bounding box center [472, 454] width 627 height 700
drag, startPoint x: 410, startPoint y: 384, endPoint x: 419, endPoint y: 384, distance: 8.9
click at [419, 384] on input "0.409" at bounding box center [416, 386] width 70 height 27
type input "0.401"
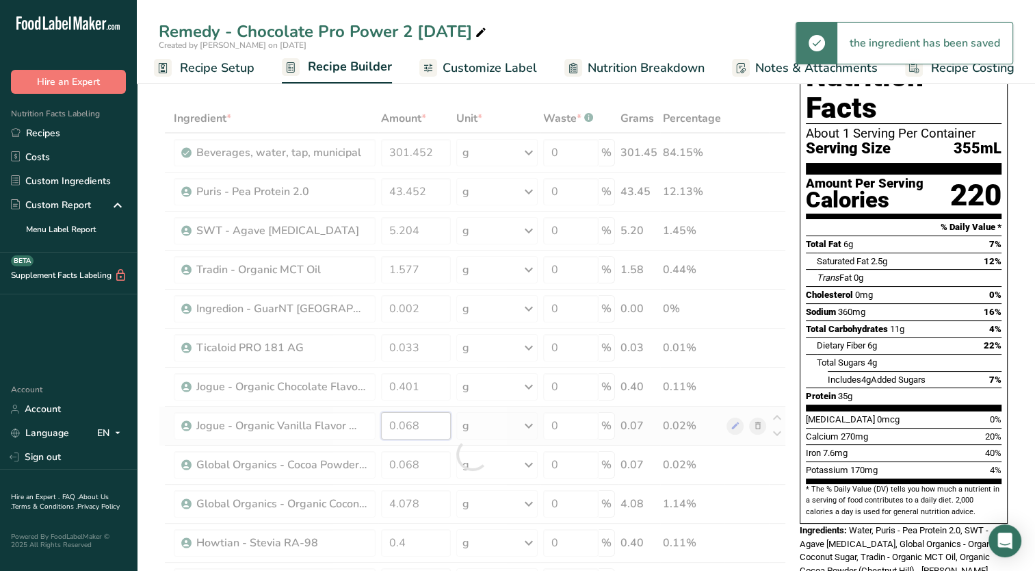
click at [419, 417] on div "Ingredient * Amount * Unit * Waste * .a-a{fill:#347362;}.b-a{fill:#fff;} Grams …" at bounding box center [472, 454] width 627 height 700
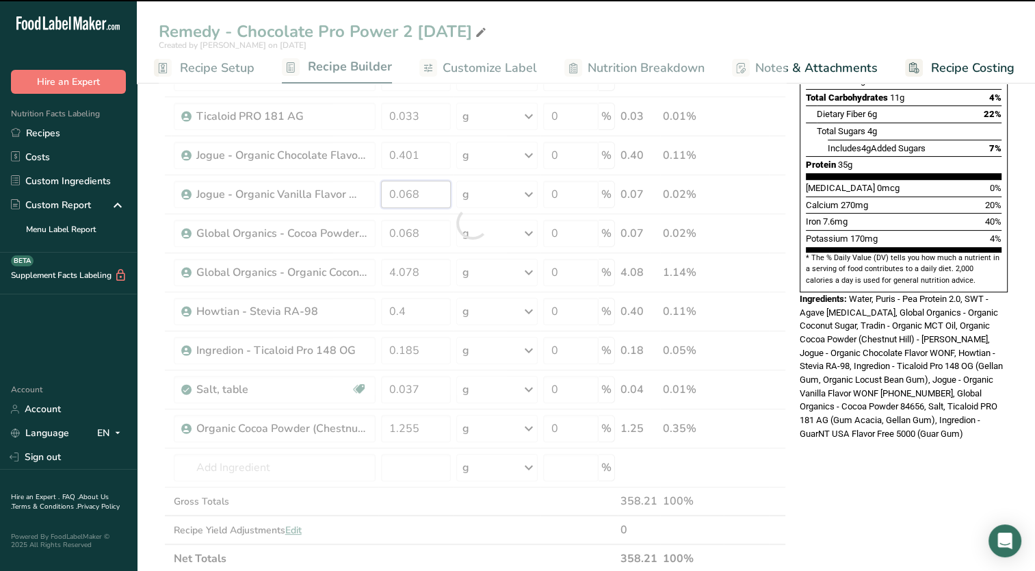
scroll to position [317, 0]
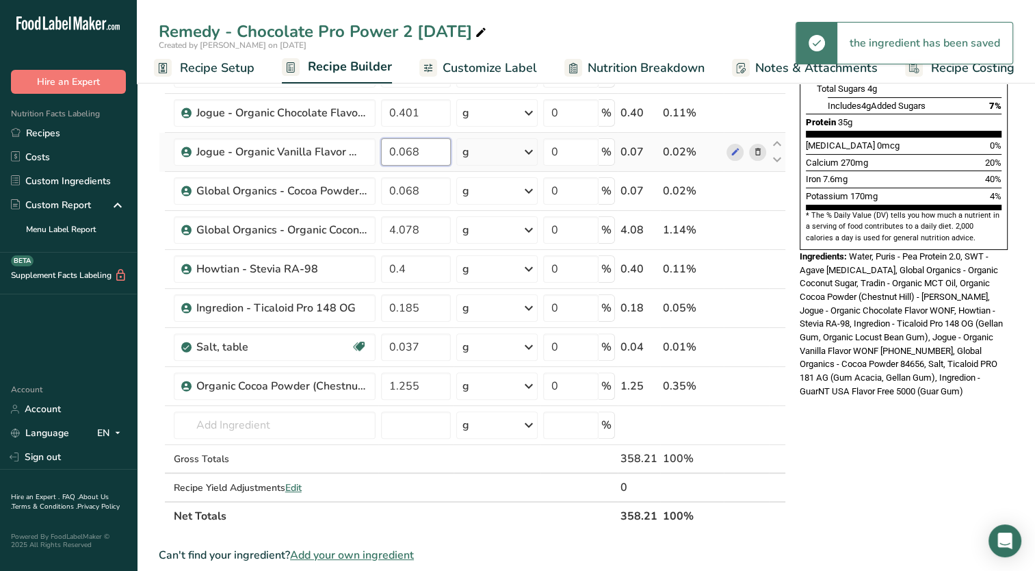
drag, startPoint x: 410, startPoint y: 151, endPoint x: 438, endPoint y: 155, distance: 28.3
click at [438, 155] on input "0.068" at bounding box center [416, 151] width 70 height 27
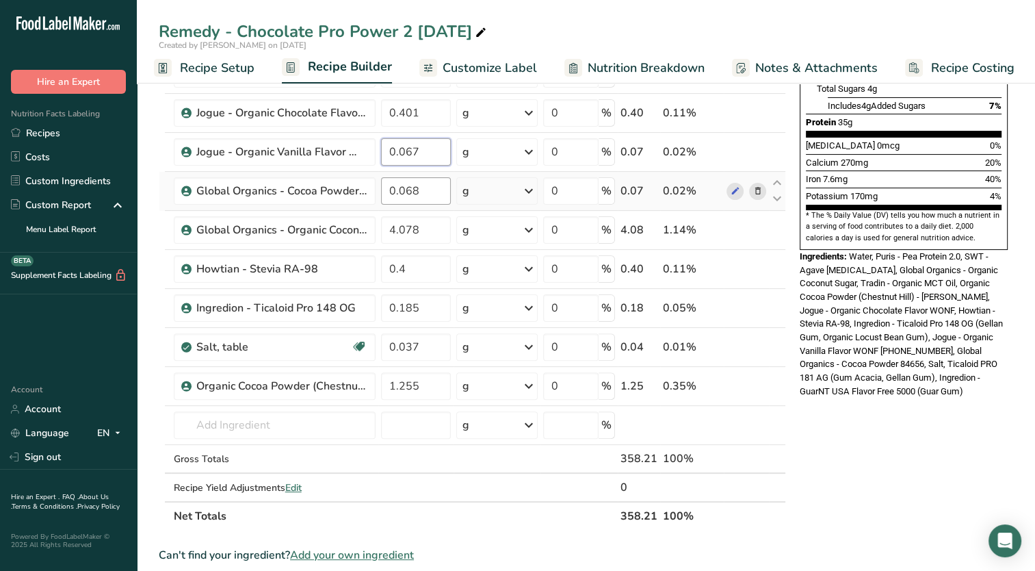
type input "0.067"
click at [422, 185] on div "Ingredient * Amount * Unit * Waste * .a-a{fill:#347362;}.b-a{fill:#fff;} Grams …" at bounding box center [472, 180] width 627 height 700
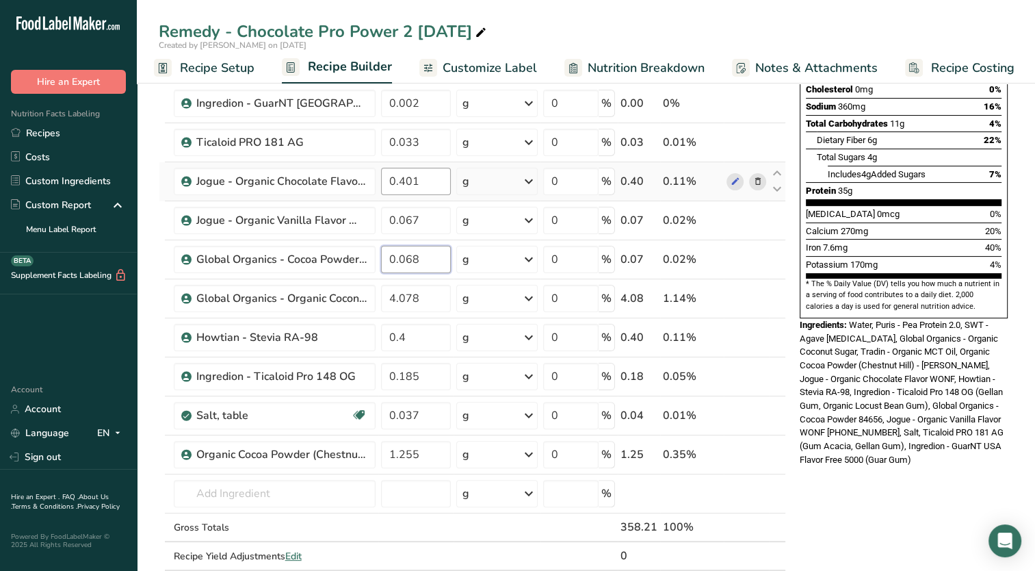
scroll to position [249, 0]
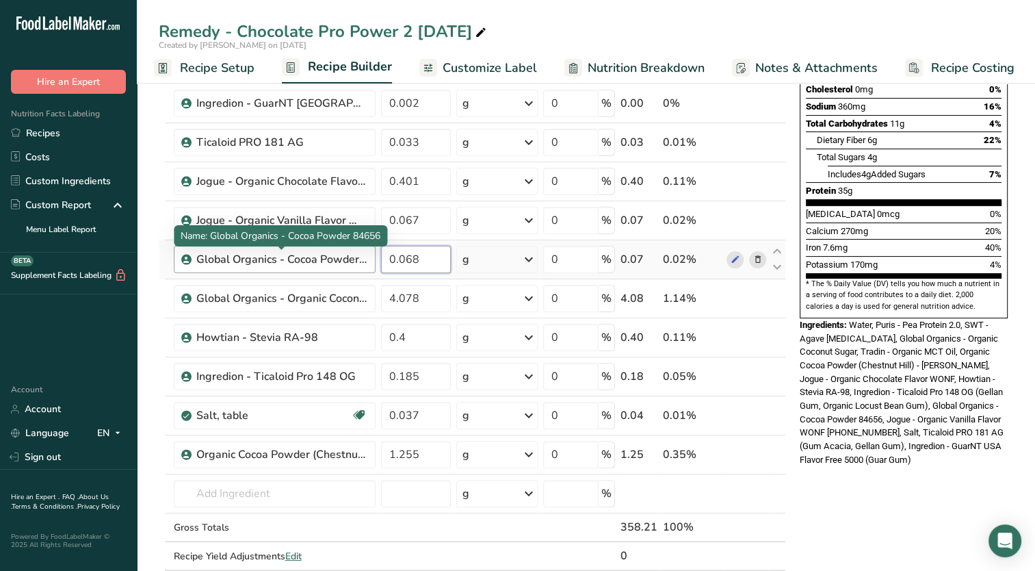
drag, startPoint x: 429, startPoint y: 257, endPoint x: 344, endPoint y: 257, distance: 84.8
click at [344, 257] on tr "Global Organics - Cocoa Powder 84656 0.068 g Weight Units g kg mg See more Volu…" at bounding box center [472, 259] width 626 height 39
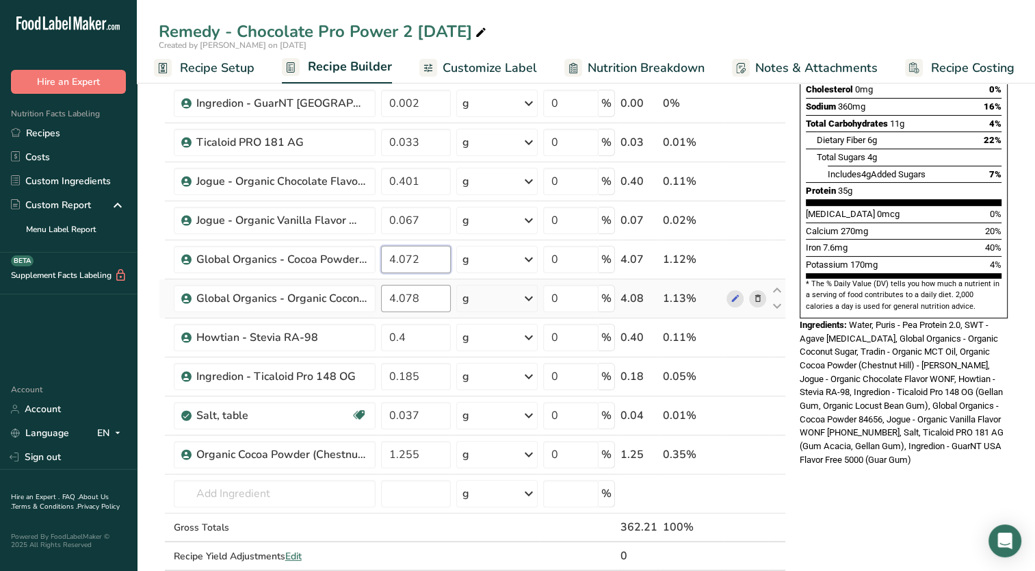
type input "4.072"
click at [447, 296] on div "Ingredient * Amount * Unit * Waste * .a-a{fill:#347362;}.b-a{fill:#fff;} Grams …" at bounding box center [472, 249] width 627 height 700
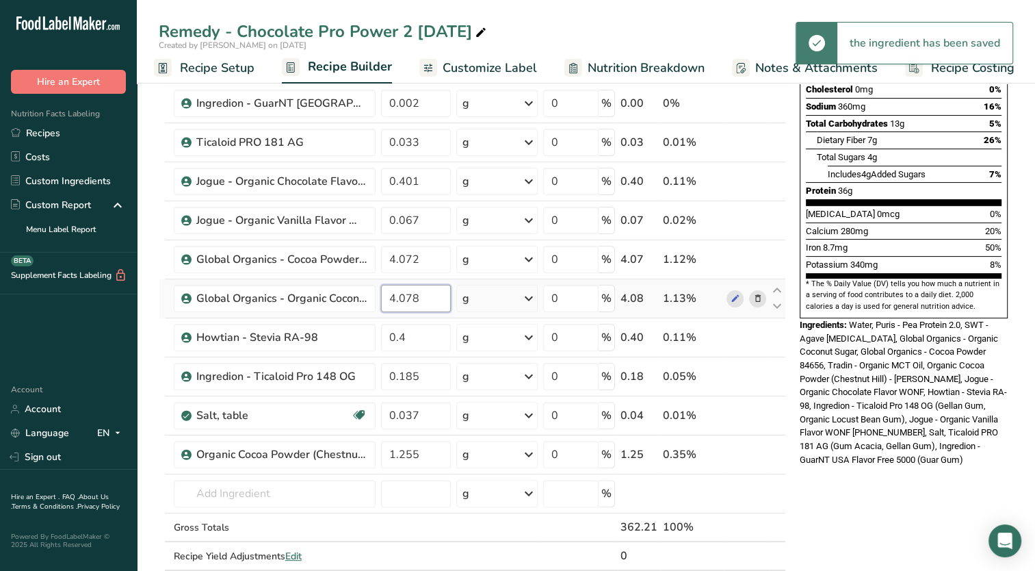
drag, startPoint x: 394, startPoint y: 300, endPoint x: 427, endPoint y: 296, distance: 33.0
click at [427, 296] on input "4.078" at bounding box center [416, 298] width 70 height 27
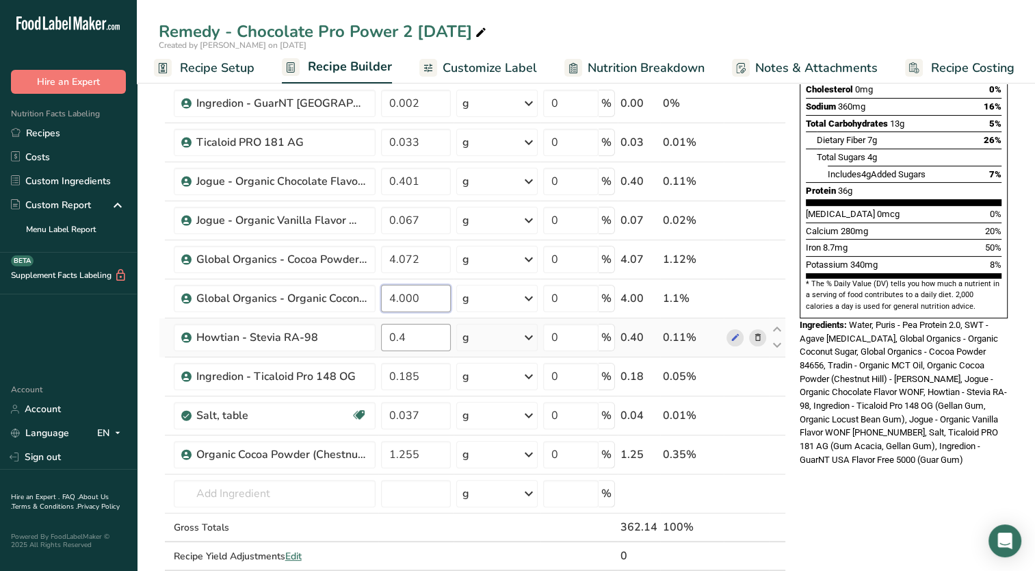
type input "4.000"
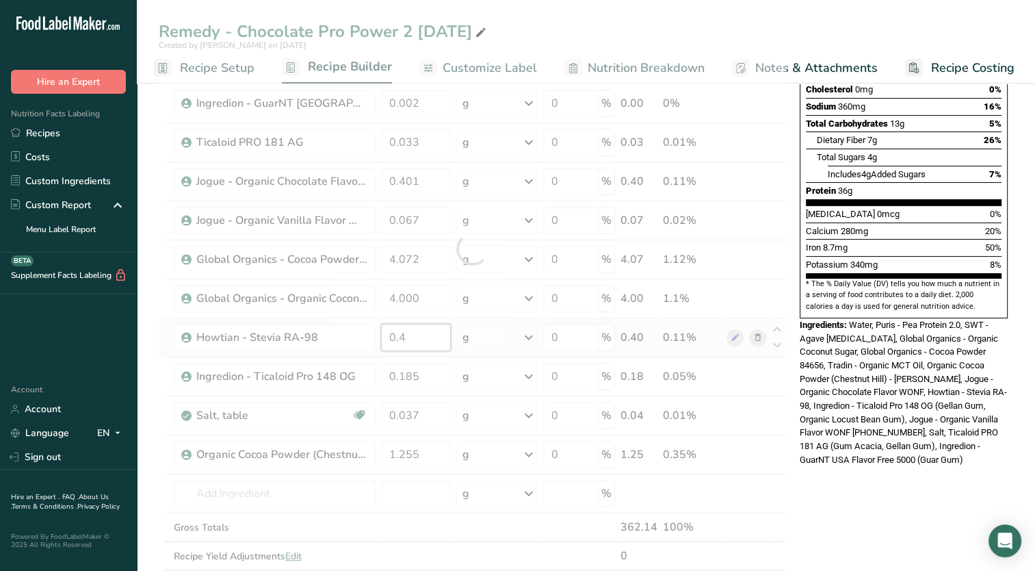
click at [426, 348] on div "Ingredient * Amount * Unit * Waste * .a-a{fill:#347362;}.b-a{fill:#fff;} Grams …" at bounding box center [472, 249] width 627 height 700
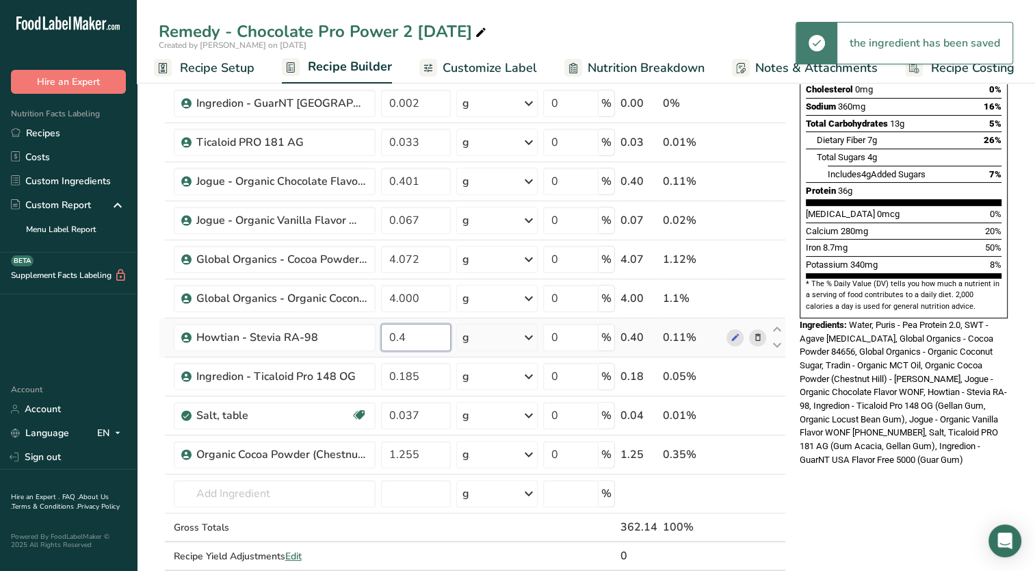
click at [400, 337] on input "0.4" at bounding box center [416, 337] width 70 height 27
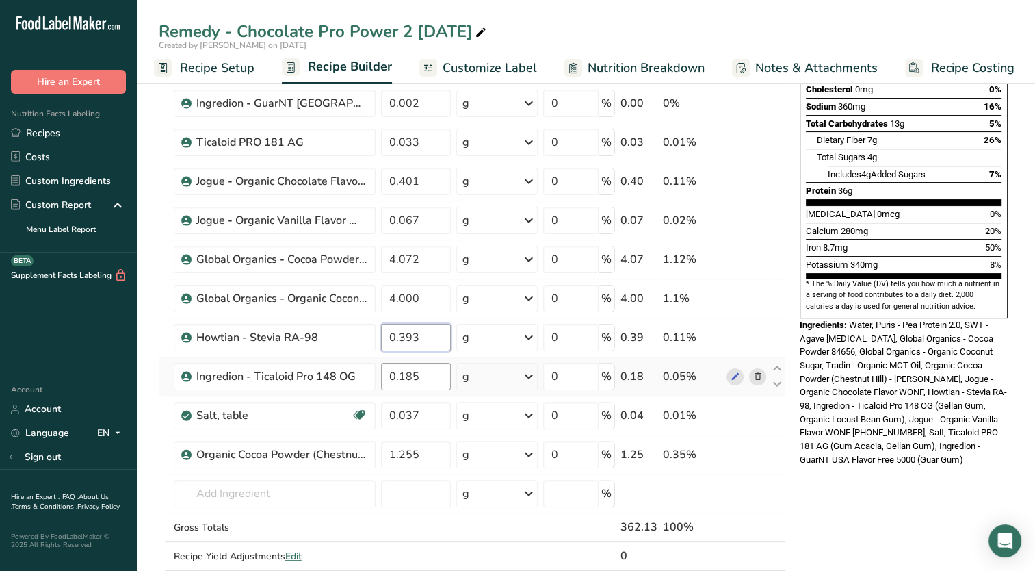
type input "0.393"
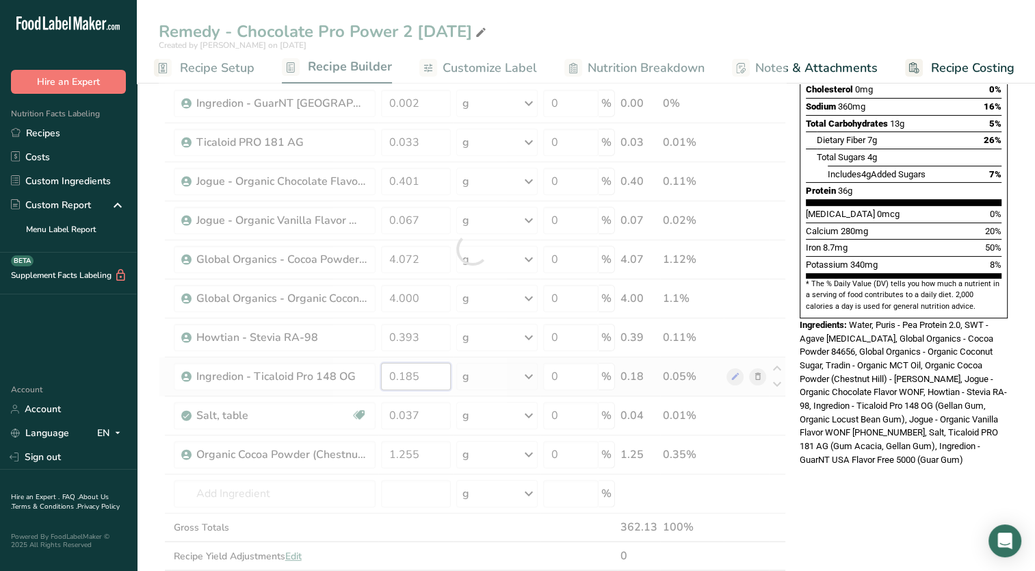
click at [432, 367] on div "Ingredient * Amount * Unit * Waste * .a-a{fill:#347362;}.b-a{fill:#fff;} Grams …" at bounding box center [472, 249] width 627 height 700
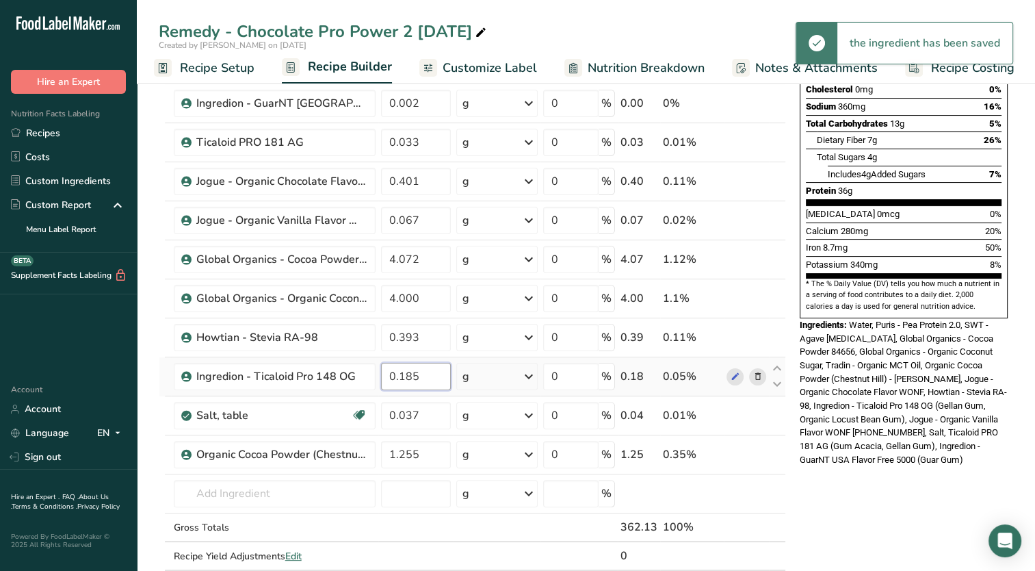
drag, startPoint x: 412, startPoint y: 379, endPoint x: 424, endPoint y: 380, distance: 12.3
click at [424, 380] on input "0.185" at bounding box center [416, 376] width 70 height 27
type input "0.181"
click at [429, 409] on div "Ingredient * Amount * Unit * Waste * .a-a{fill:#347362;}.b-a{fill:#fff;} Grams …" at bounding box center [472, 249] width 627 height 700
drag, startPoint x: 410, startPoint y: 412, endPoint x: 441, endPoint y: 408, distance: 31.0
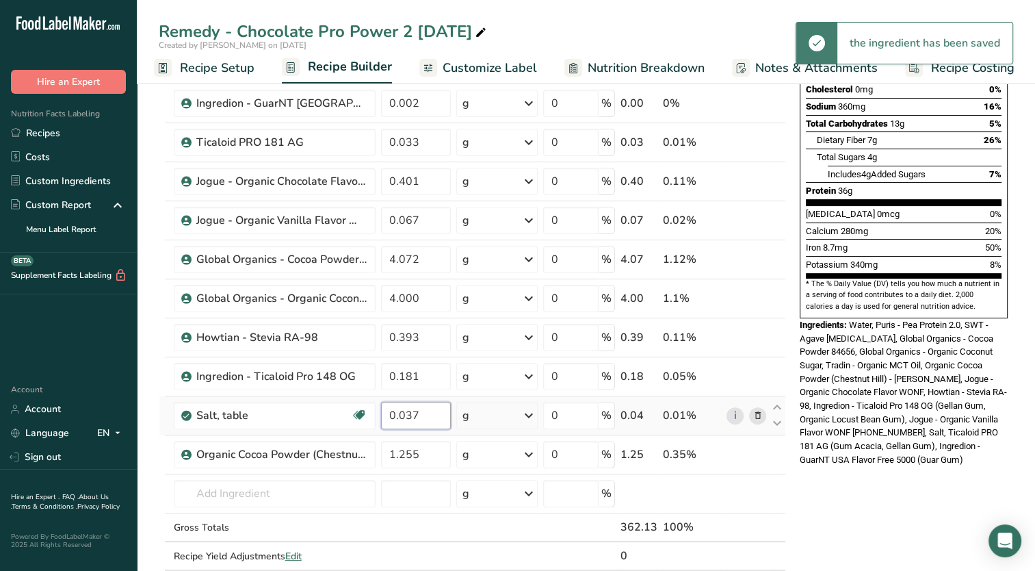
click at [441, 408] on input "0.037" at bounding box center [416, 415] width 70 height 27
type input "0.036"
click at [433, 443] on div "Ingredient * Amount * Unit * Waste * .a-a{fill:#347362;}.b-a{fill:#fff;} Grams …" at bounding box center [472, 249] width 627 height 700
drag, startPoint x: 405, startPoint y: 452, endPoint x: 444, endPoint y: 458, distance: 39.5
click at [443, 458] on input "1.255" at bounding box center [416, 454] width 70 height 27
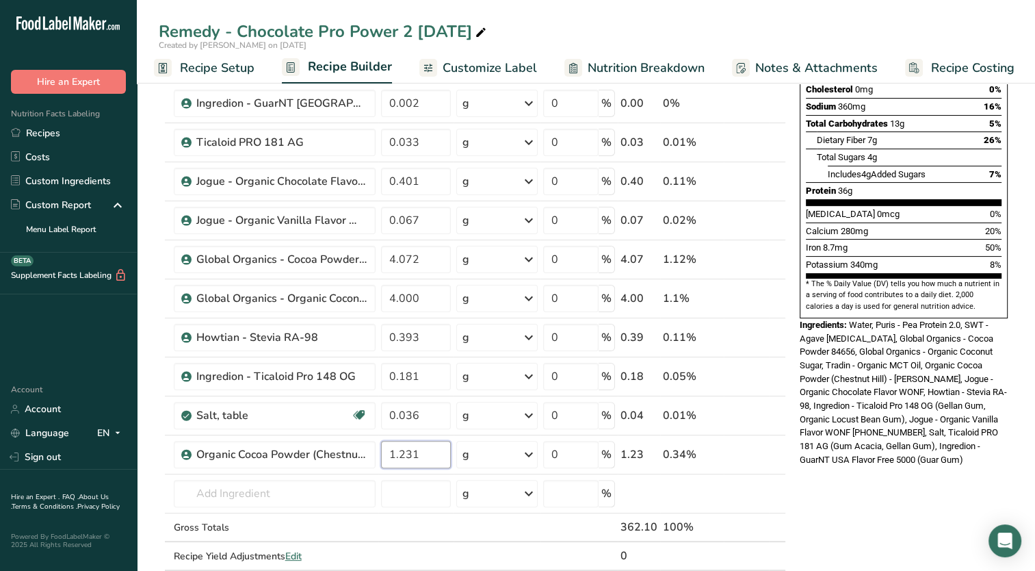
type input "1.231"
click at [940, 484] on div "Nutrition Facts About 1 Serving Per Container Serving Size 355mL Amount Per Ser…" at bounding box center [903, 471] width 219 height 1255
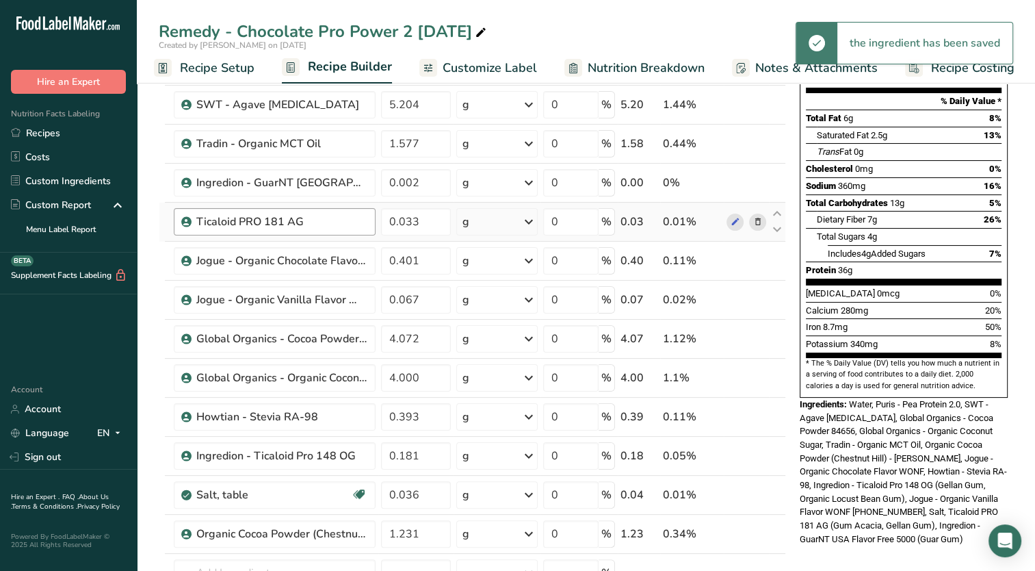
scroll to position [0, 0]
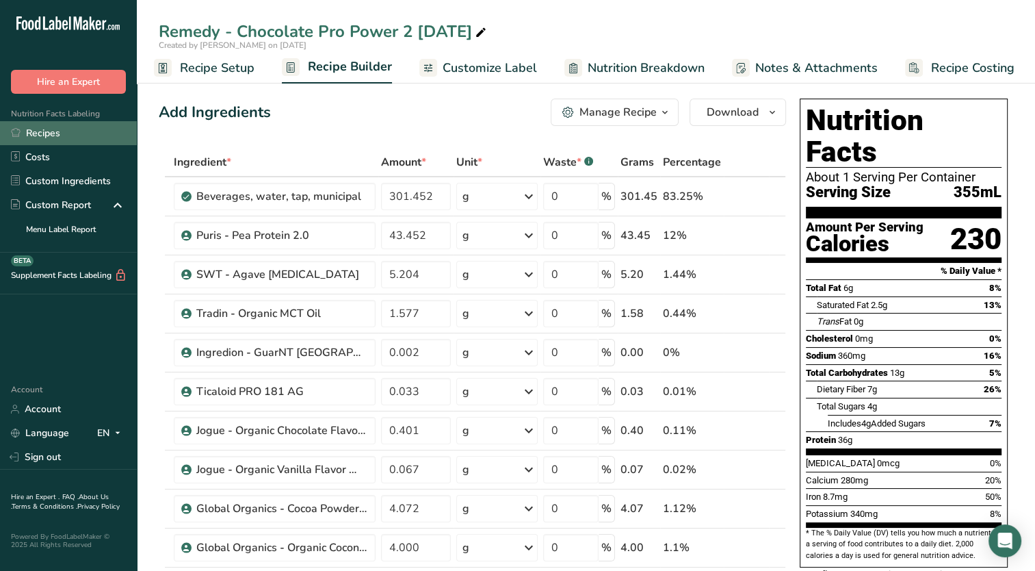
click at [61, 135] on link "Recipes" at bounding box center [68, 133] width 137 height 24
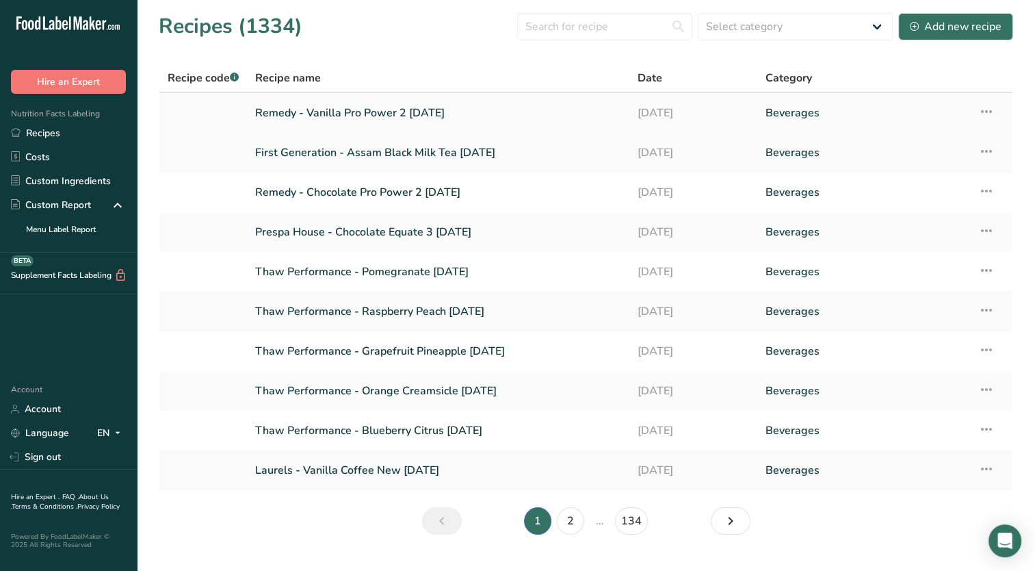
click at [335, 106] on link "Remedy - Vanilla Pro Power 2 [DATE]" at bounding box center [438, 113] width 366 height 29
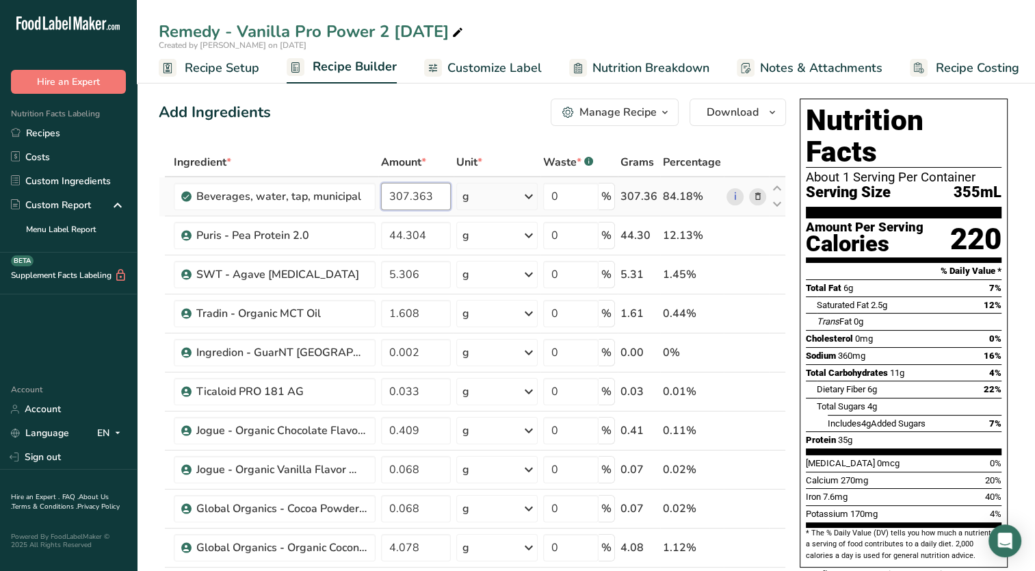
drag, startPoint x: 402, startPoint y: 194, endPoint x: 490, endPoint y: 211, distance: 89.2
click at [490, 211] on tr "Beverages, water, tap, municipal 307.363 g Portions 1 fl oz 1 bottle 8 fl oz 1 …" at bounding box center [472, 196] width 626 height 39
type input "305.892"
click at [435, 231] on div "Ingredient * Amount * Unit * Waste * .a-a{fill:#347362;}.b-a{fill:#fff;} Grams …" at bounding box center [472, 498] width 627 height 700
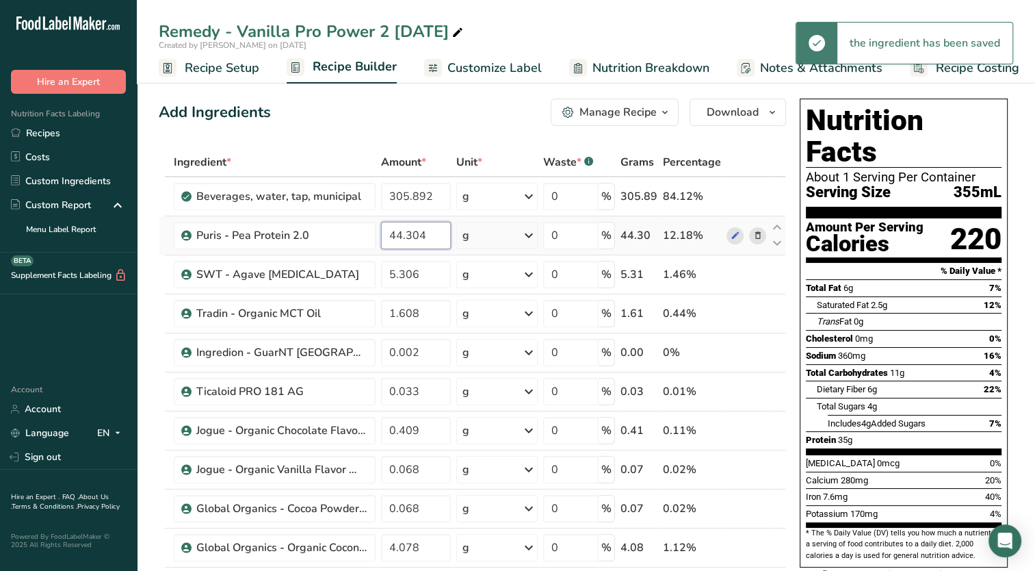
drag, startPoint x: 395, startPoint y: 237, endPoint x: 460, endPoint y: 239, distance: 65.1
click at [460, 239] on tr "Puris - Pea Protein 2.0 44.304 g Weight Units g kg mg See more Volume Units l m…" at bounding box center [472, 235] width 626 height 39
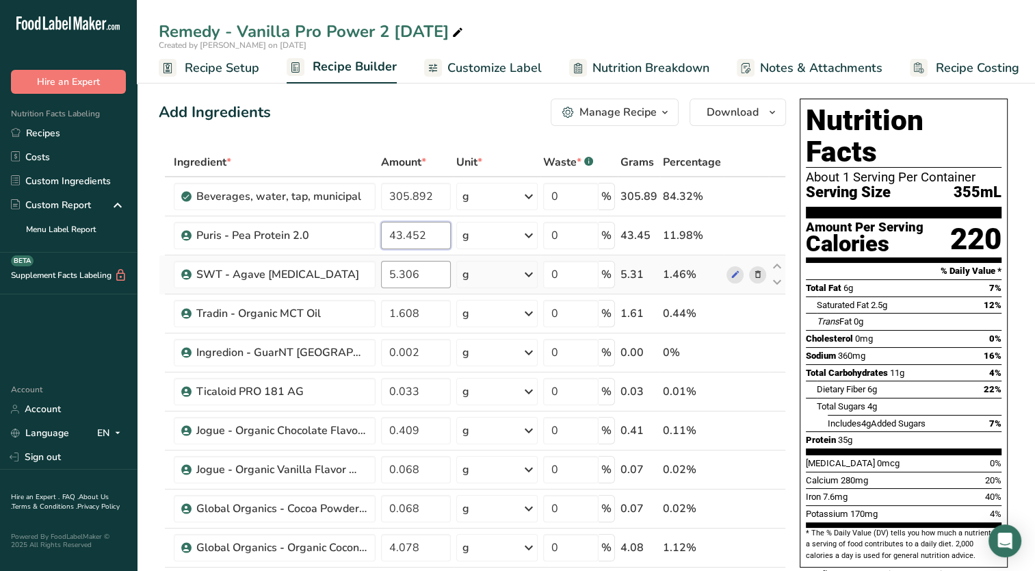
type input "43.452"
click at [437, 278] on div "Ingredient * Amount * Unit * Waste * .a-a{fill:#347362;}.b-a{fill:#fff;} Grams …" at bounding box center [472, 498] width 627 height 700
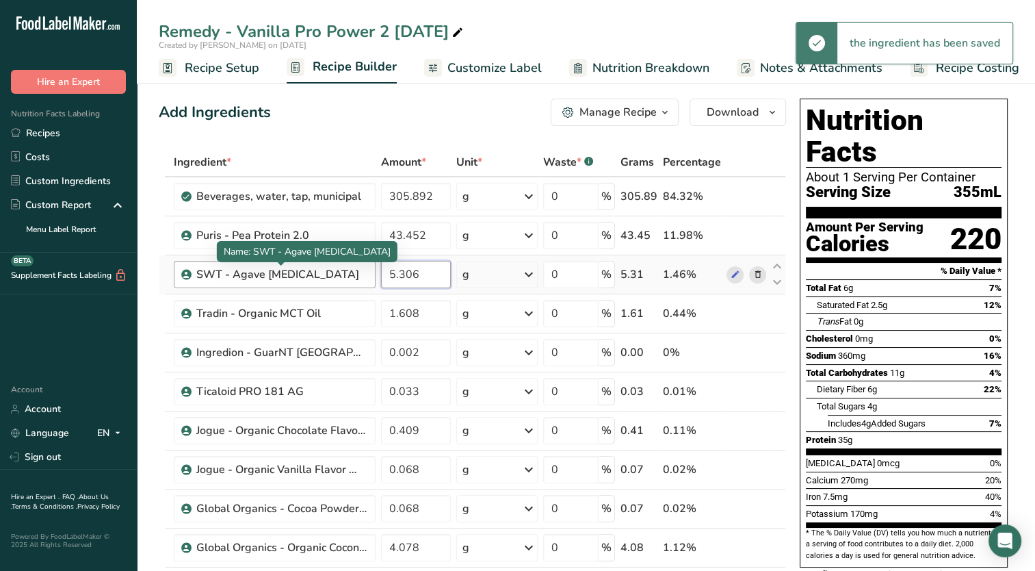
drag, startPoint x: 419, startPoint y: 274, endPoint x: 358, endPoint y: 269, distance: 61.8
click at [358, 269] on tr "SWT - Agave [MEDICAL_DATA] 5.306 g Weight Units g kg mg See more Volume Units l…" at bounding box center [472, 274] width 626 height 39
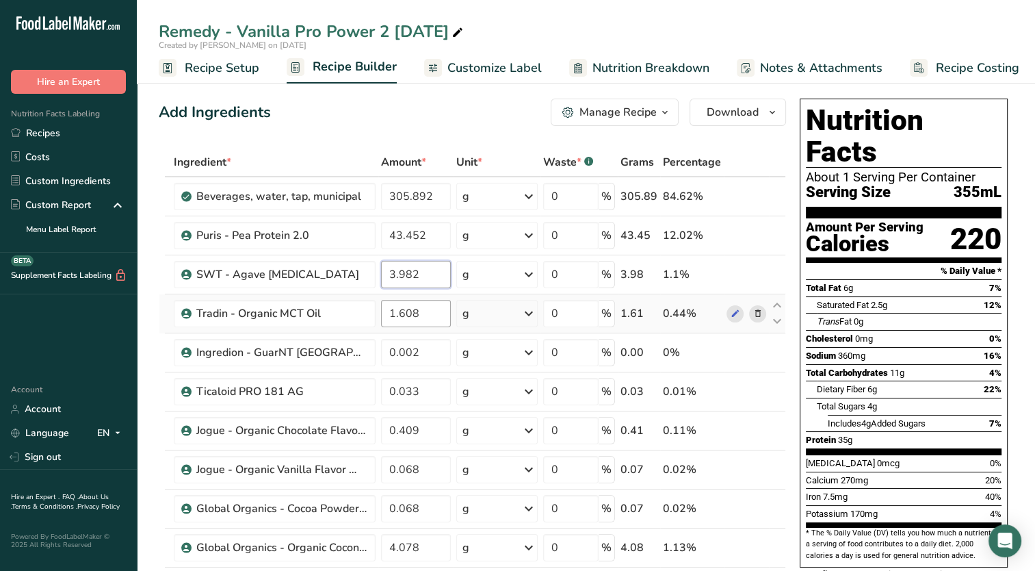
type input "3.982"
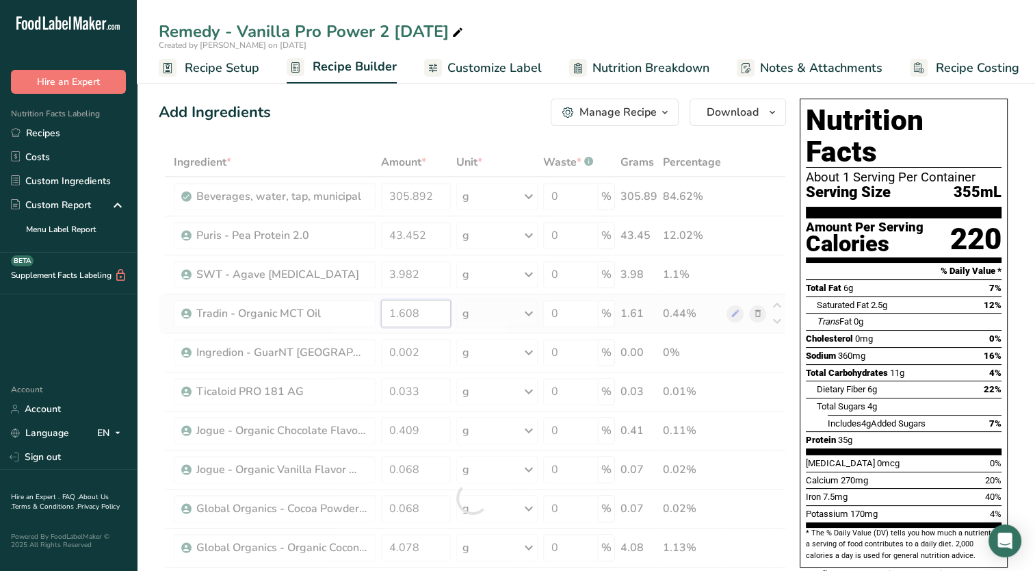
click at [423, 315] on div "Ingredient * Amount * Unit * Waste * .a-a{fill:#347362;}.b-a{fill:#fff;} Grams …" at bounding box center [472, 498] width 627 height 700
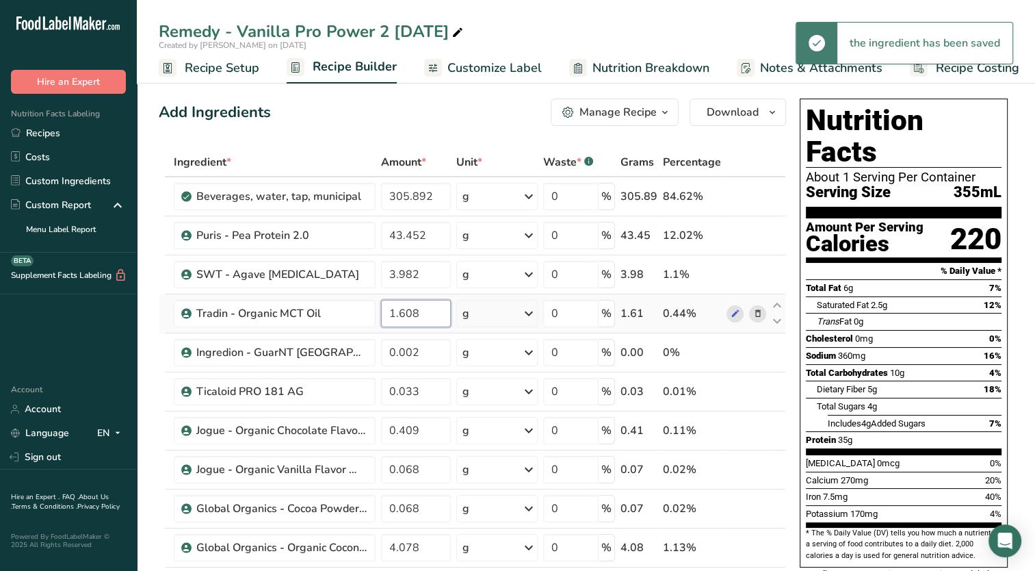
drag, startPoint x: 396, startPoint y: 312, endPoint x: 421, endPoint y: 307, distance: 25.8
click at [421, 307] on input "1.608" at bounding box center [416, 313] width 70 height 27
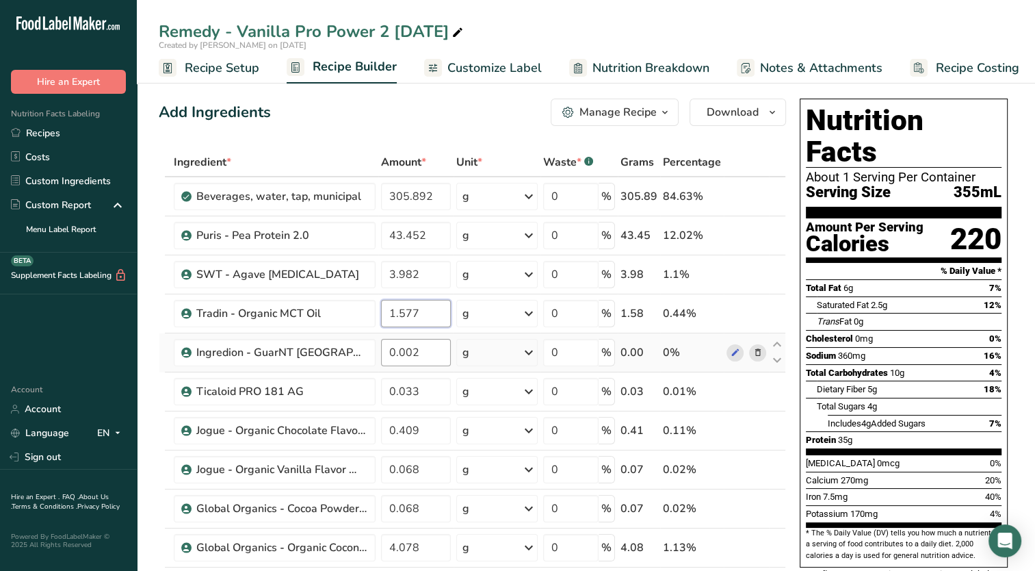
type input "1.577"
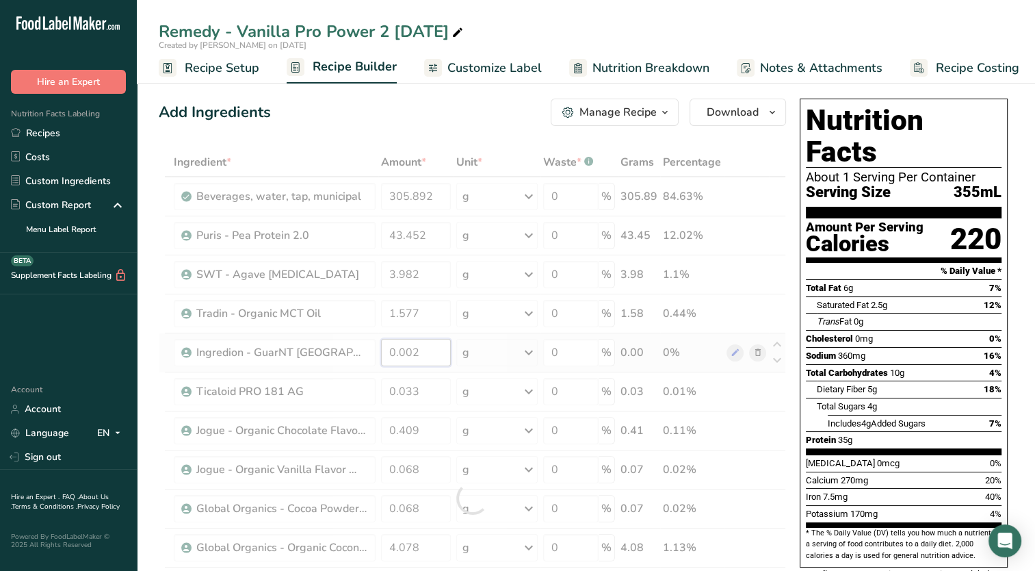
click at [440, 354] on div "Ingredient * Amount * Unit * Waste * .a-a{fill:#347362;}.b-a{fill:#fff;} Grams …" at bounding box center [472, 498] width 627 height 700
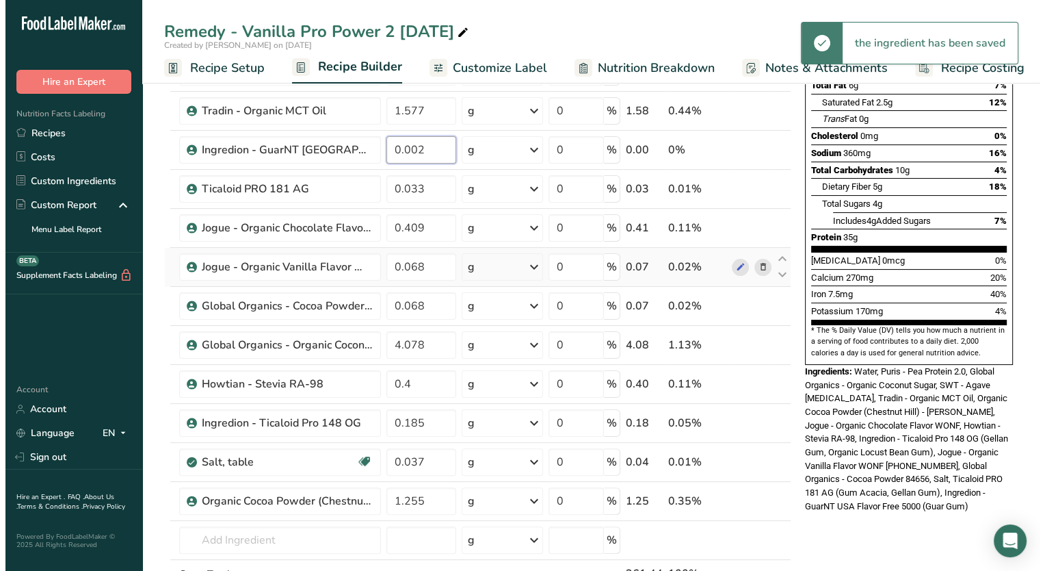
scroll to position [205, 0]
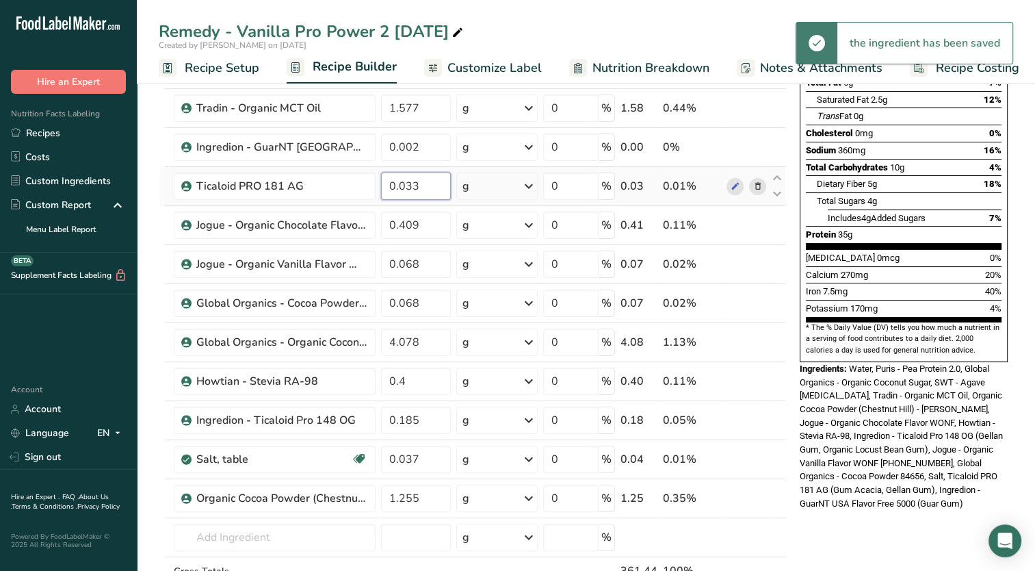
click at [435, 178] on div "Ingredient * Amount * Unit * Waste * .a-a{fill:#347362;}.b-a{fill:#fff;} Grams …" at bounding box center [472, 293] width 627 height 700
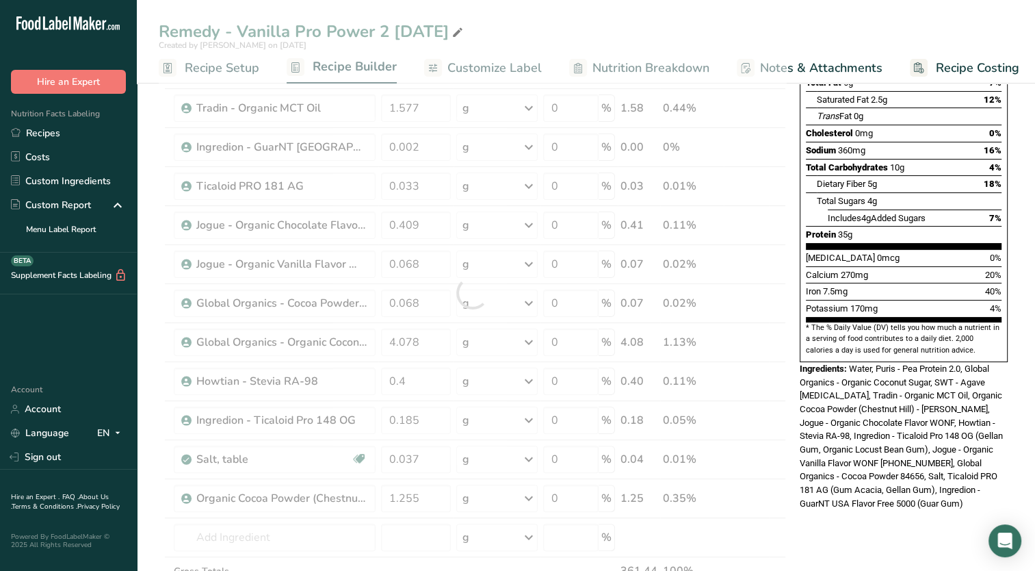
click at [889, 363] on span "Water, Puris - Pea Protein 2.0, Global Organics - Organic Coconut Sugar, SWT - …" at bounding box center [901, 435] width 203 height 145
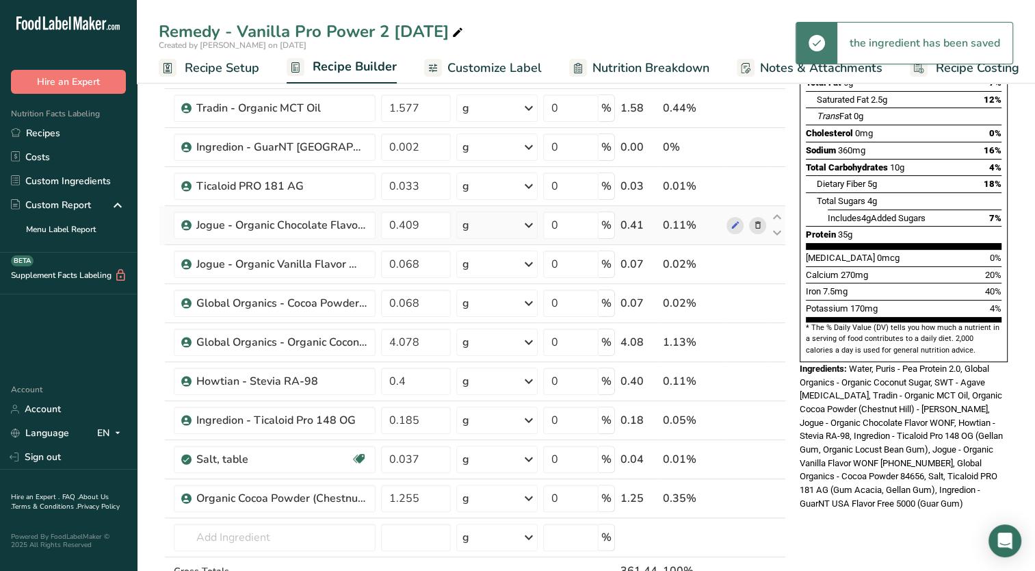
click at [759, 224] on icon at bounding box center [758, 225] width 10 height 14
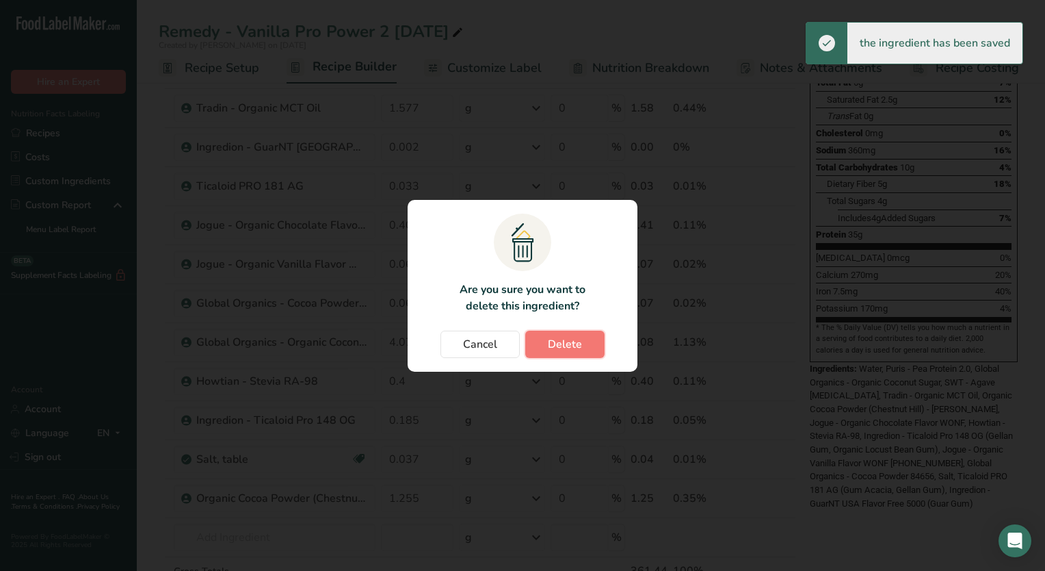
click at [595, 343] on button "Delete" at bounding box center [564, 343] width 79 height 27
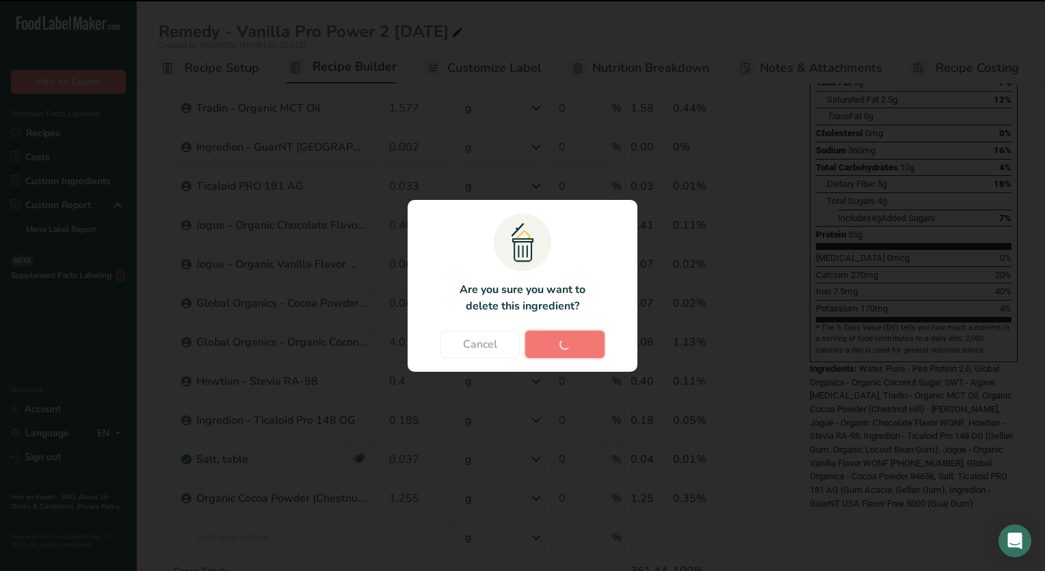
type input "0.068"
type input "4.078"
type input "0.4"
type input "0.185"
type input "0.037"
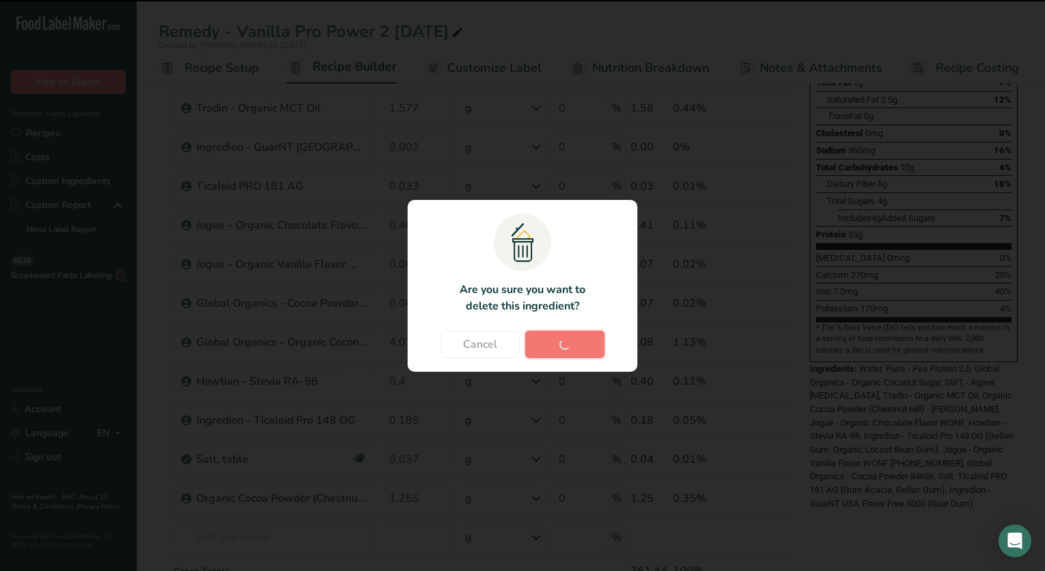
type input "1.255"
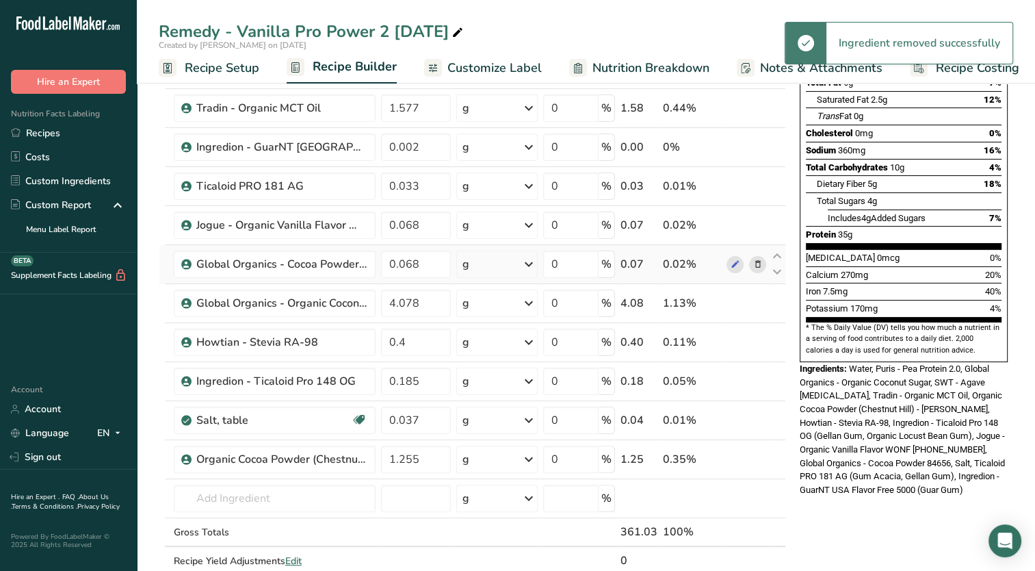
click at [757, 264] on icon at bounding box center [758, 264] width 10 height 14
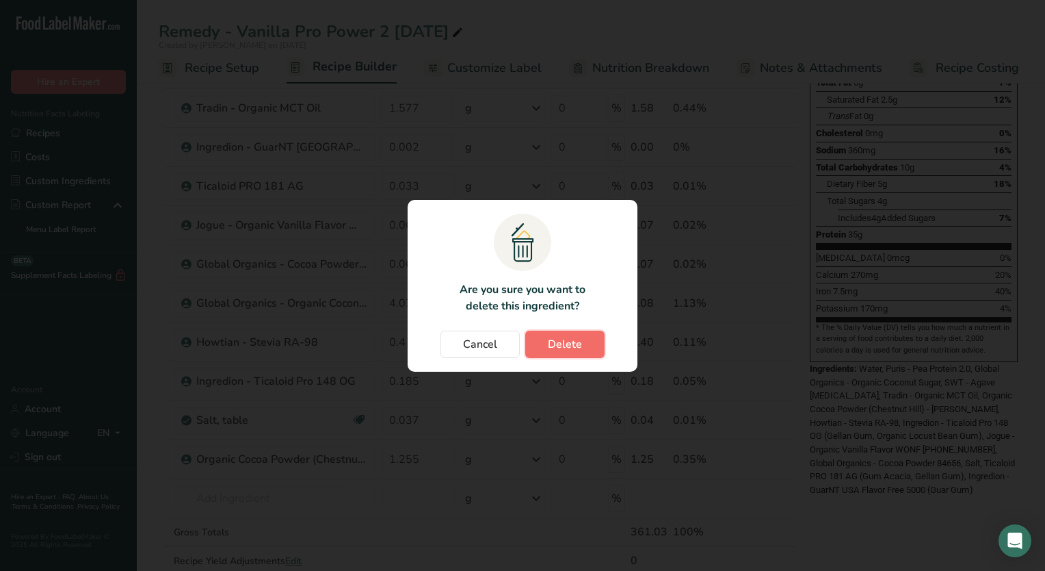
click at [581, 349] on button "Delete" at bounding box center [564, 343] width 79 height 27
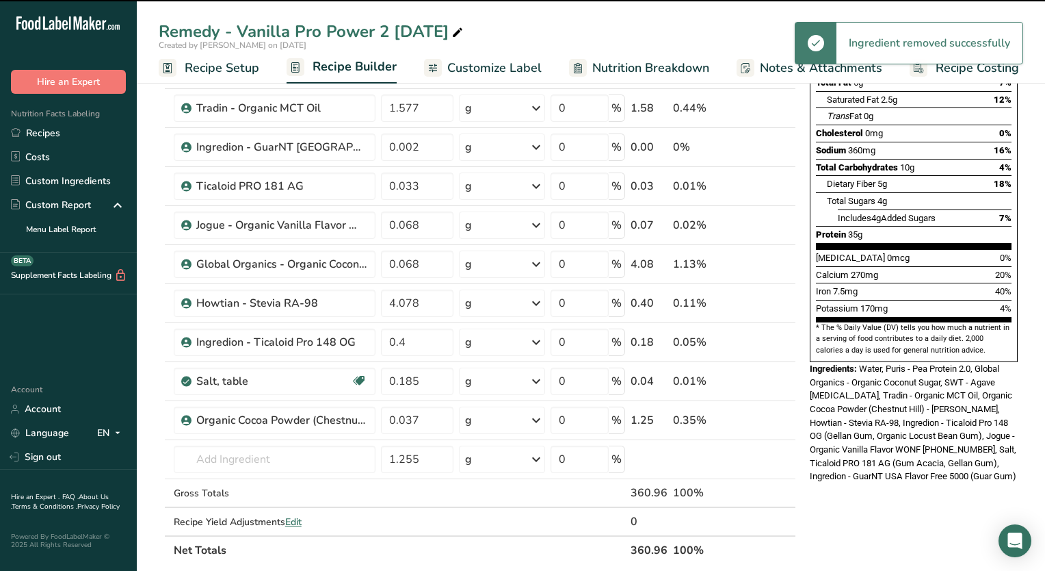
type input "4.078"
type input "0.4"
type input "0.185"
type input "0.037"
type input "1.255"
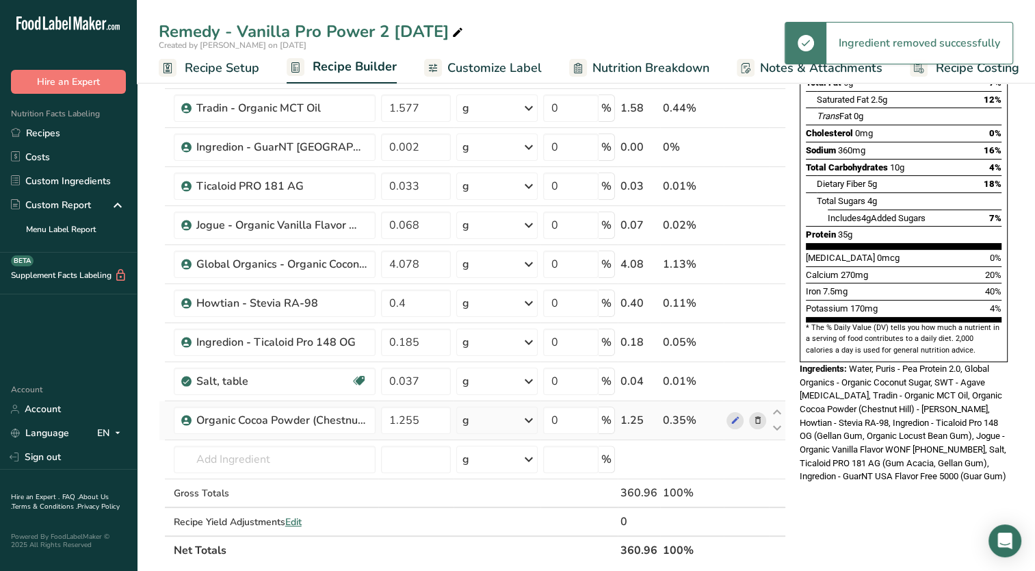
click at [761, 413] on icon at bounding box center [758, 420] width 10 height 14
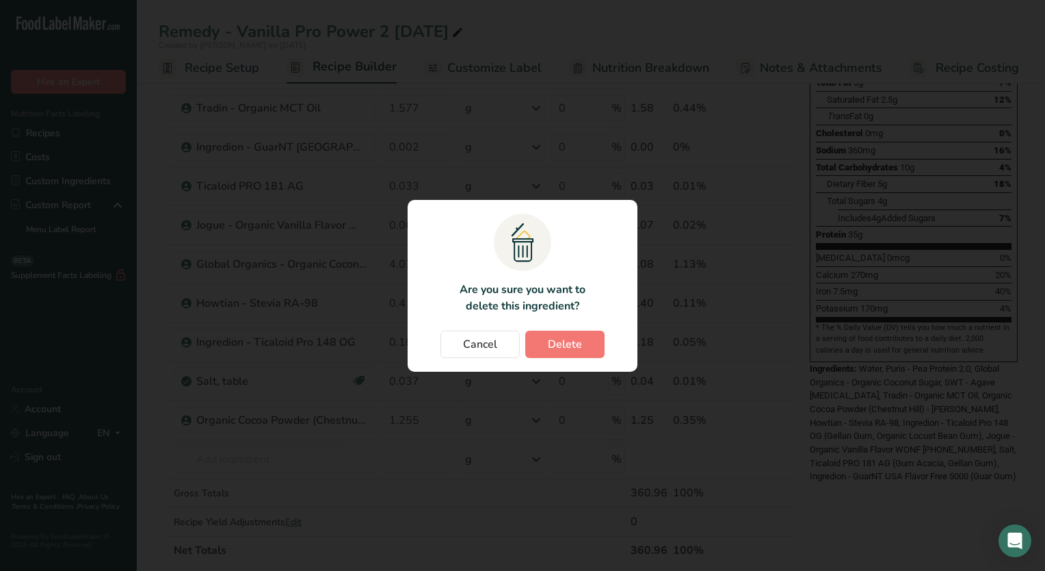
click at [591, 327] on section ".a{fill:#f5f3ed;}.b,.e{fill:#0f393a;}.c{fill:none;}.d{fill:#f2c549;}.e{stroke:r…" at bounding box center [523, 286] width 230 height 172
click at [588, 338] on button "Delete" at bounding box center [564, 343] width 79 height 27
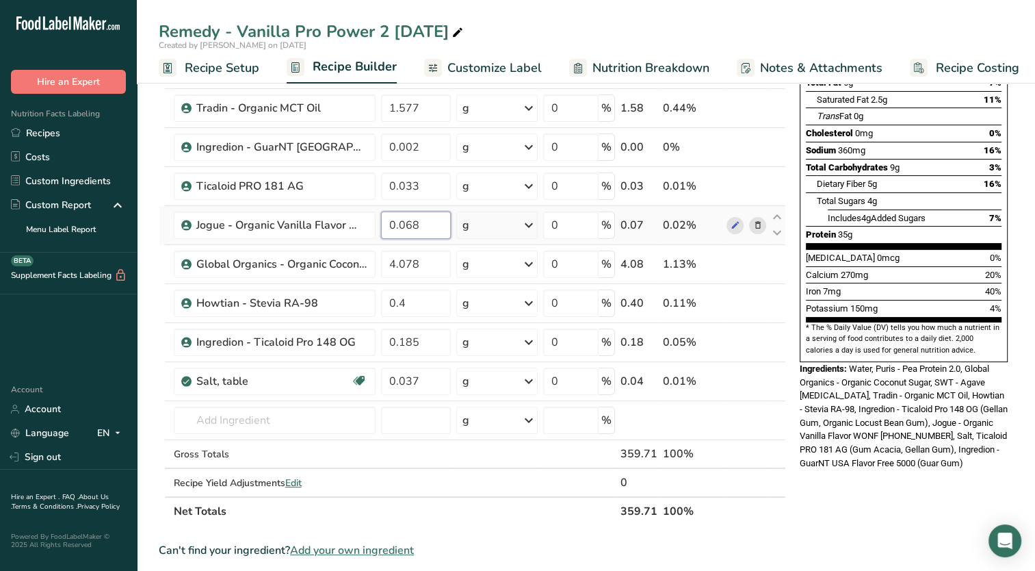
drag, startPoint x: 395, startPoint y: 228, endPoint x: 501, endPoint y: 238, distance: 105.9
click at [499, 239] on tr "Jogue - Organic Vanilla Flavor WONF [PHONE_NUMBER] 0.068 g Weight Units g kg mg…" at bounding box center [472, 225] width 626 height 39
type input "0.450"
click at [620, 38] on div "Remedy - Vanilla Pro Power 2 [DATE] Created by [PERSON_NAME] on [DATE] Recipe S…" at bounding box center [586, 442] width 898 height 1153
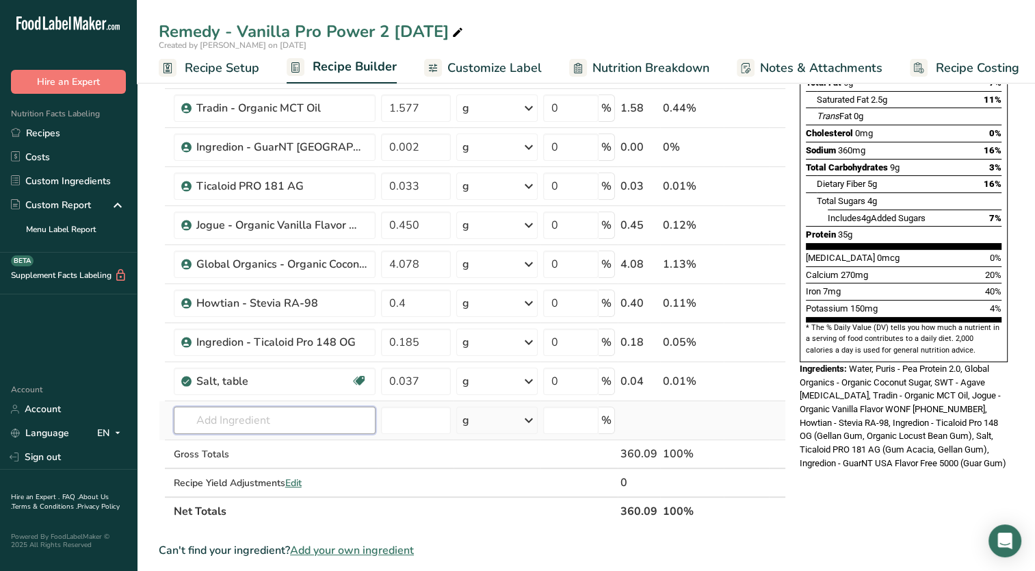
click at [272, 417] on input "text" at bounding box center [275, 419] width 202 height 27
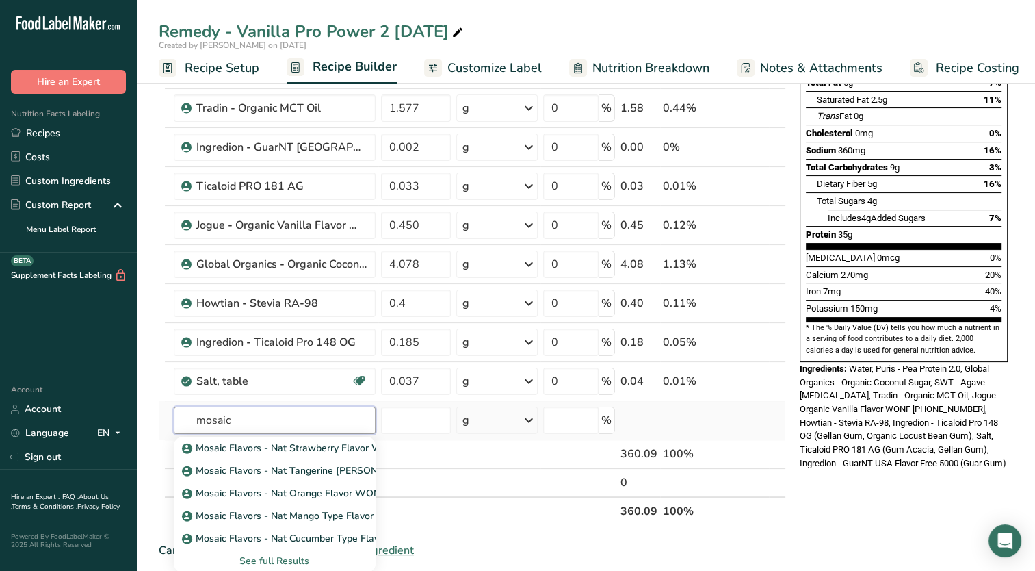
type input "mosaic"
click at [253, 565] on div "See full Results" at bounding box center [275, 560] width 180 height 14
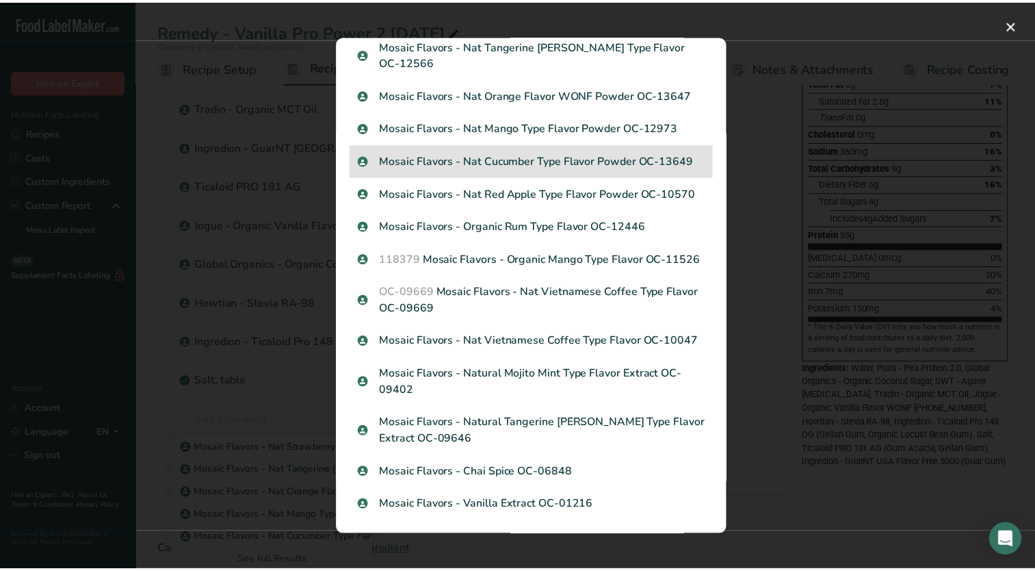
scroll to position [96, 0]
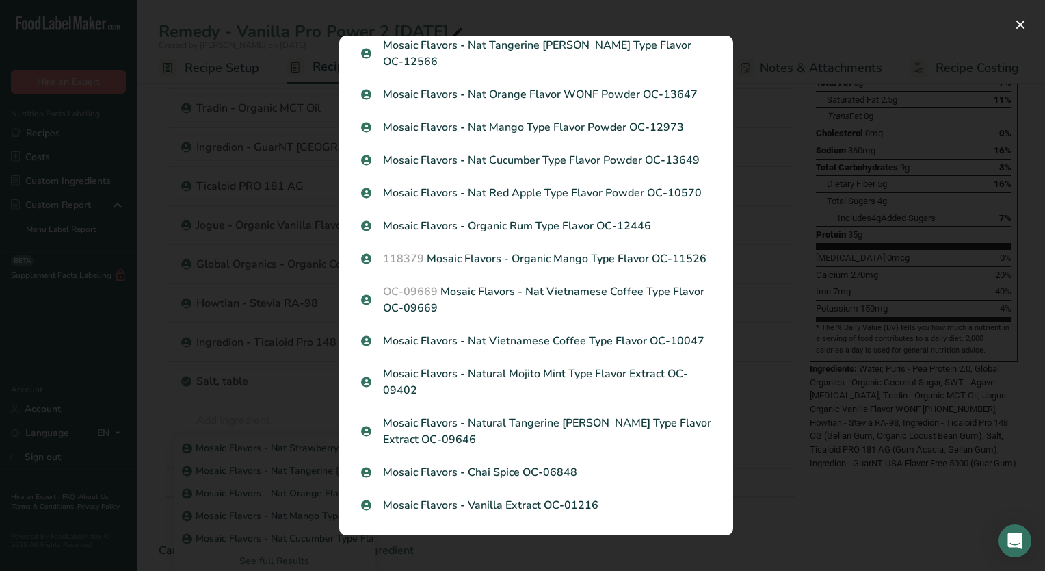
click at [607, 511] on p "Mosaic Flavors - Vanilla Extract OC-01216" at bounding box center [536, 505] width 350 height 16
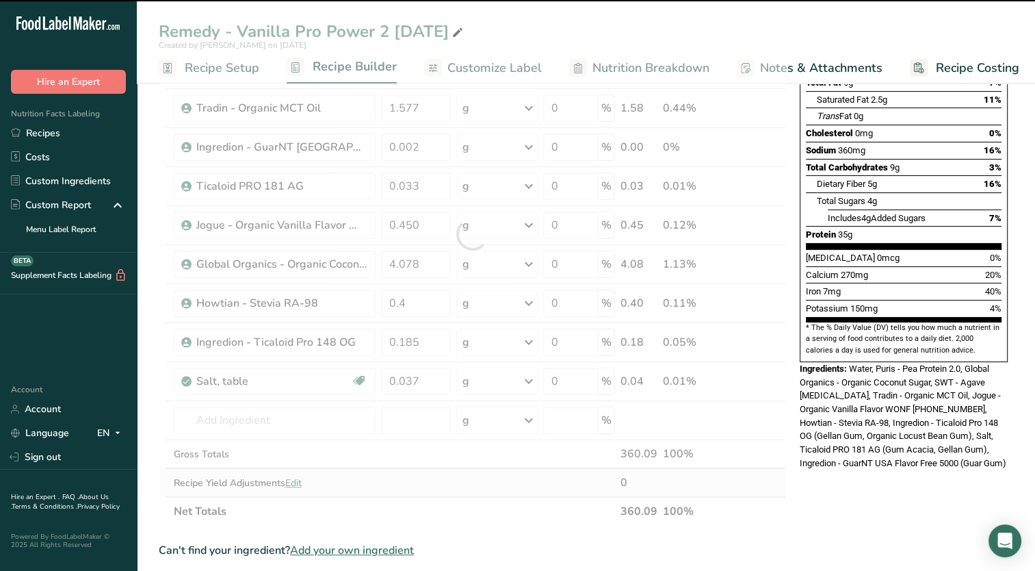
type input "0"
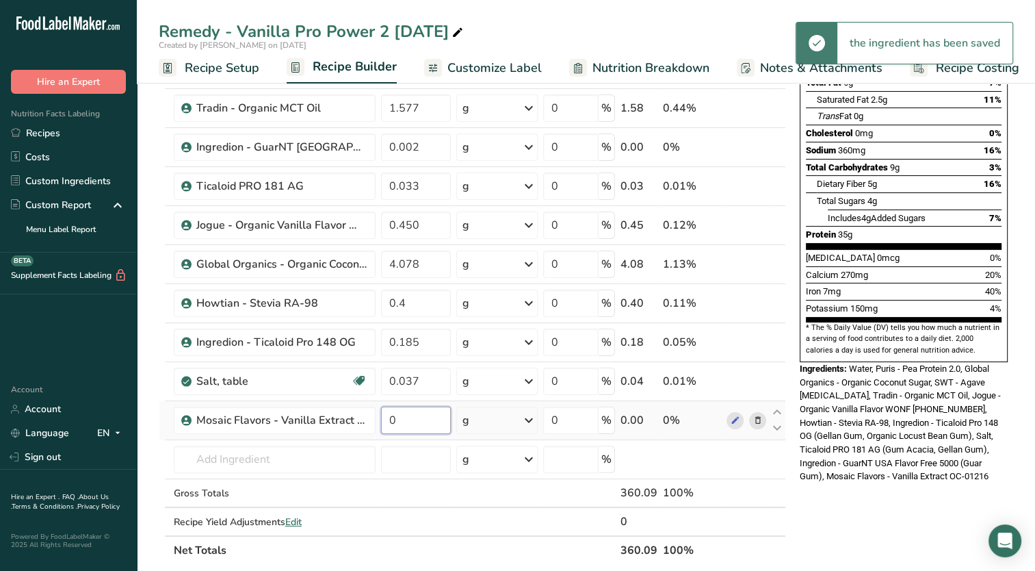
click at [441, 408] on input "0" at bounding box center [416, 419] width 70 height 27
type input "0.077"
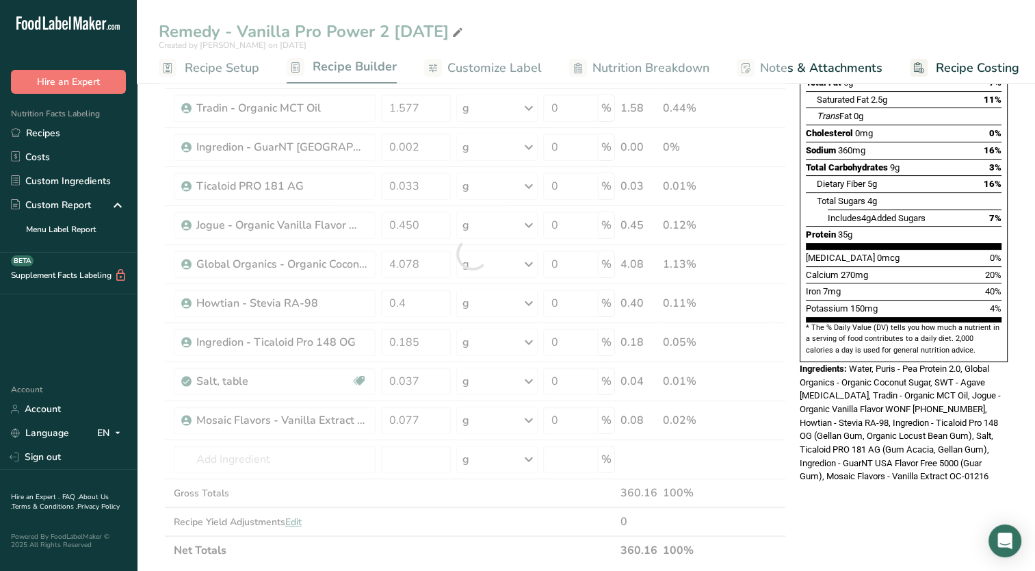
click at [791, 509] on div "Add Ingredients Manage Recipe Delete Recipe Duplicate Recipe Scale Recipe Save …" at bounding box center [477, 462] width 636 height 1149
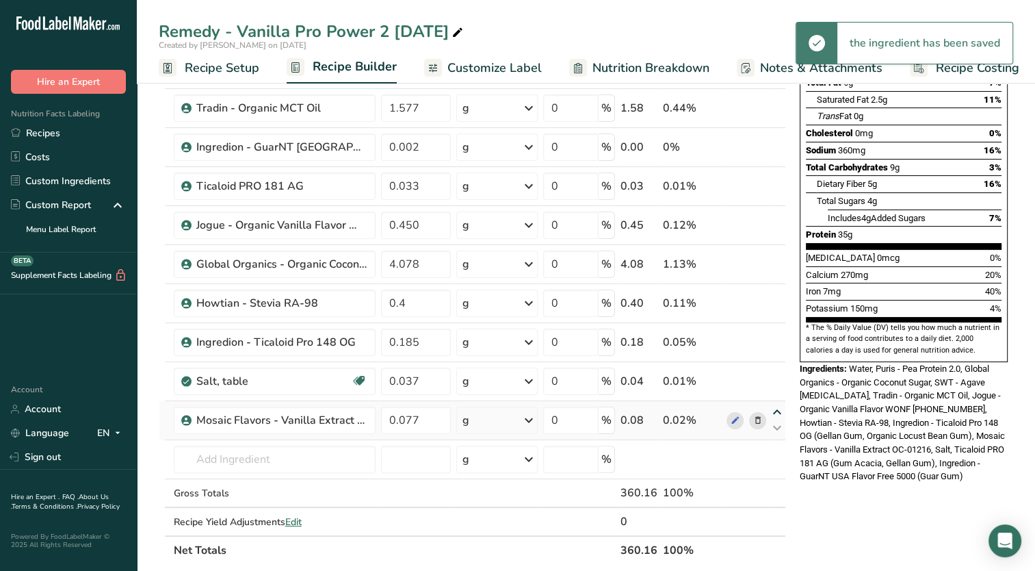
click at [778, 409] on icon at bounding box center [777, 412] width 16 height 10
type input "0.077"
type input "0.037"
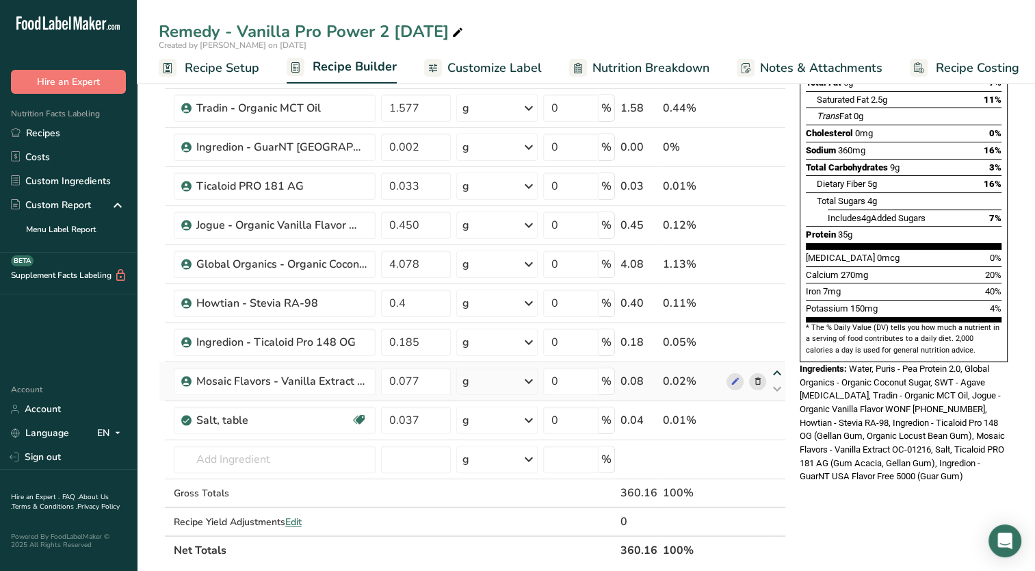
click at [778, 372] on icon at bounding box center [777, 373] width 16 height 10
type input "0.077"
type input "0.185"
click at [777, 329] on icon at bounding box center [777, 334] width 16 height 10
type input "0.077"
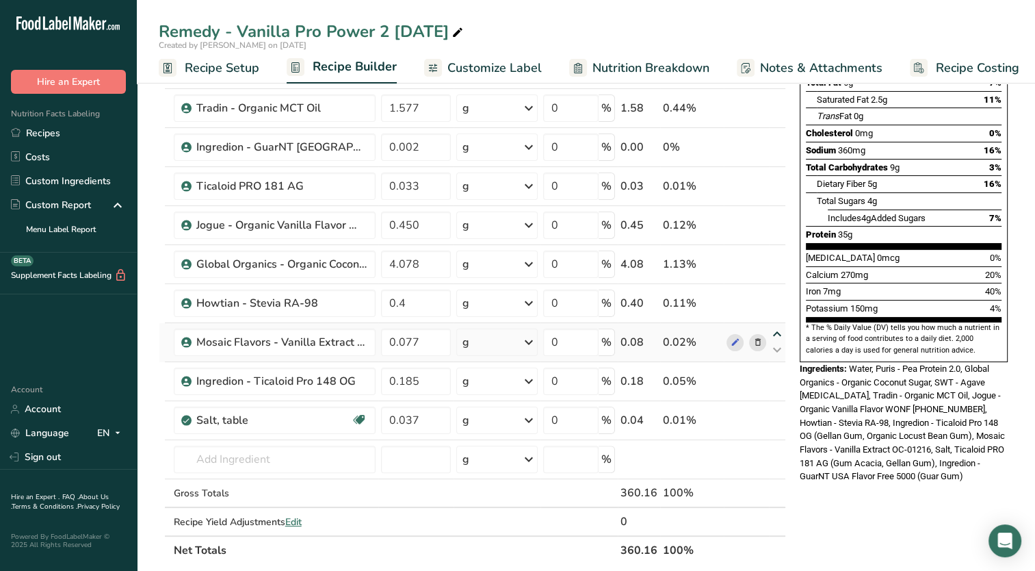
type input "0.4"
click at [778, 292] on icon at bounding box center [777, 295] width 16 height 10
type input "0.077"
drag, startPoint x: 406, startPoint y: 302, endPoint x: 456, endPoint y: 303, distance: 49.3
click at [452, 297] on td "4.078" at bounding box center [415, 303] width 75 height 39
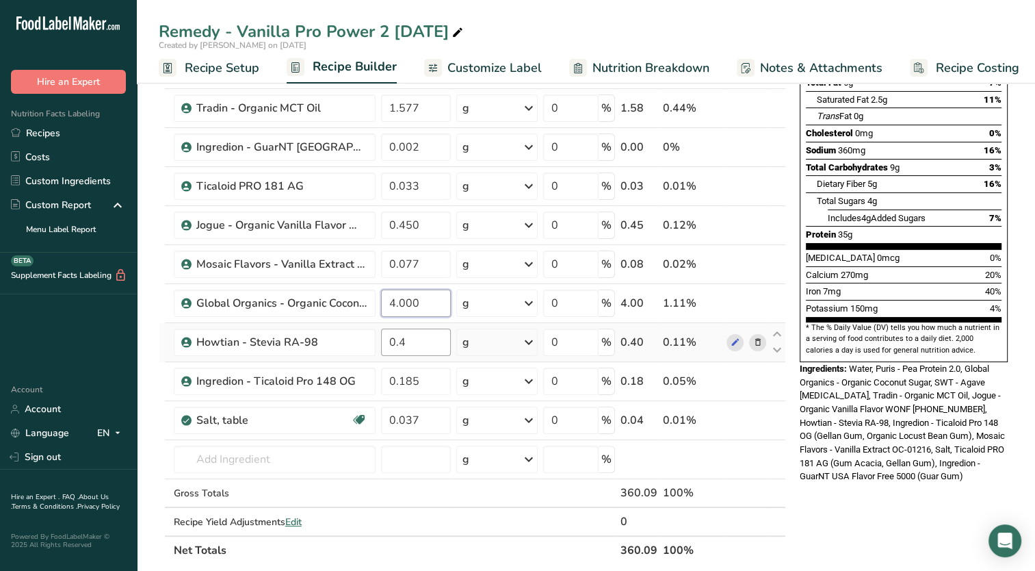
type input "4.000"
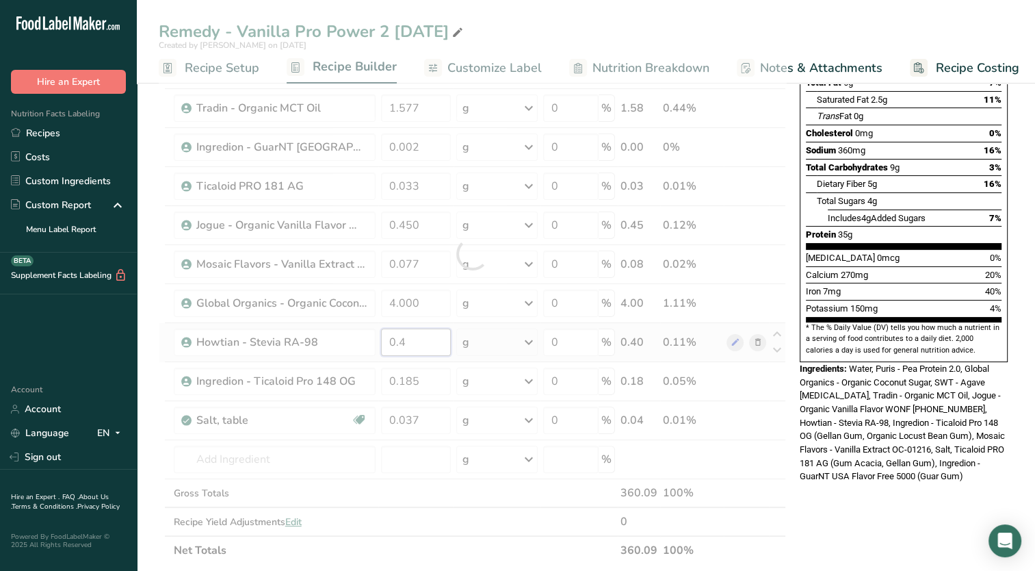
click at [421, 339] on div "Ingredient * Amount * Unit * Waste * .a-a{fill:#347362;}.b-a{fill:#fff;} Grams …" at bounding box center [472, 254] width 627 height 622
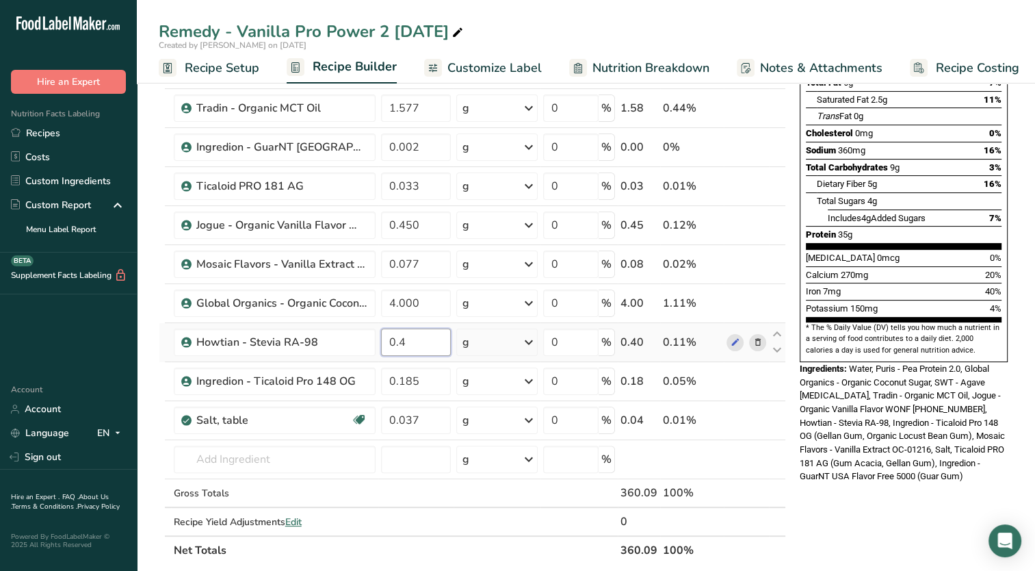
drag, startPoint x: 397, startPoint y: 341, endPoint x: 405, endPoint y: 339, distance: 8.3
click at [405, 339] on input "0.4" at bounding box center [416, 341] width 70 height 27
type input "0.181"
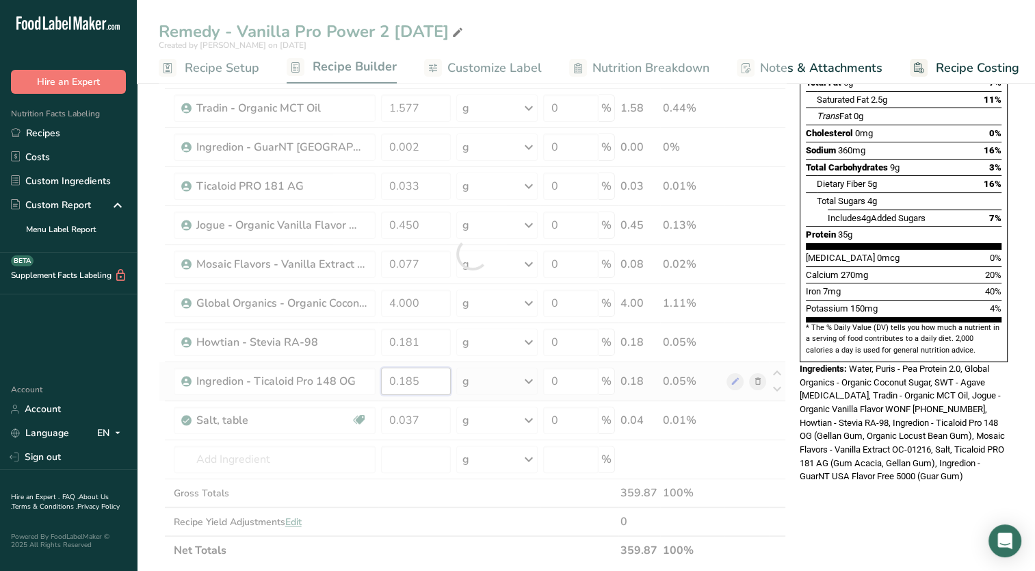
click at [430, 376] on div "Ingredient * Amount * Unit * Waste * .a-a{fill:#347362;}.b-a{fill:#fff;} Grams …" at bounding box center [472, 254] width 627 height 622
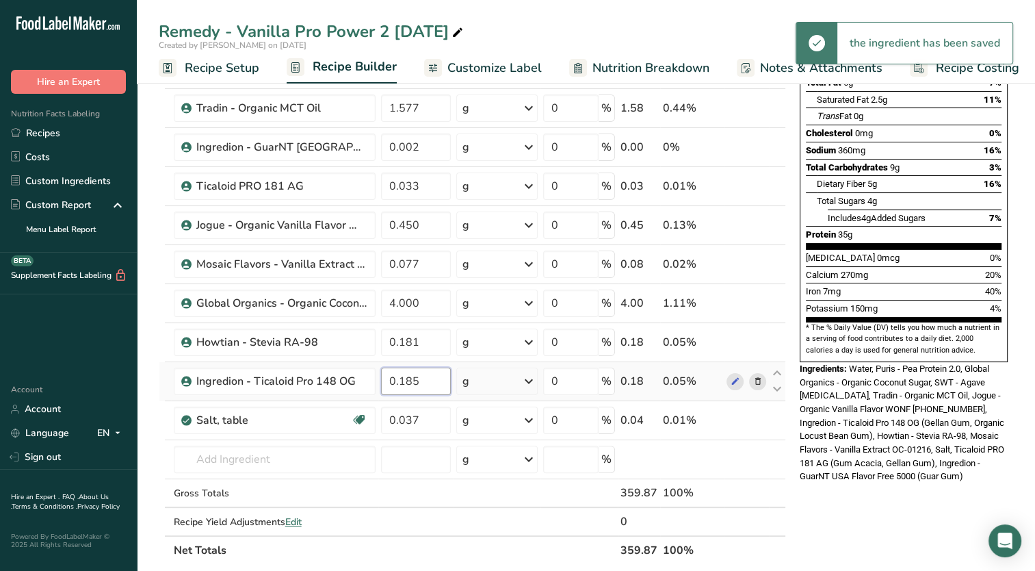
drag, startPoint x: 413, startPoint y: 378, endPoint x: 435, endPoint y: 378, distance: 21.9
click at [435, 378] on input "0.185" at bounding box center [416, 380] width 70 height 27
type input "0.181"
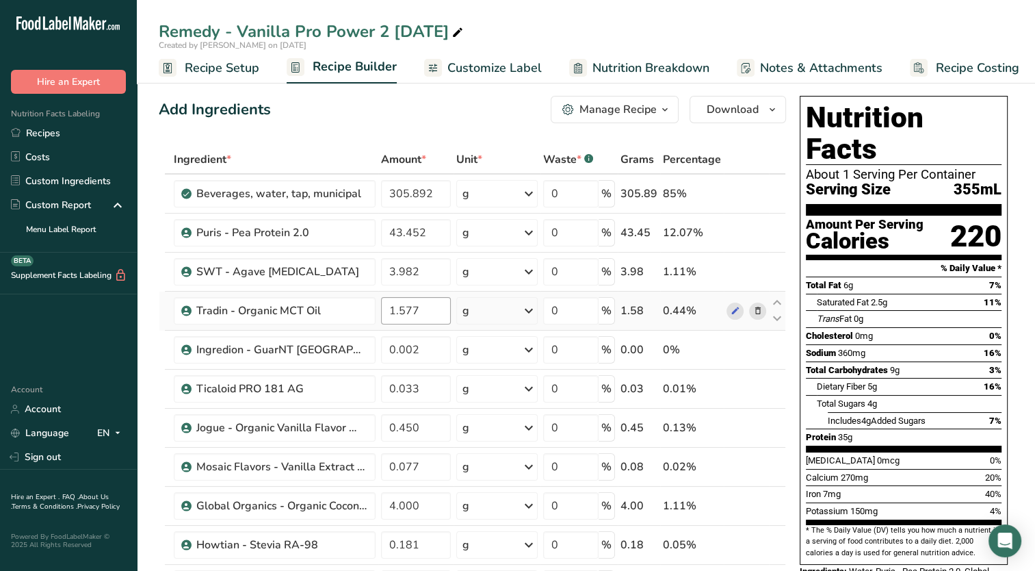
scroll to position [0, 0]
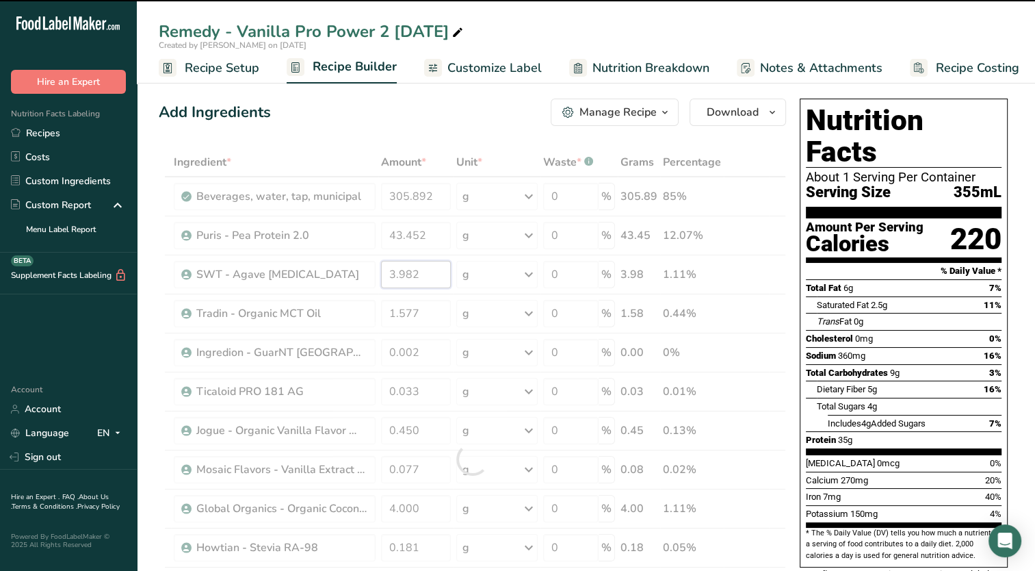
drag, startPoint x: 428, startPoint y: 268, endPoint x: 376, endPoint y: 280, distance: 52.8
click at [376, 280] on div "Ingredient * Amount * Unit * Waste * .a-a{fill:#347362;}.b-a{fill:#fff;} Grams …" at bounding box center [472, 459] width 627 height 622
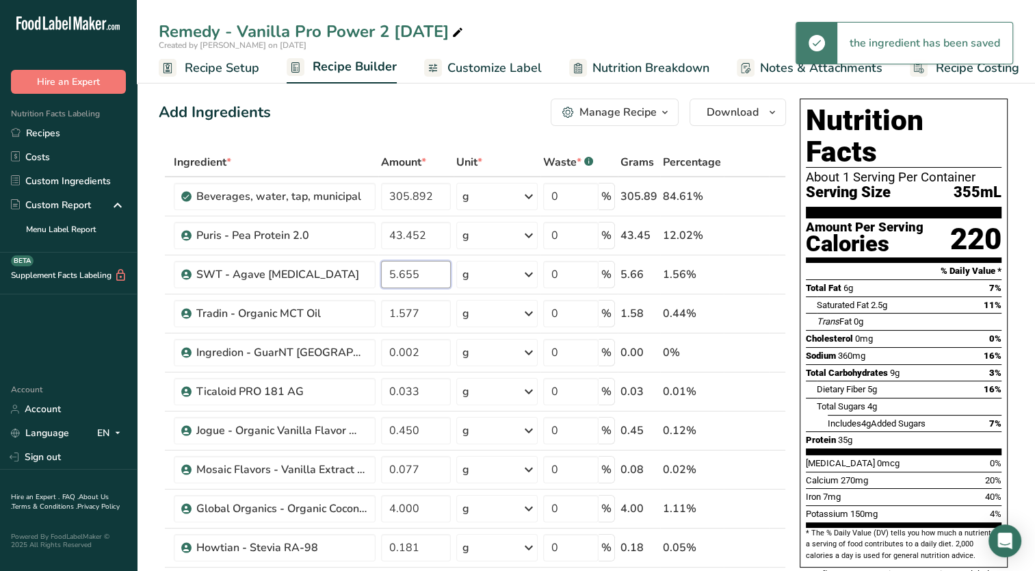
type input "5.655"
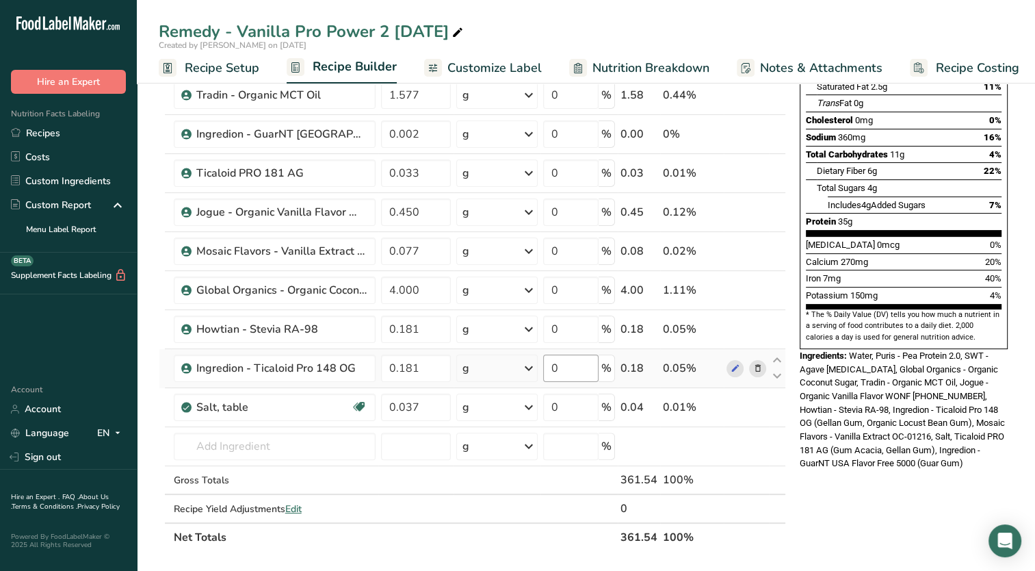
scroll to position [274, 0]
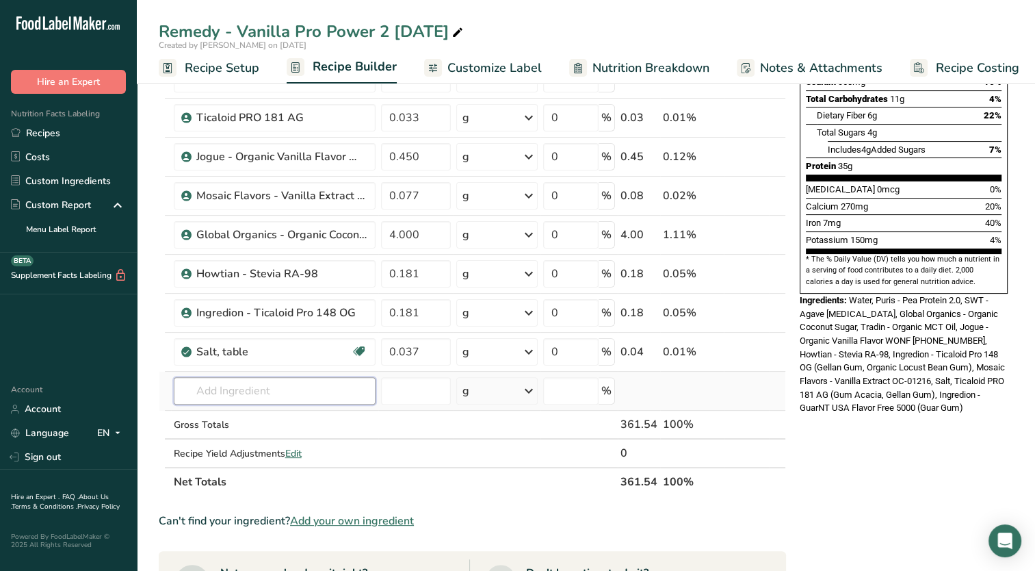
click at [263, 387] on input "text" at bounding box center [275, 390] width 202 height 27
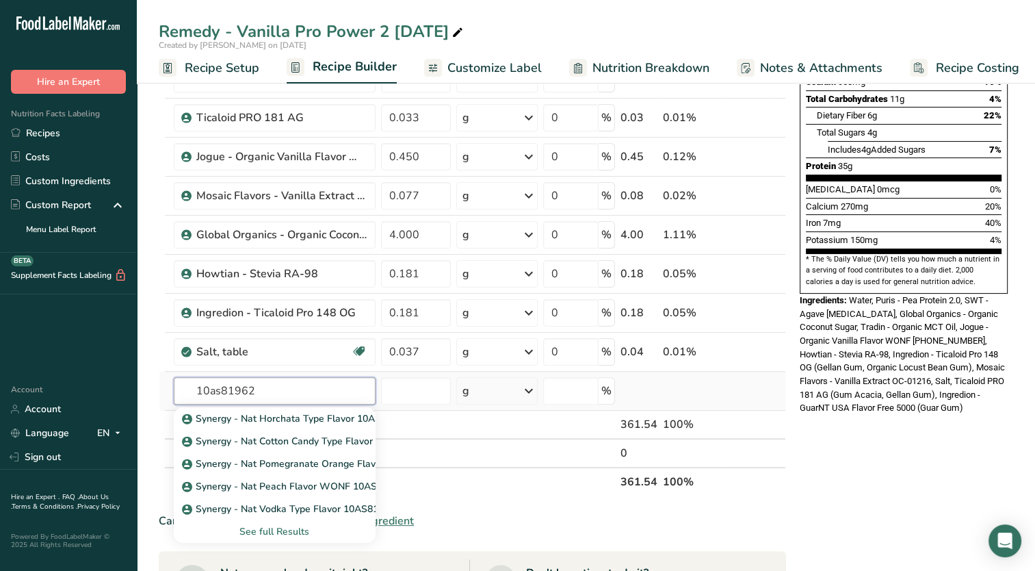
type input "10as819627"
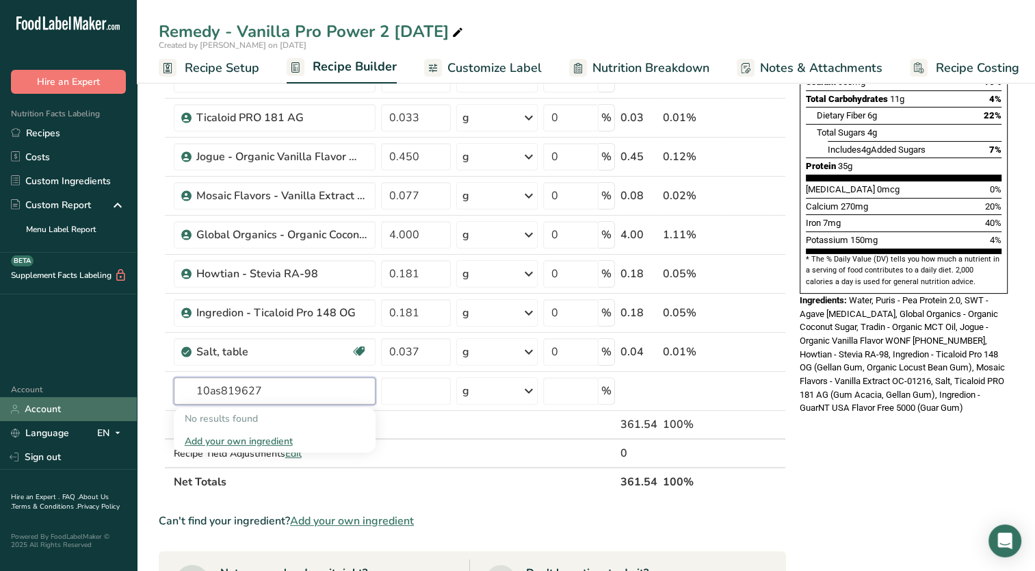
drag, startPoint x: 263, startPoint y: 384, endPoint x: 104, endPoint y: 416, distance: 161.8
click at [104, 417] on div ".a-20{fill:#fff;} Hire an Expert Nutrition Facts Labeling Recipes Costs Custom …" at bounding box center [517, 372] width 1035 height 1292
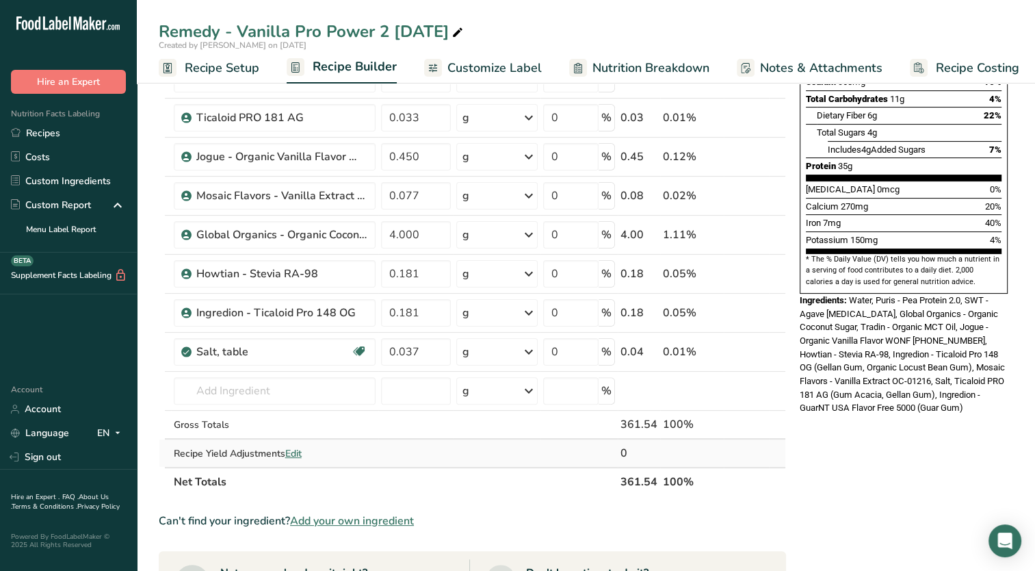
click at [363, 439] on td "Recipe Yield Adjustments Edit" at bounding box center [274, 452] width 207 height 27
click at [337, 519] on span "Add your own ingredient" at bounding box center [352, 520] width 124 height 16
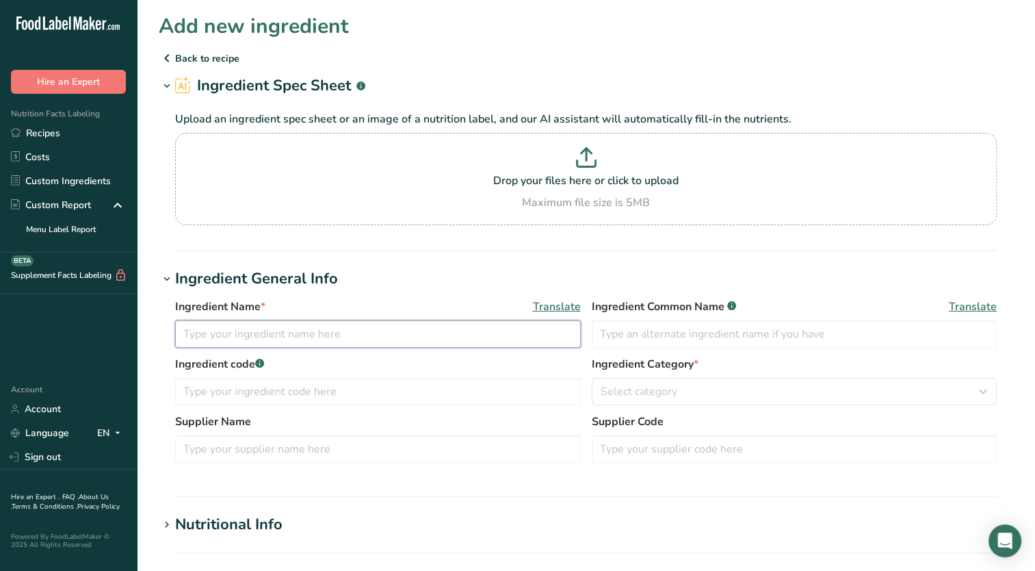
click at [243, 327] on input "text" at bounding box center [378, 333] width 406 height 27
type input "Synergy - Nat Birthday Cake Type Flavor Organic 10AS842391"
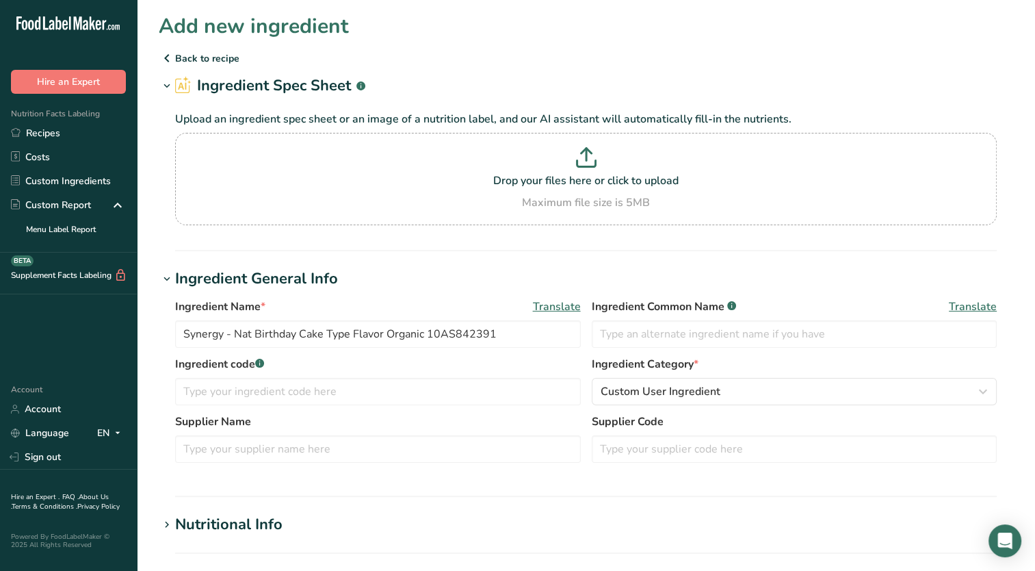
click at [378, 268] on h1 "Ingredient General Info" at bounding box center [586, 279] width 854 height 23
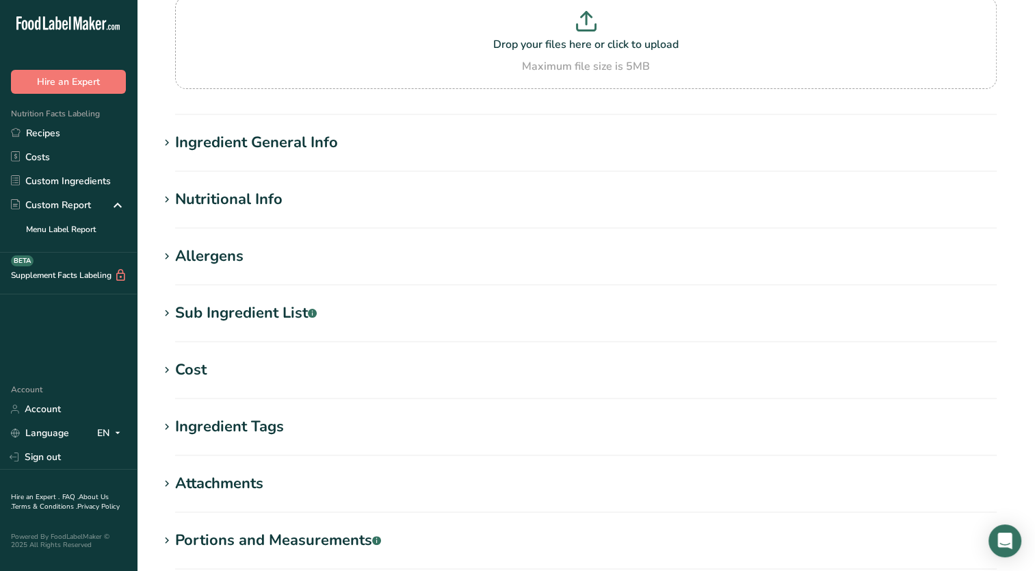
scroll to position [205, 0]
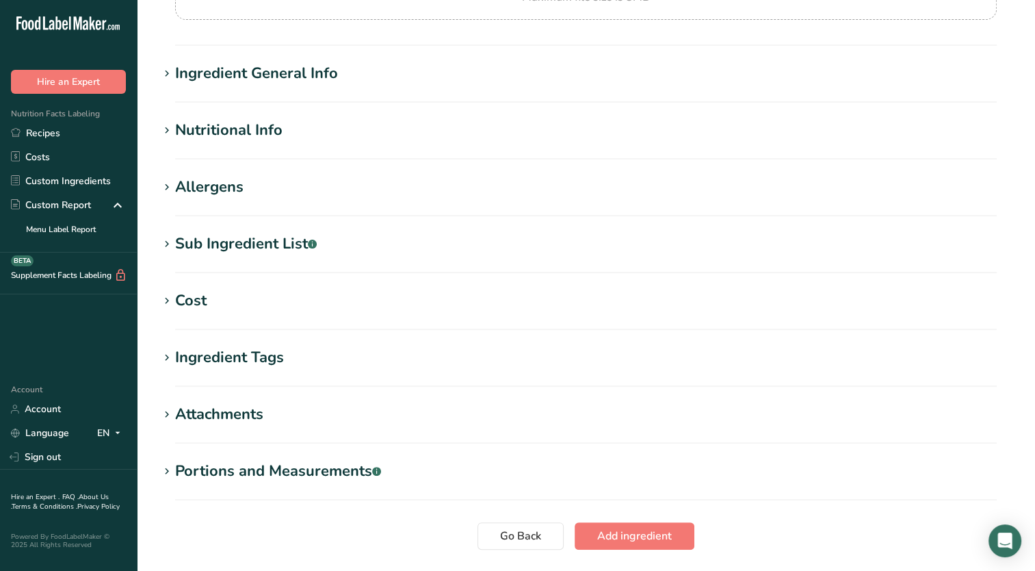
drag, startPoint x: 171, startPoint y: 130, endPoint x: 194, endPoint y: 168, distance: 44.2
click at [172, 132] on icon at bounding box center [167, 130] width 12 height 19
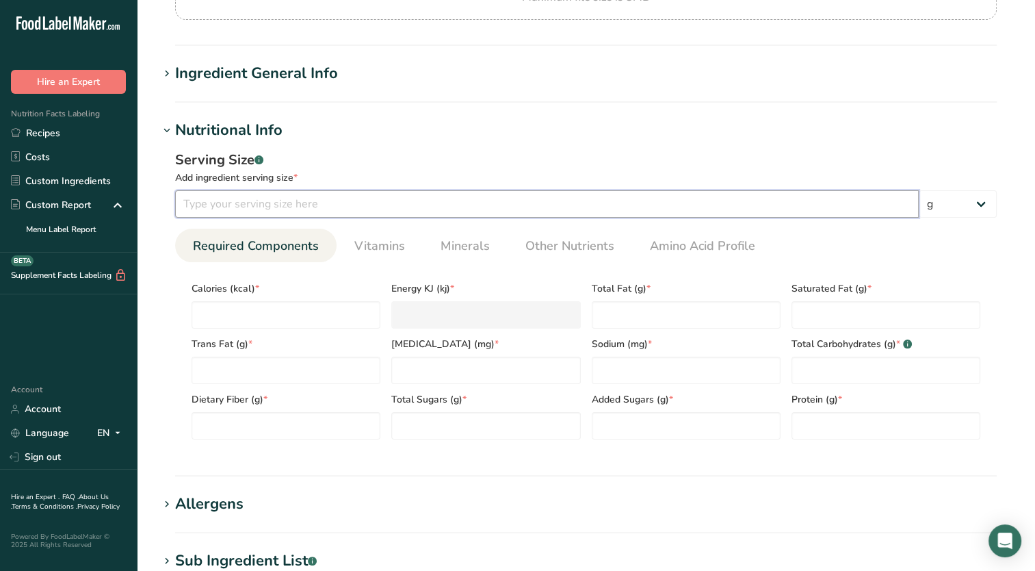
click at [265, 209] on input "number" at bounding box center [547, 203] width 744 height 27
type input "100"
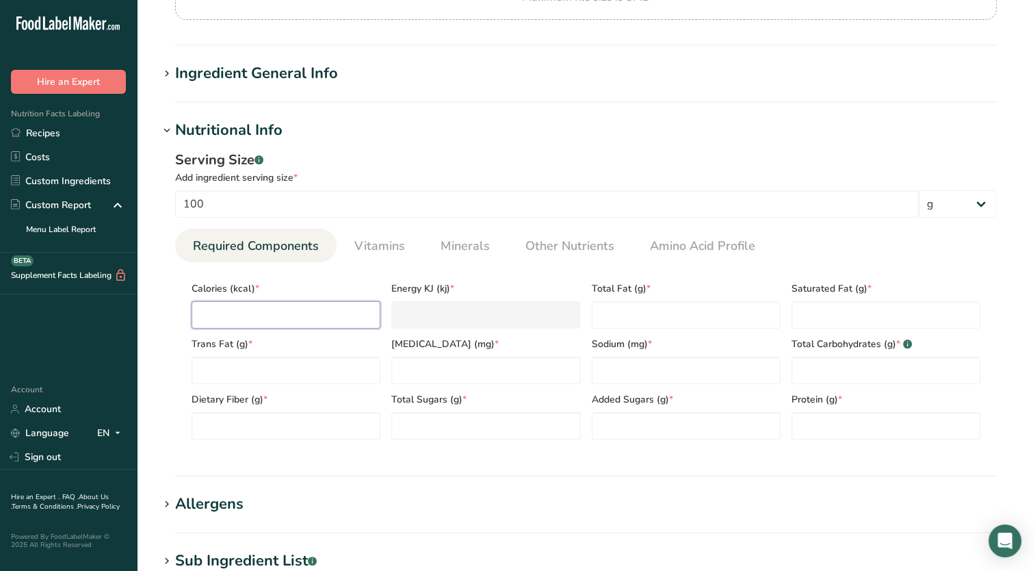
click at [293, 324] on input "number" at bounding box center [286, 314] width 189 height 27
type input "6"
type KJ "25.1"
type input "65"
type KJ "272"
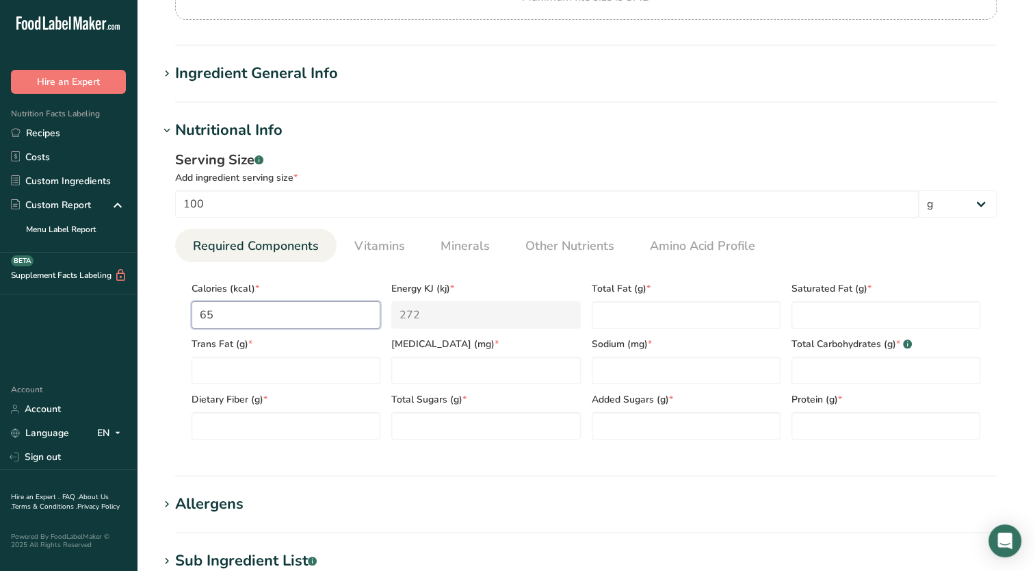
type input "652"
type KJ "2728"
type input "652.04"
type KJ "2728.1"
type input "652.04"
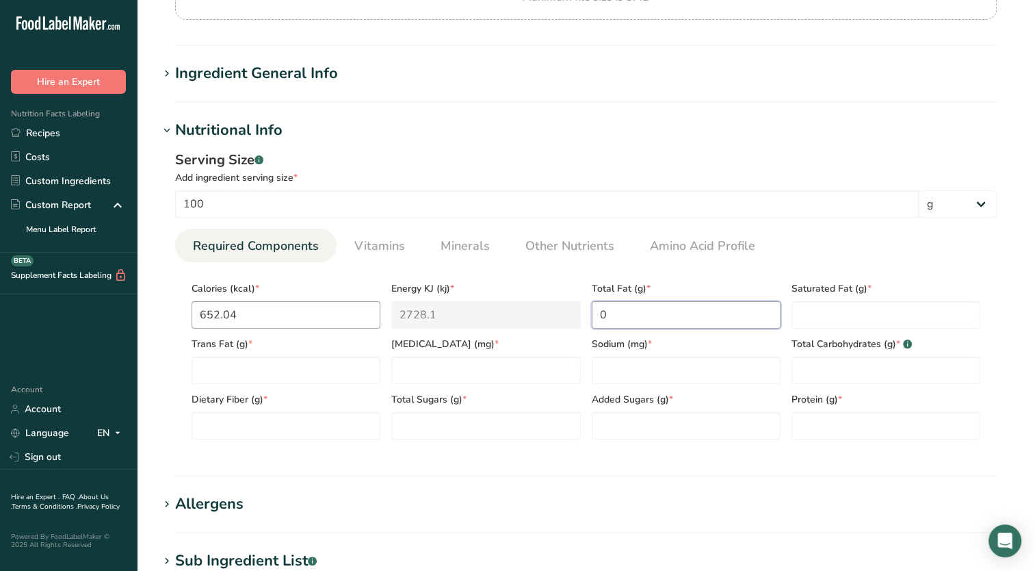
type Fat "0"
type input "0"
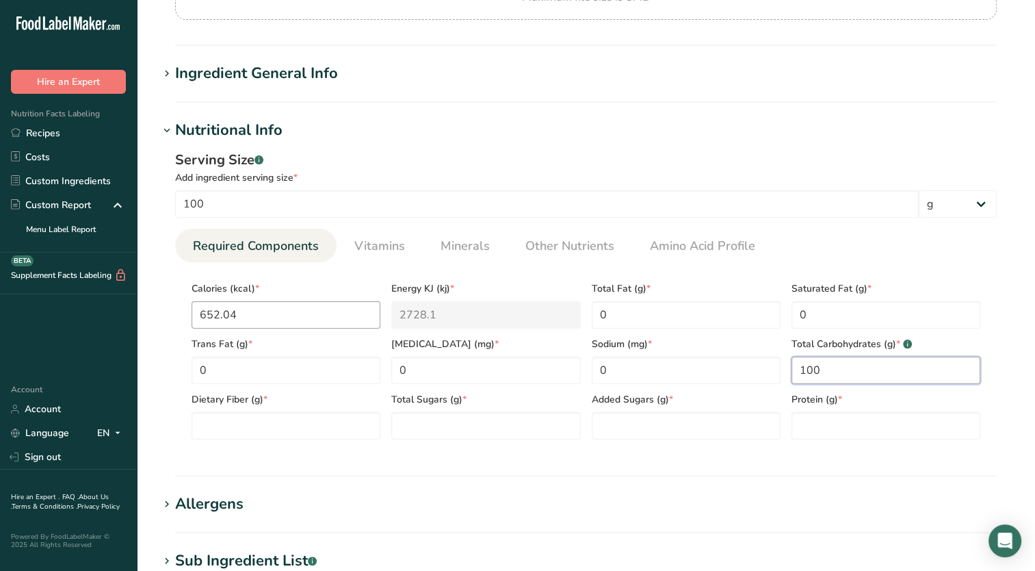
type Carbohydrates "100"
type Fiber "0"
type Sugars "0"
type input "0"
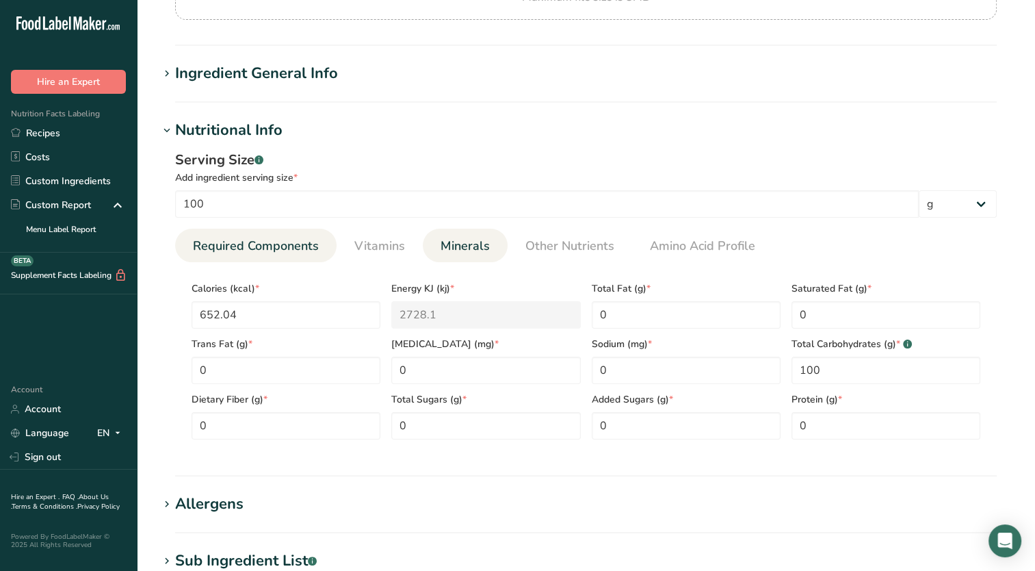
click at [451, 255] on span "Minerals" at bounding box center [465, 246] width 49 height 18
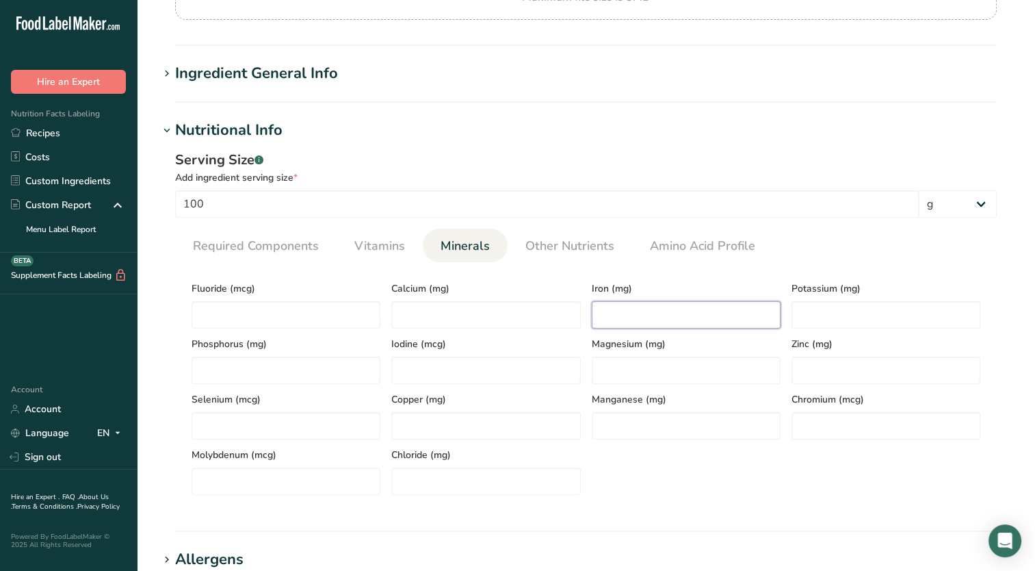
click at [660, 315] on input "number" at bounding box center [686, 314] width 189 height 27
type input "0.04"
click at [775, 153] on div "Serving Size .a-a{fill:#347362;}.b-a{fill:#fff;}" at bounding box center [586, 160] width 822 height 21
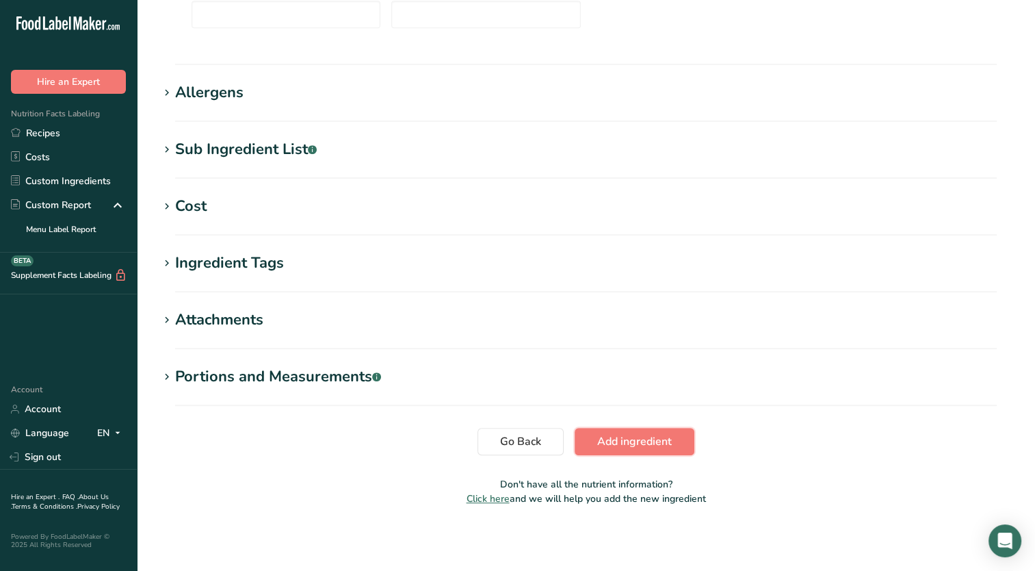
click at [629, 450] on button "Add ingredient" at bounding box center [635, 441] width 120 height 27
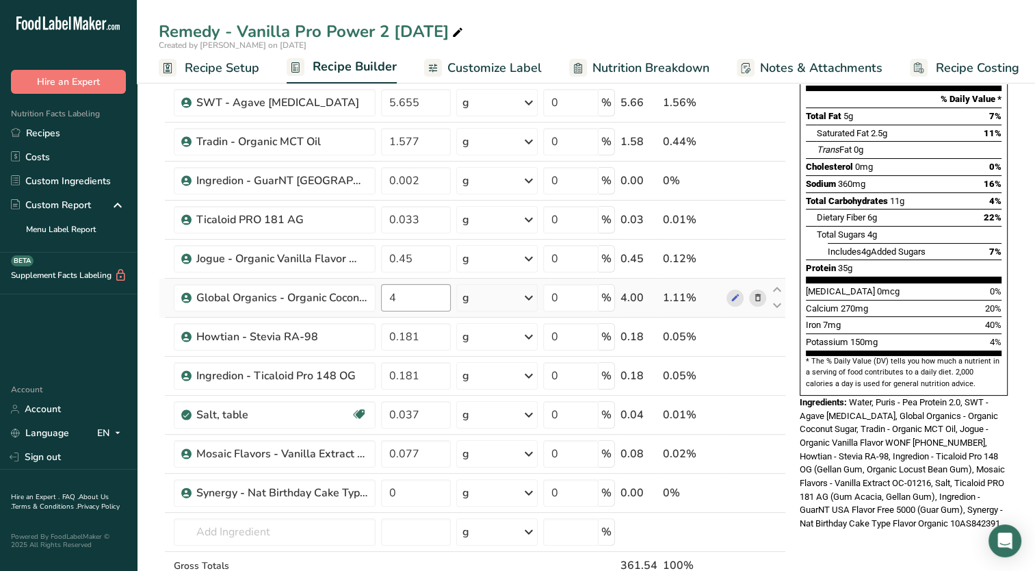
scroll to position [205, 0]
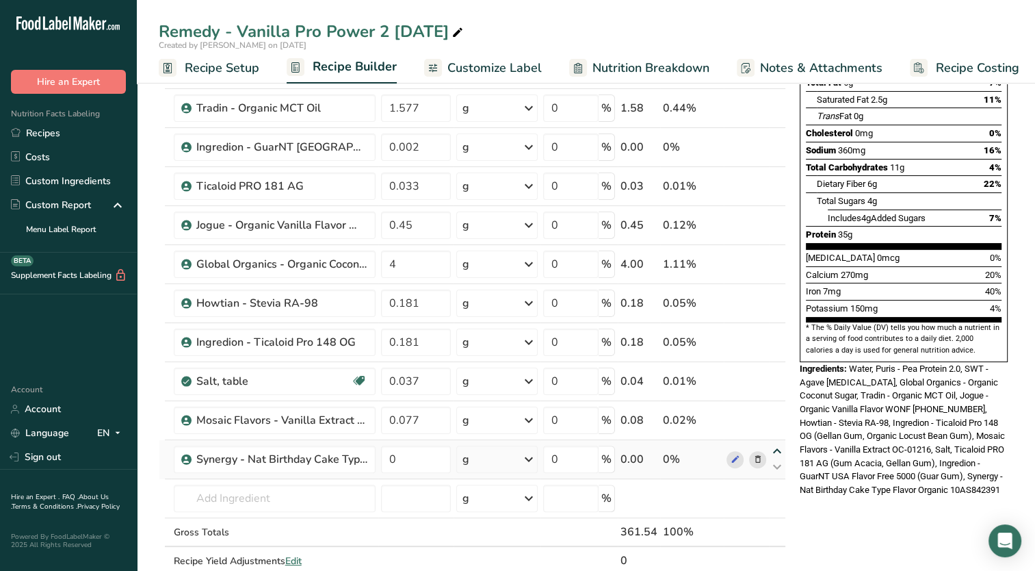
click at [773, 453] on icon at bounding box center [777, 451] width 16 height 10
type input "0"
type input "0.077"
click at [780, 447] on icon at bounding box center [777, 451] width 16 height 10
type input "0.077"
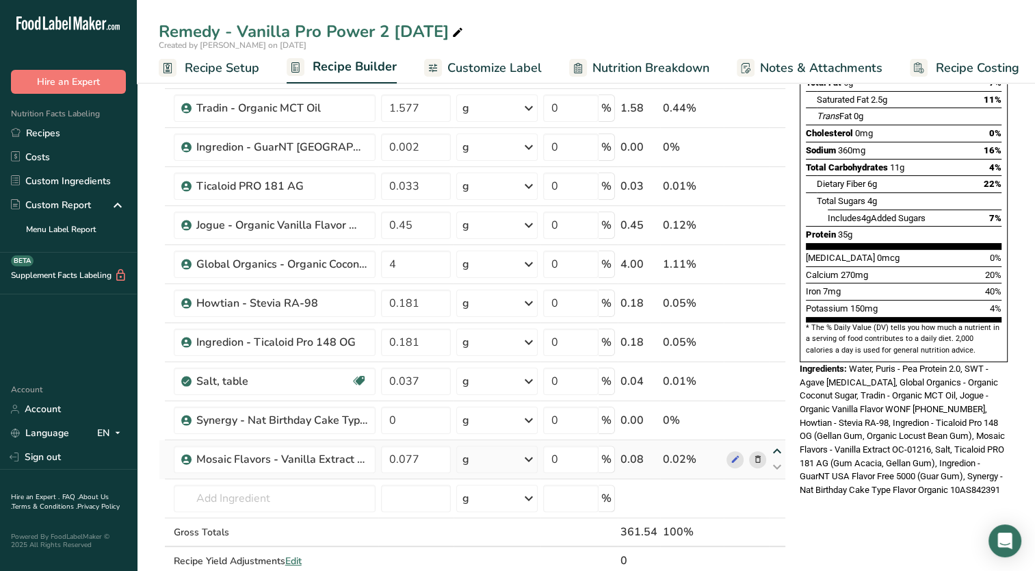
type input "0"
click at [779, 413] on icon at bounding box center [777, 412] width 16 height 10
type input "0.077"
type input "0.037"
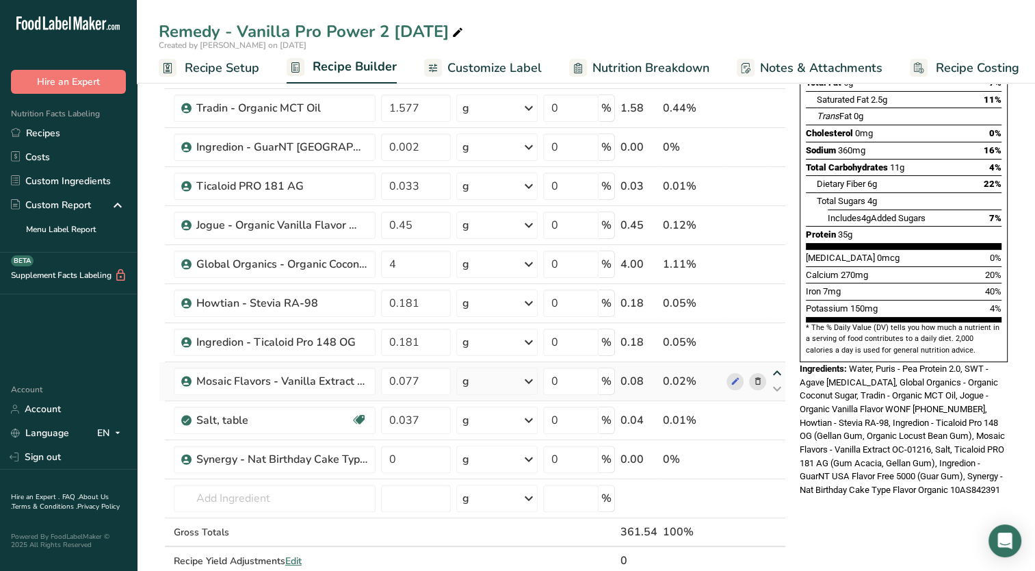
click at [780, 371] on icon at bounding box center [777, 373] width 16 height 10
type input "0.077"
type input "0.181"
click at [777, 329] on icon at bounding box center [777, 334] width 16 height 10
type input "0.077"
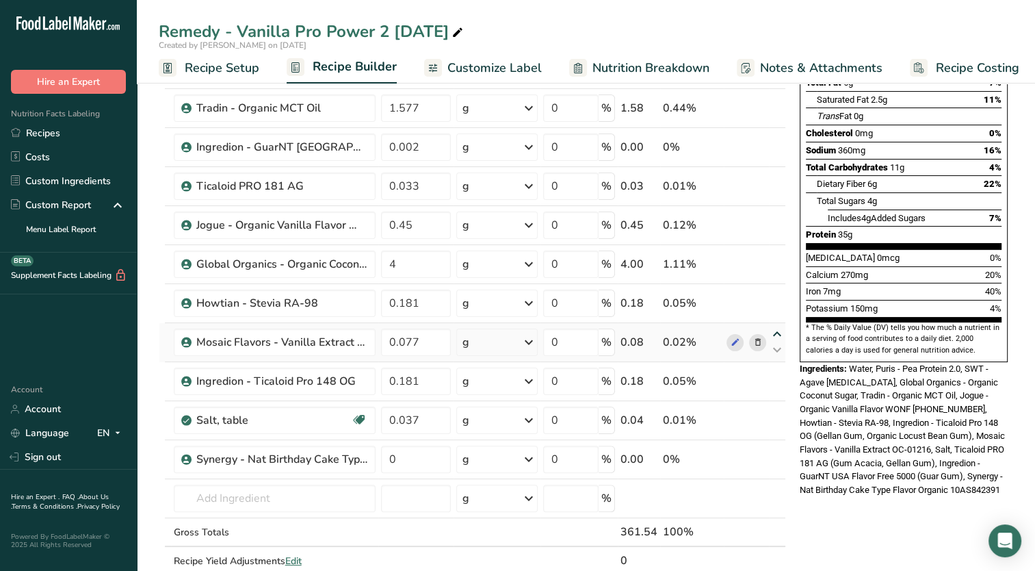
type input "0.181"
click at [775, 291] on icon at bounding box center [777, 295] width 16 height 10
type input "0.077"
type input "4"
click at [434, 468] on input "0" at bounding box center [416, 458] width 70 height 27
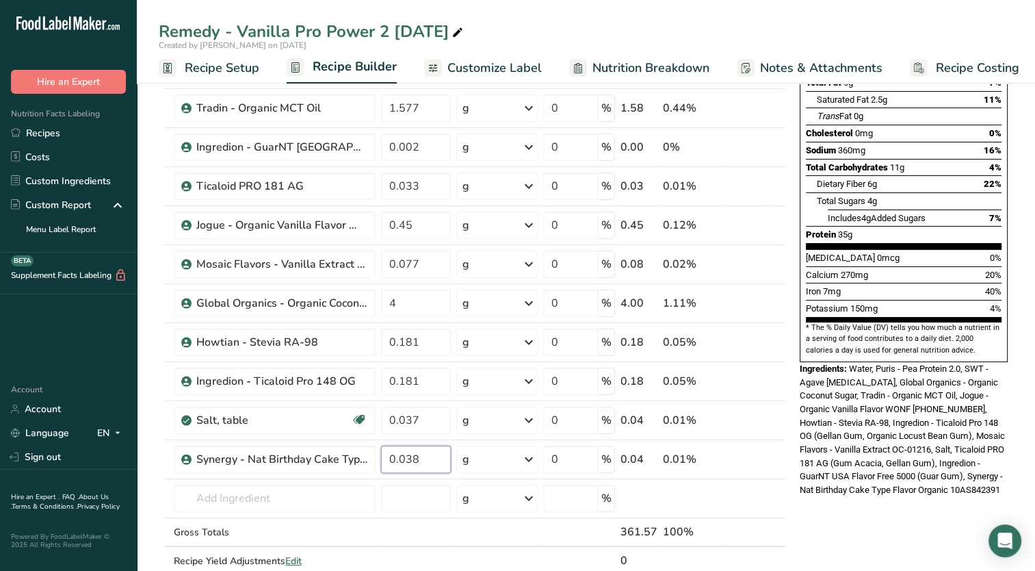
type input "0.038"
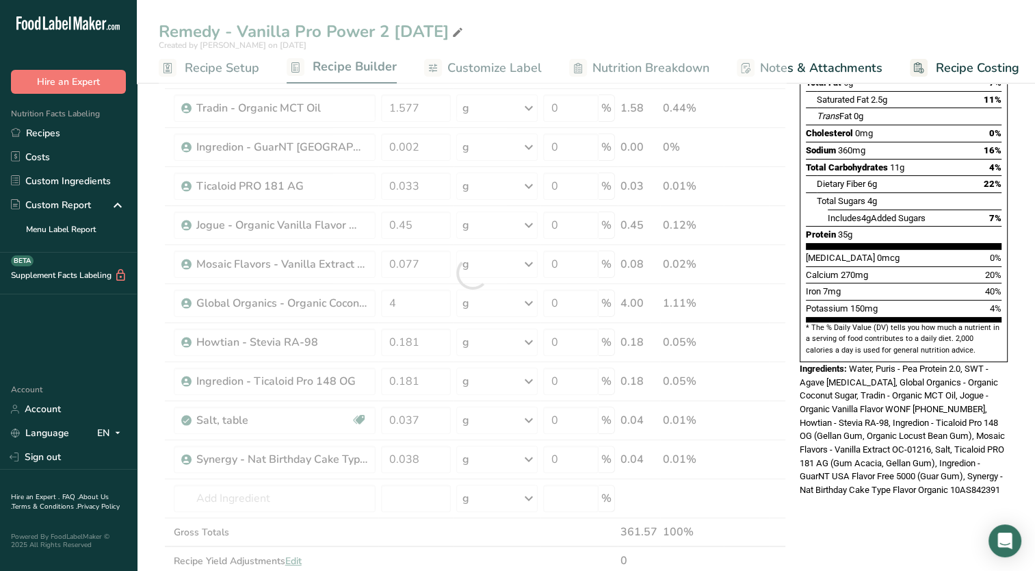
drag, startPoint x: 828, startPoint y: 491, endPoint x: 812, endPoint y: 481, distance: 18.8
click at [827, 491] on div "Nutrition Facts About 1 Serving Per Container Serving Size 355mL Amount Per Ser…" at bounding box center [903, 496] width 219 height 1216
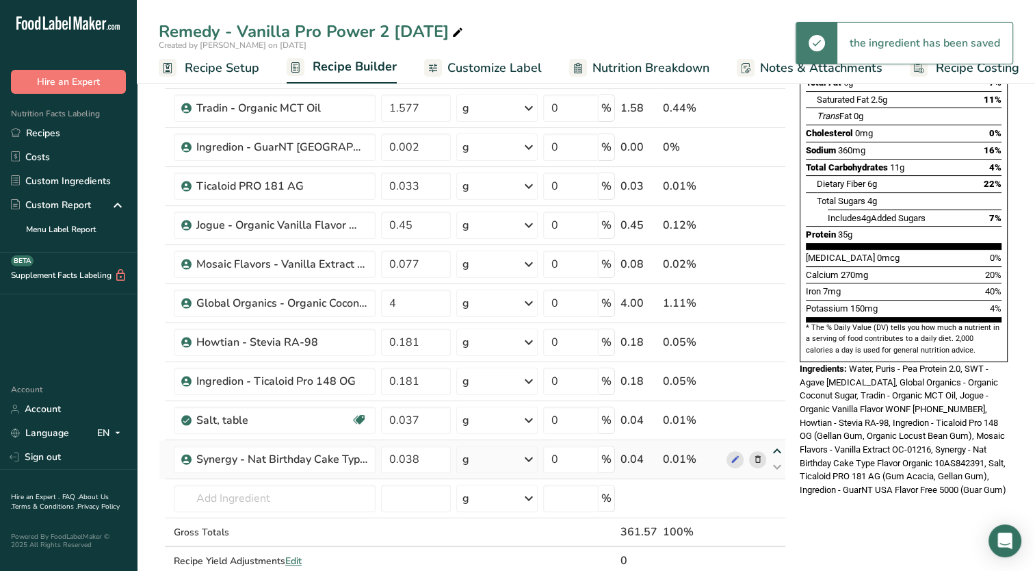
click at [770, 449] on icon at bounding box center [777, 451] width 16 height 10
type input "0.038"
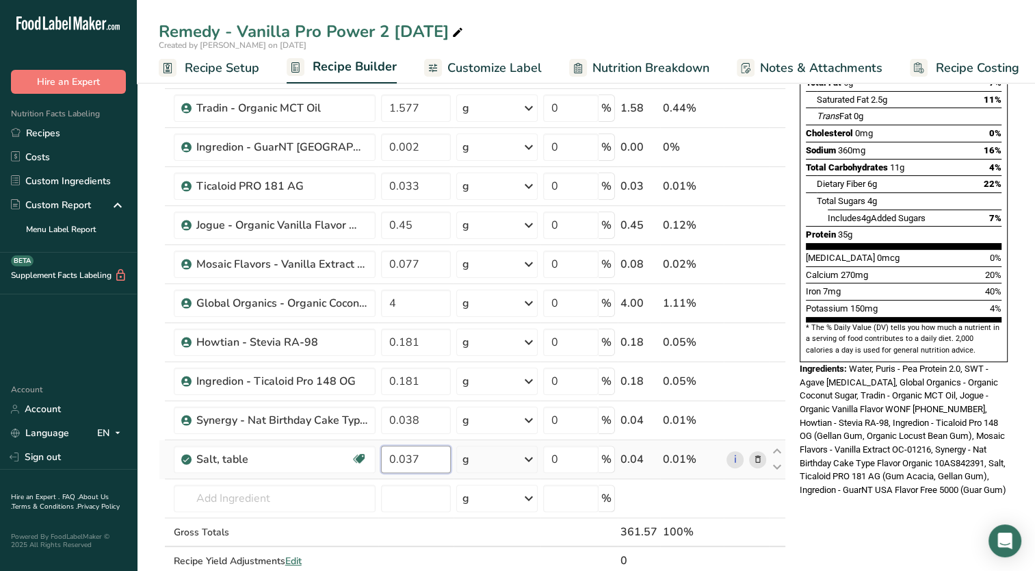
drag, startPoint x: 400, startPoint y: 452, endPoint x: 566, endPoint y: 472, distance: 168.1
click at [566, 473] on tr "Salt, table Dairy free Gluten free Vegan Vegetarian Soy free 0.037 g Portions 1…" at bounding box center [472, 459] width 626 height 39
type input "0.109"
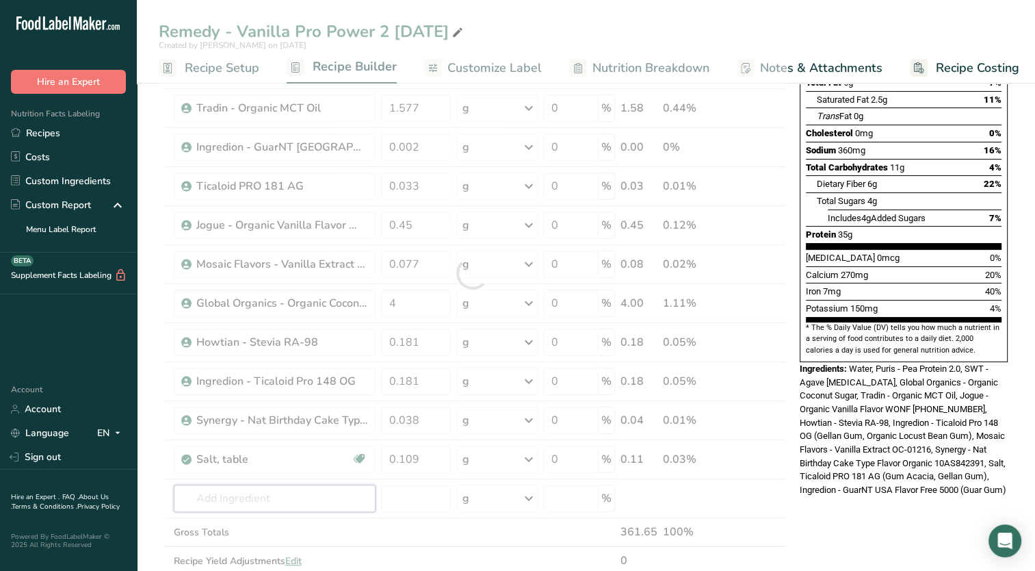
drag, startPoint x: 314, startPoint y: 499, endPoint x: 424, endPoint y: 570, distance: 130.8
click at [314, 500] on div "Ingredient * Amount * Unit * Waste * .a-a{fill:#347362;}.b-a{fill:#fff;} Grams …" at bounding box center [472, 273] width 627 height 661
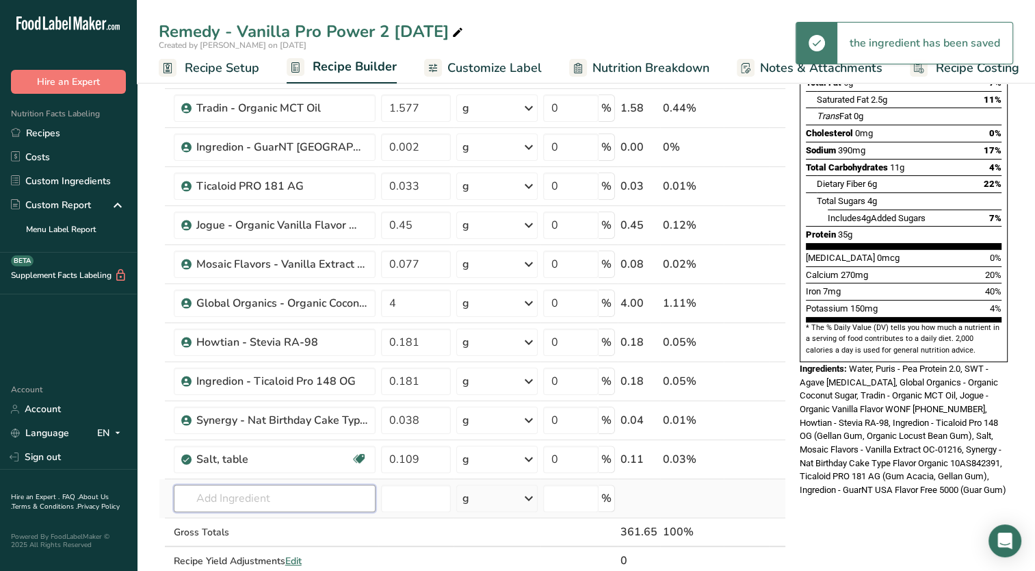
click at [268, 495] on input "text" at bounding box center [275, 497] width 202 height 27
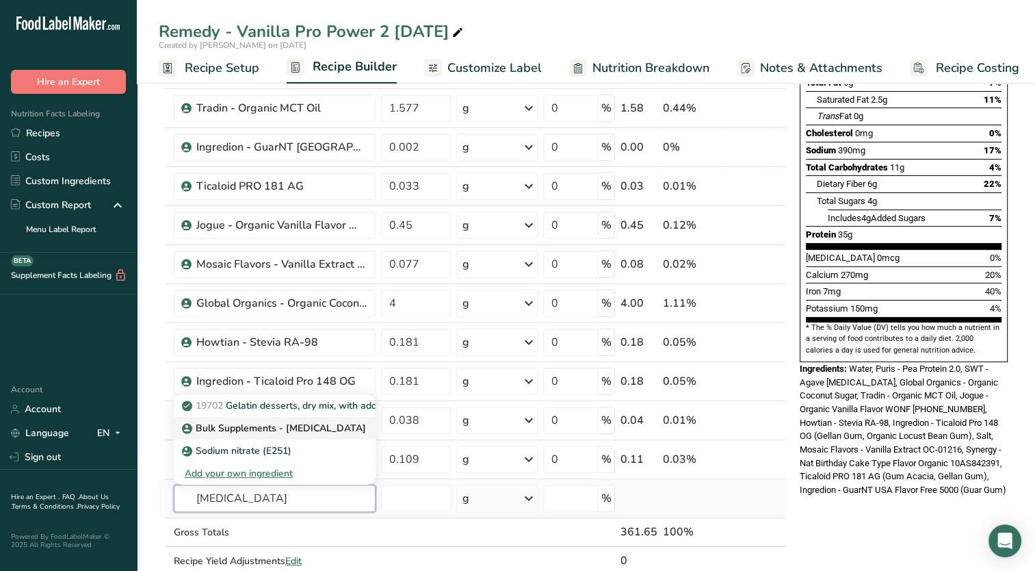
type input "[MEDICAL_DATA]"
click at [277, 426] on p "Bulk Supplements - [MEDICAL_DATA]" at bounding box center [275, 428] width 181 height 14
type input "Bulk Supplements - [MEDICAL_DATA]"
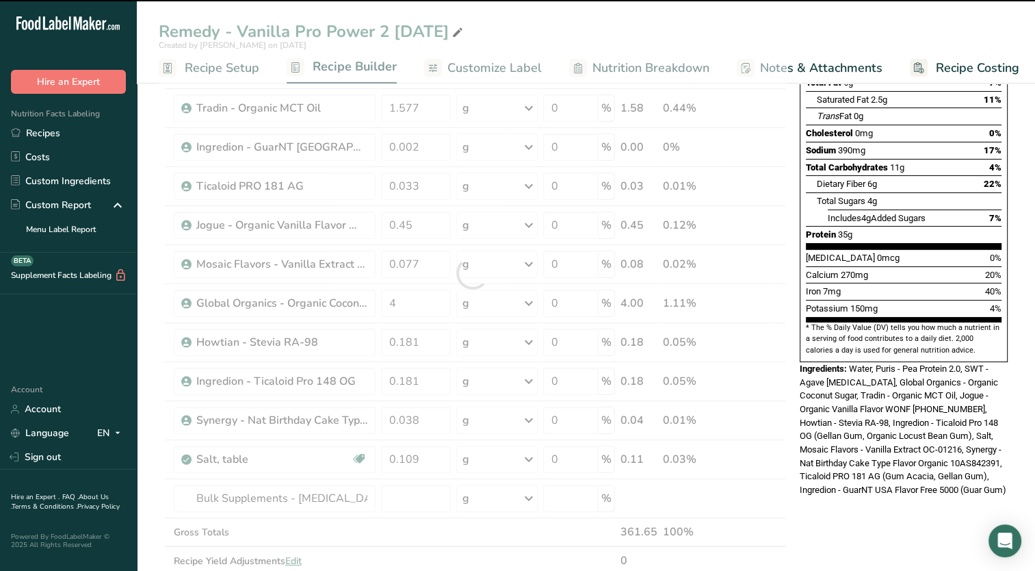
type input "0"
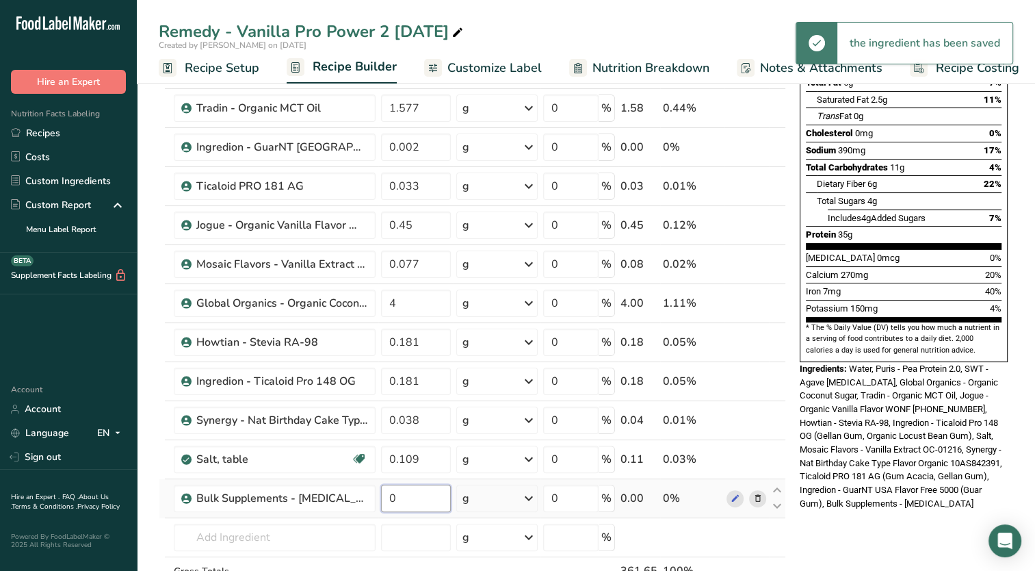
click at [410, 500] on input "0" at bounding box center [416, 497] width 70 height 27
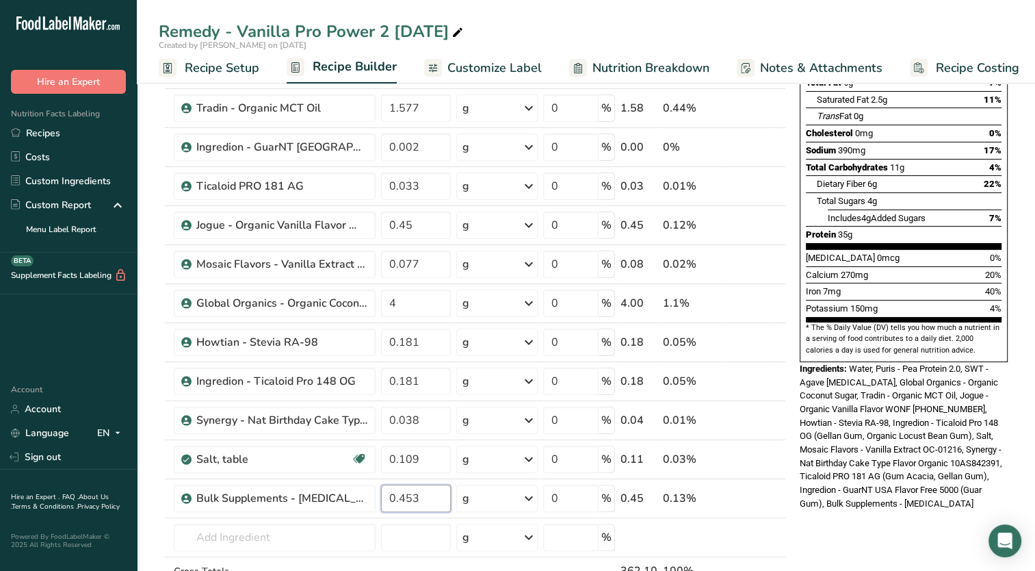
type input "0.453"
click at [854, 499] on div "Nutrition Facts About 1 Serving Per Container Serving Size 355mL Amount Per Ser…" at bounding box center [903, 515] width 219 height 1255
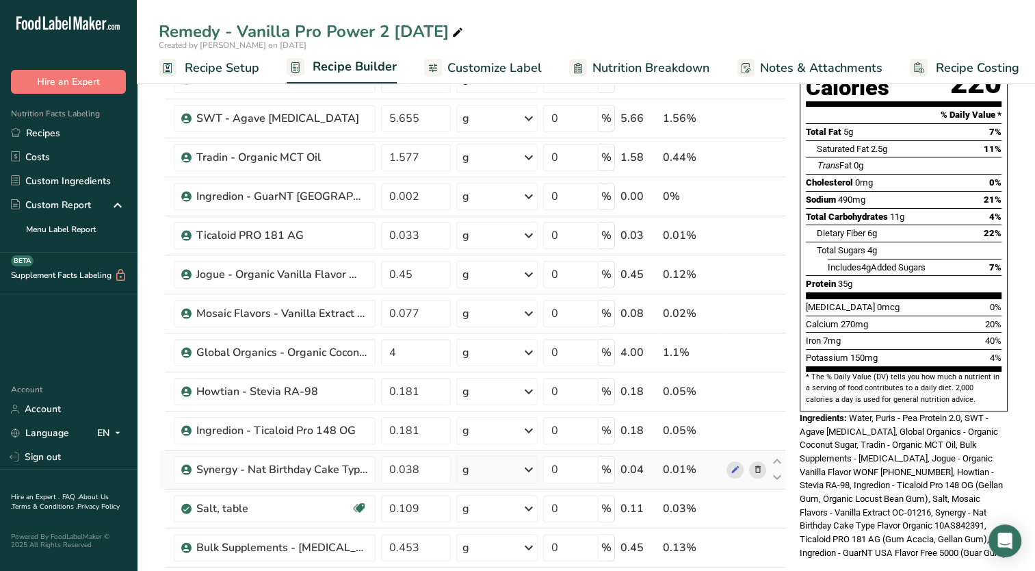
scroll to position [0, 0]
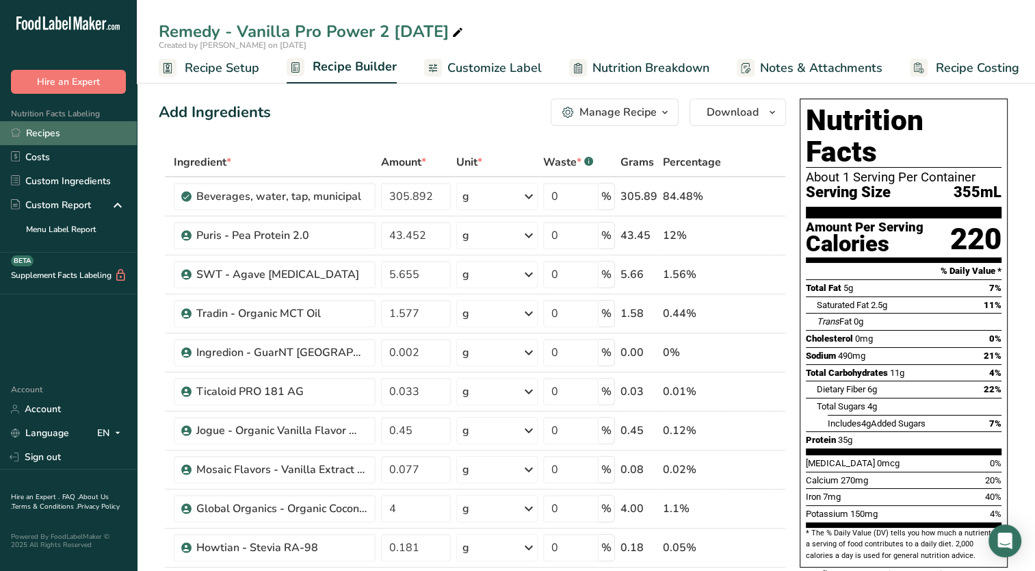
click at [29, 125] on link "Recipes" at bounding box center [68, 133] width 137 height 24
